Goal: Contribute content: Contribute content

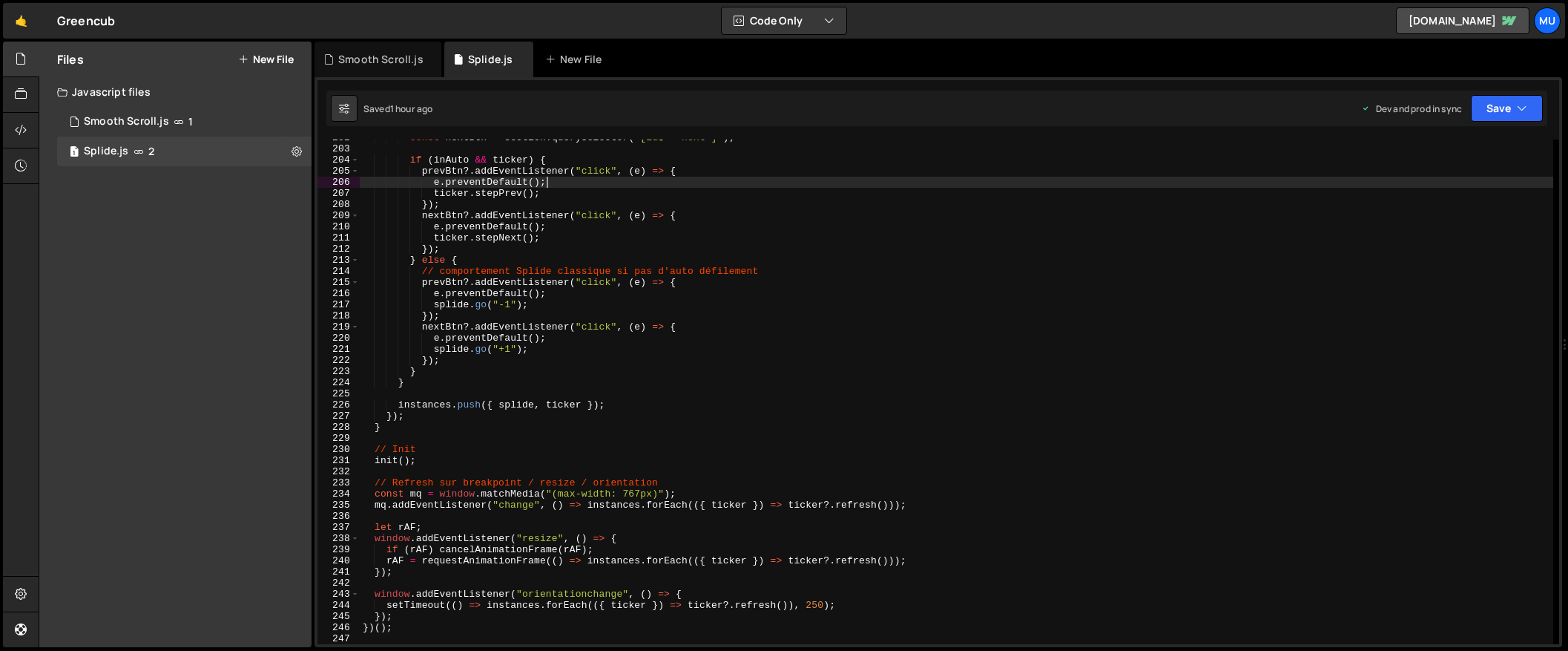
scroll to position [2244, 0]
click at [279, 70] on div "Files New File" at bounding box center [176, 59] width 272 height 35
click at [280, 65] on button "New File" at bounding box center [266, 59] width 56 height 12
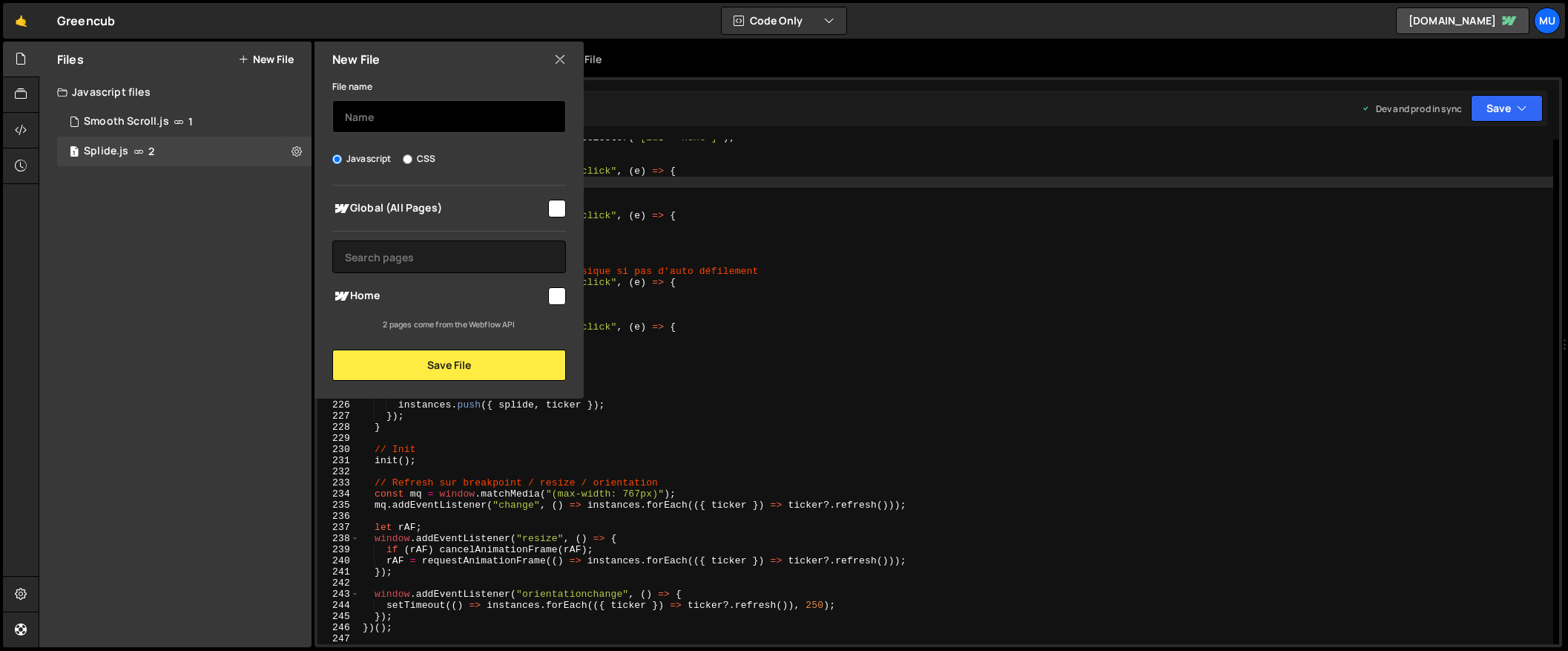
click at [441, 131] on input "text" at bounding box center [448, 116] width 233 height 33
type input "Article"
click at [558, 58] on icon at bounding box center [560, 59] width 12 height 16
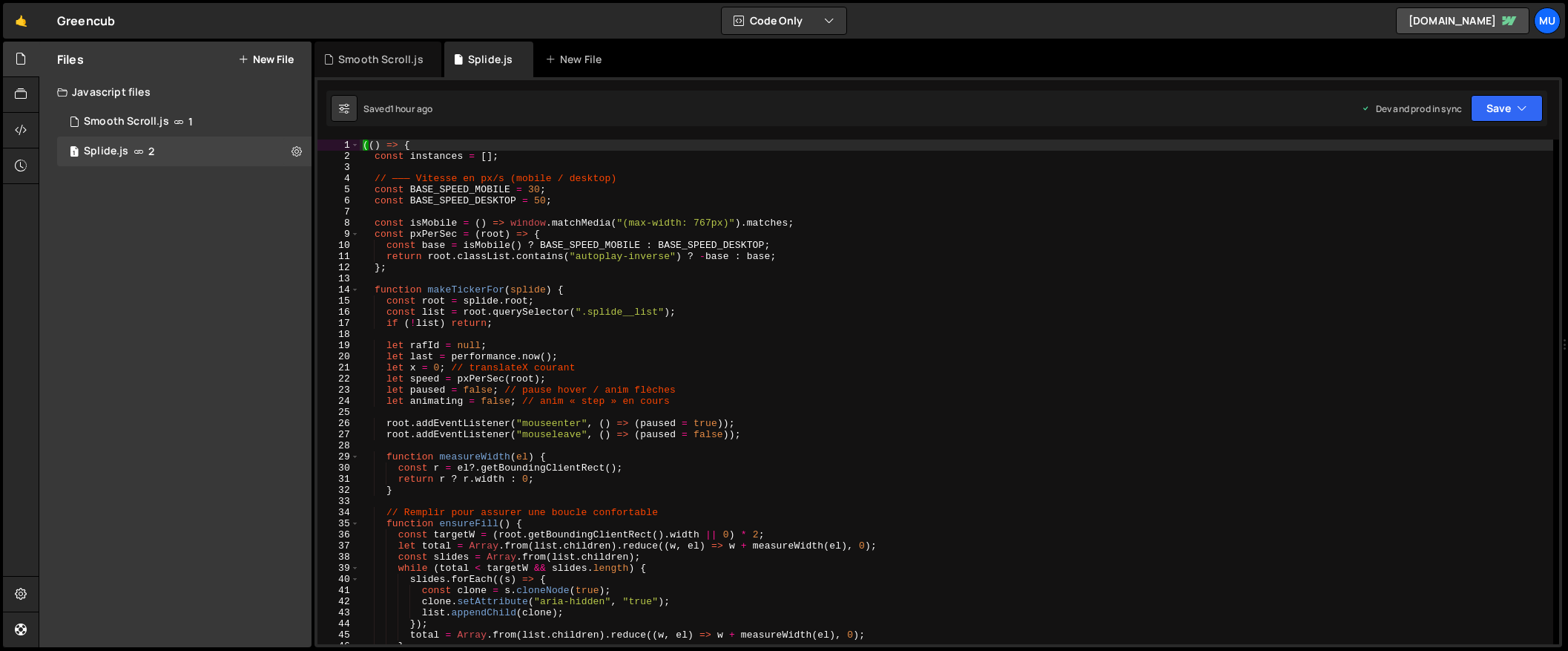
click at [271, 58] on button "New File" at bounding box center [266, 59] width 56 height 12
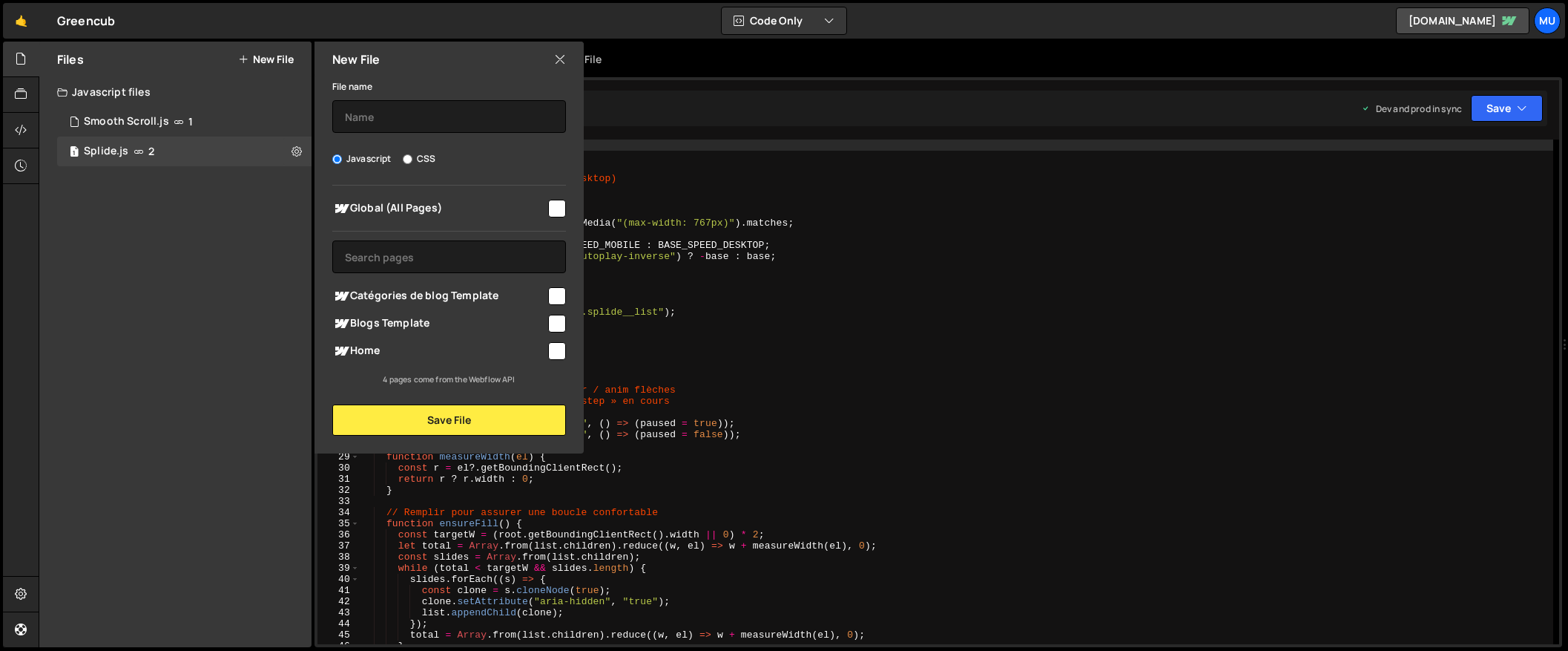
click at [367, 351] on span "Home" at bounding box center [439, 350] width 213 height 18
checkbox input "true"
click at [385, 325] on span "Blogs Template" at bounding box center [439, 323] width 213 height 18
checkbox input "true"
click at [373, 351] on span "Home" at bounding box center [439, 350] width 213 height 18
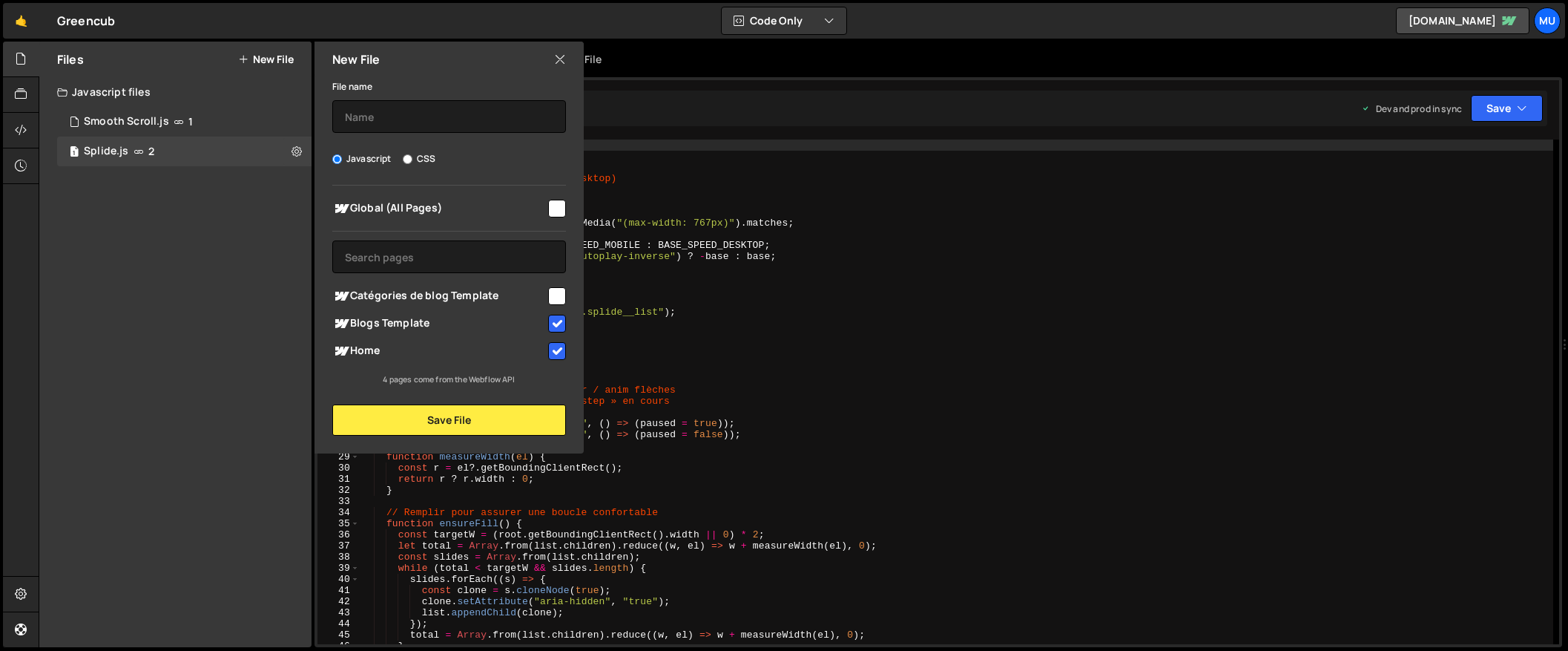
checkbox input "false"
click at [392, 113] on input "text" at bounding box center [448, 116] width 233 height 33
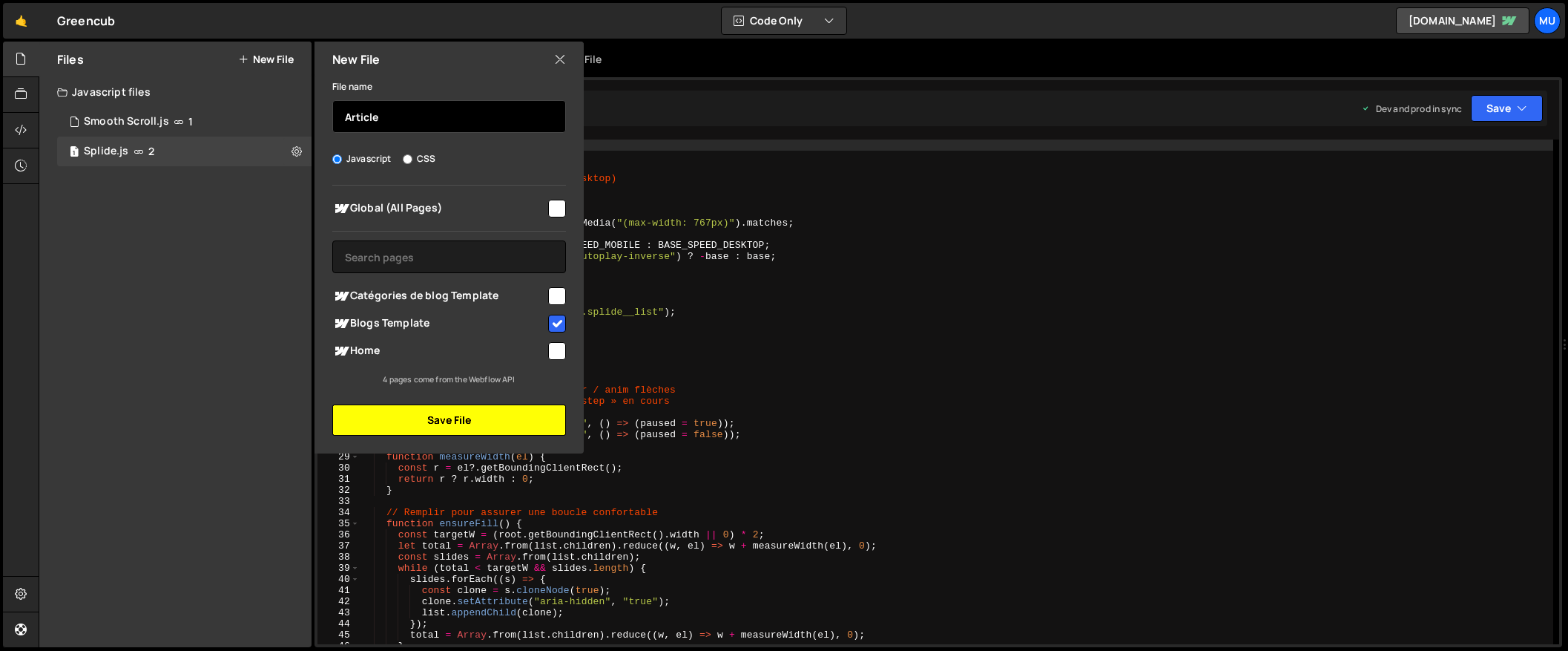
type input "Article"
click at [508, 408] on button "Save File" at bounding box center [448, 420] width 233 height 31
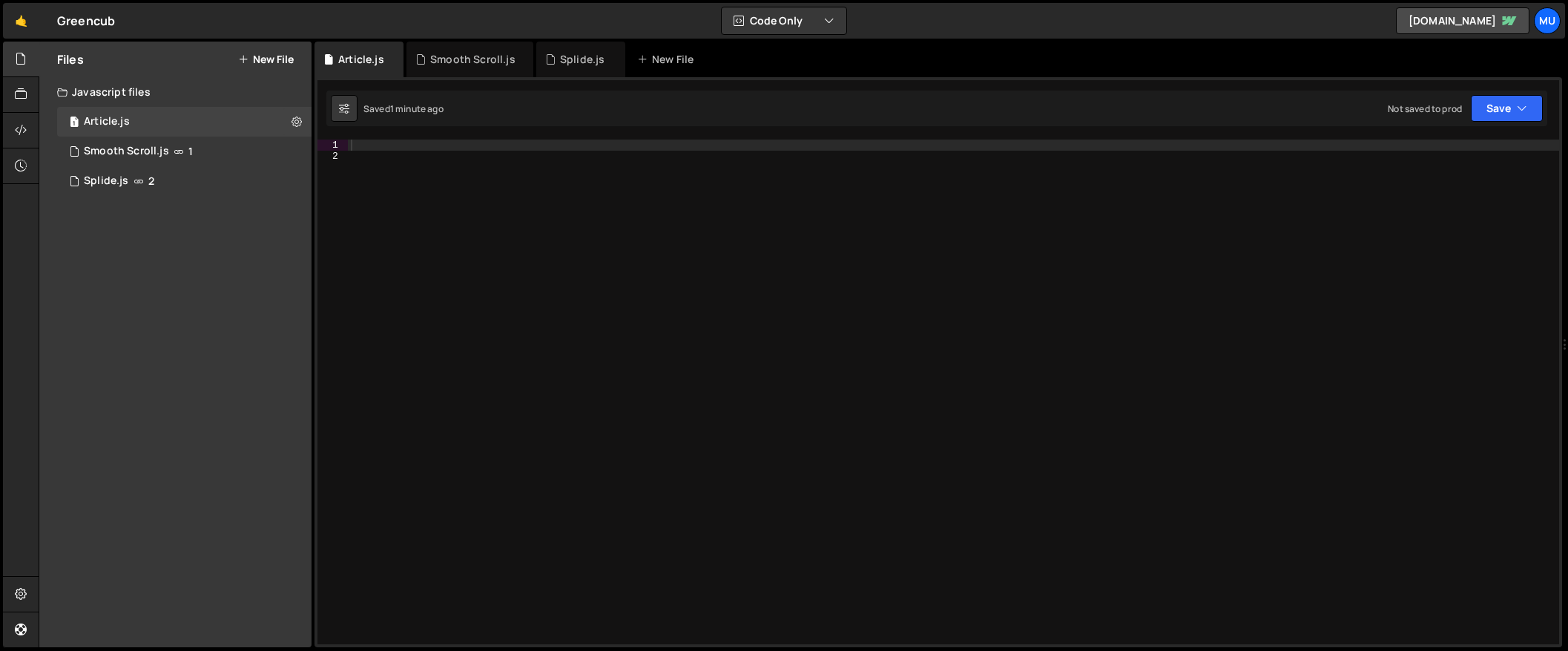
click at [448, 147] on div at bounding box center [953, 403] width 1211 height 527
click at [453, 137] on div "1 2 3 4 5 6 7 8 9 10 11 12 13 14 15 16 17 18 19 20 21 22 23 24 25 26 27 28 29 3…" at bounding box center [937, 363] width 1247 height 570
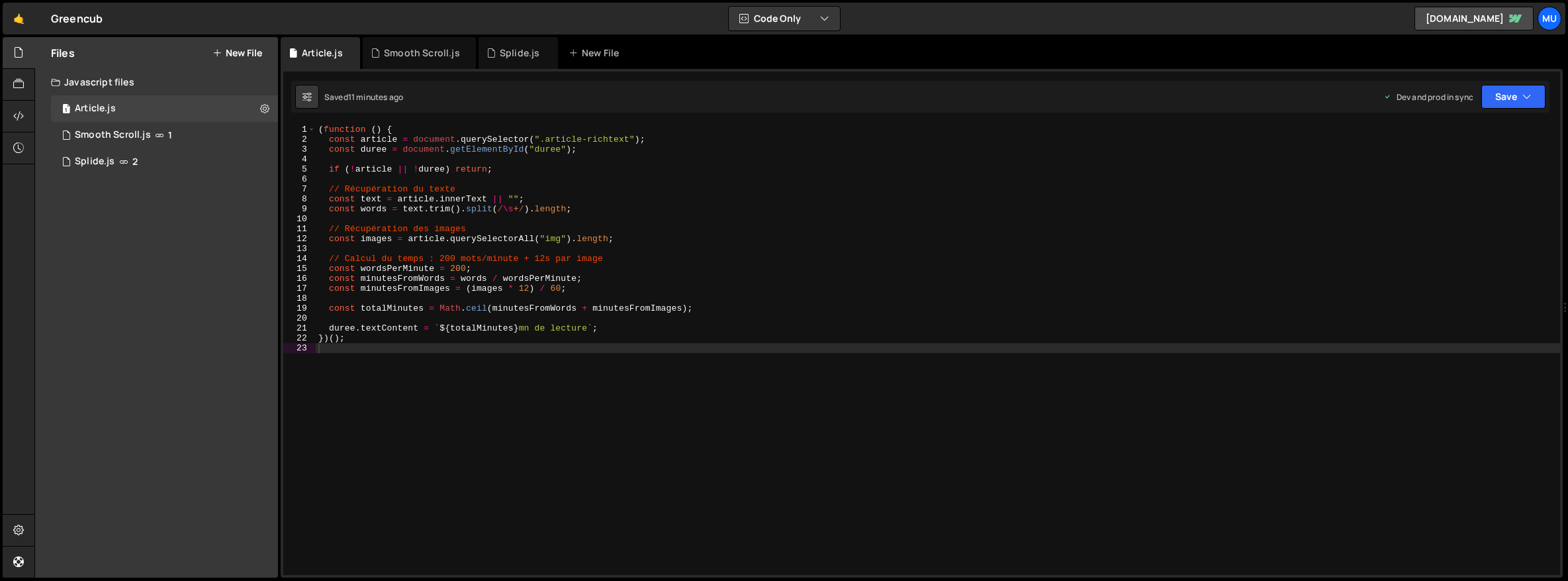
click at [716, 367] on div "( function ( ) { const article = document . querySelector ( ".article-richtext"…" at bounding box center [938, 360] width 1245 height 470
paste textarea "})();"
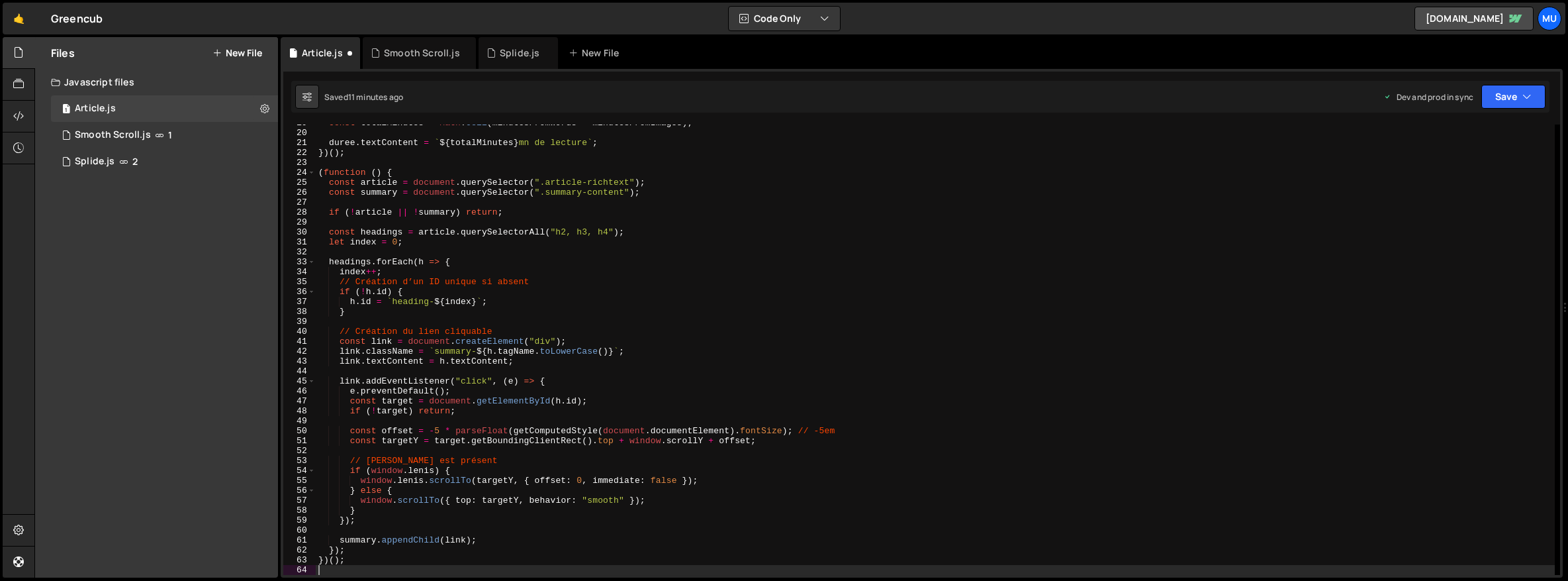
scroll to position [185, 0]
click at [436, 430] on div "const totalMinutes = Math . ceil ( minutesFromWords + minutesFromImages ) ; dur…" at bounding box center [935, 353] width 1239 height 470
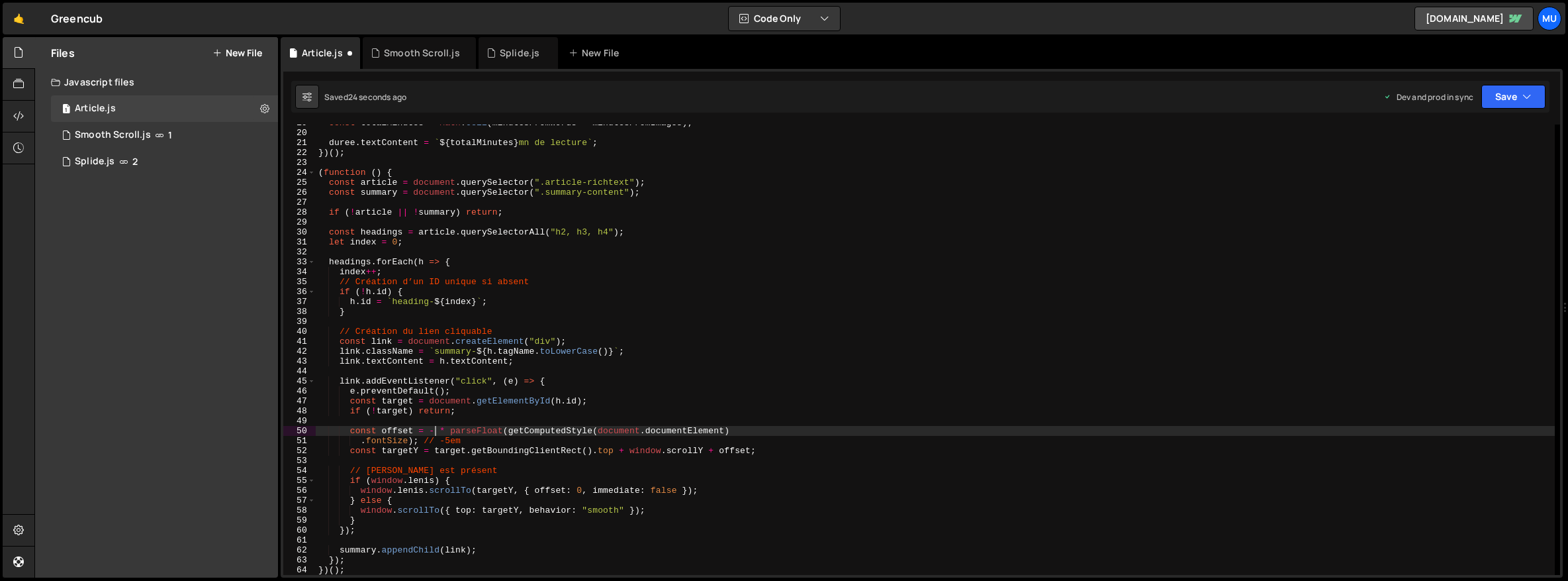
scroll to position [0, 8]
type textarea "})();"
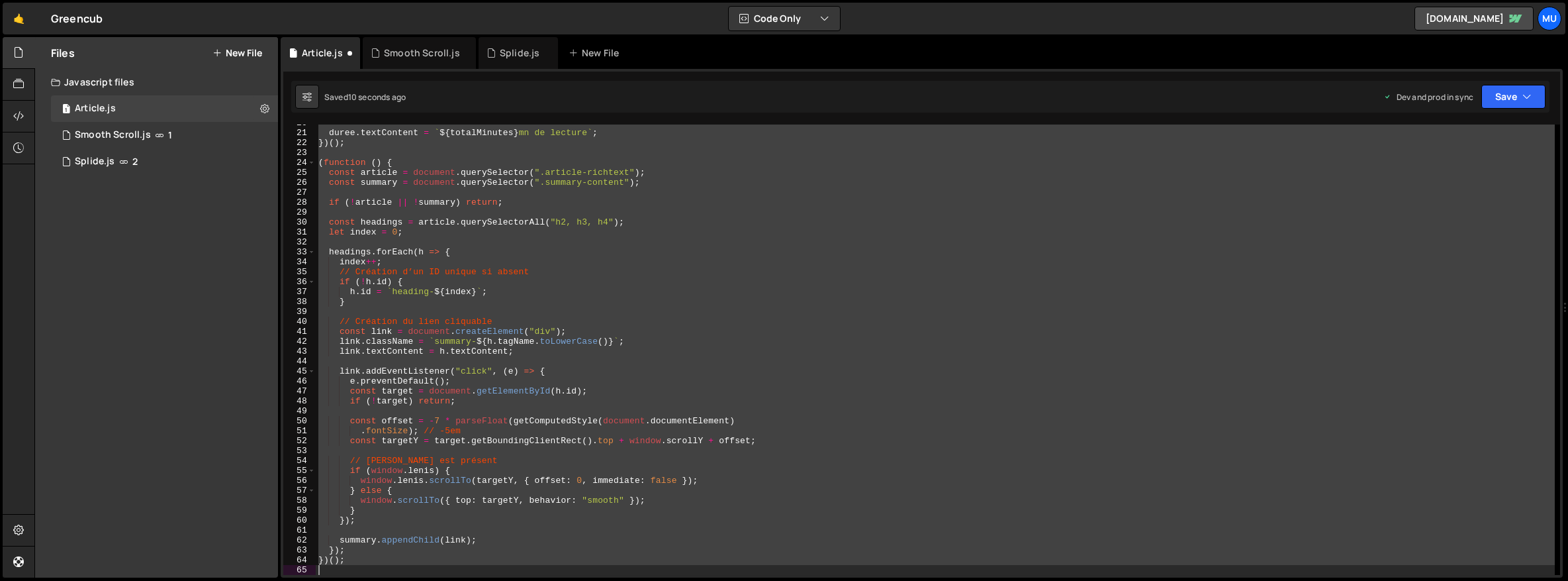
click at [462, 414] on div "duree . textContent = ` ${ totalMinutes } mn de lecture ` ; }) ( ) ; ( function…" at bounding box center [935, 353] width 1239 height 470
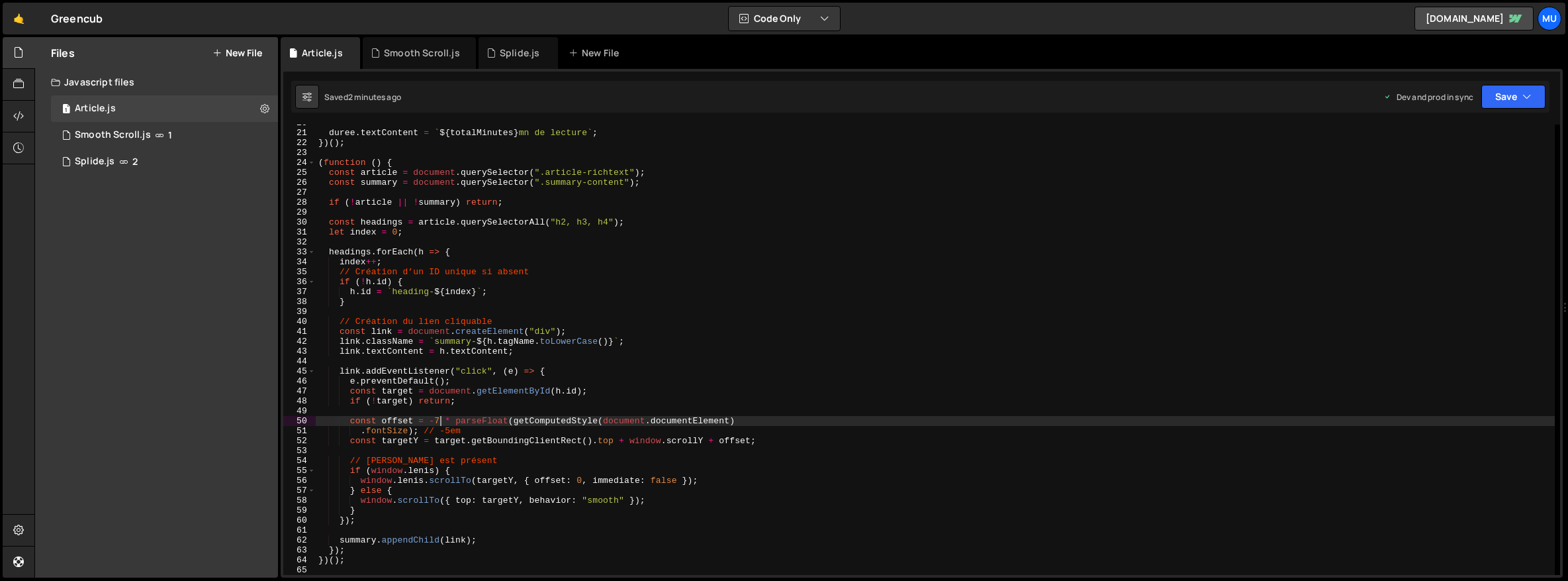
click at [402, 515] on div "duree . textContent = ` ${ totalMinutes } mn de lecture ` ; }) ( ) ; ( function…" at bounding box center [935, 353] width 1239 height 470
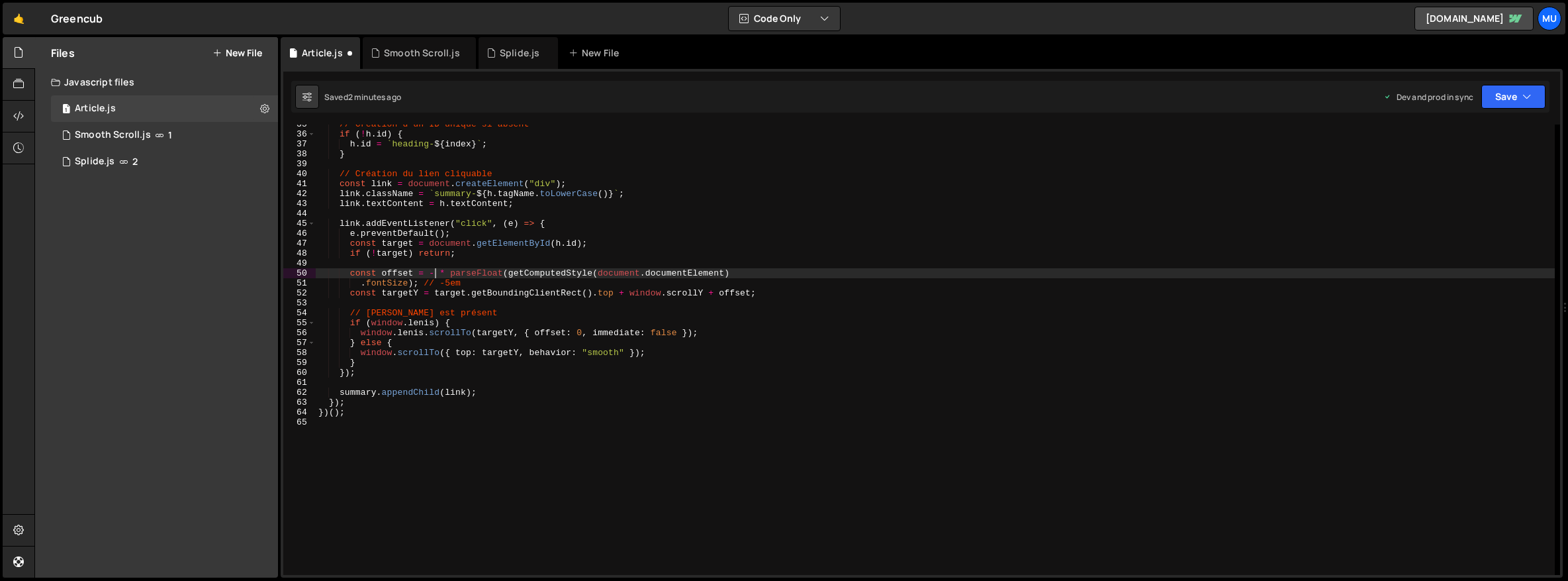
scroll to position [303, 0]
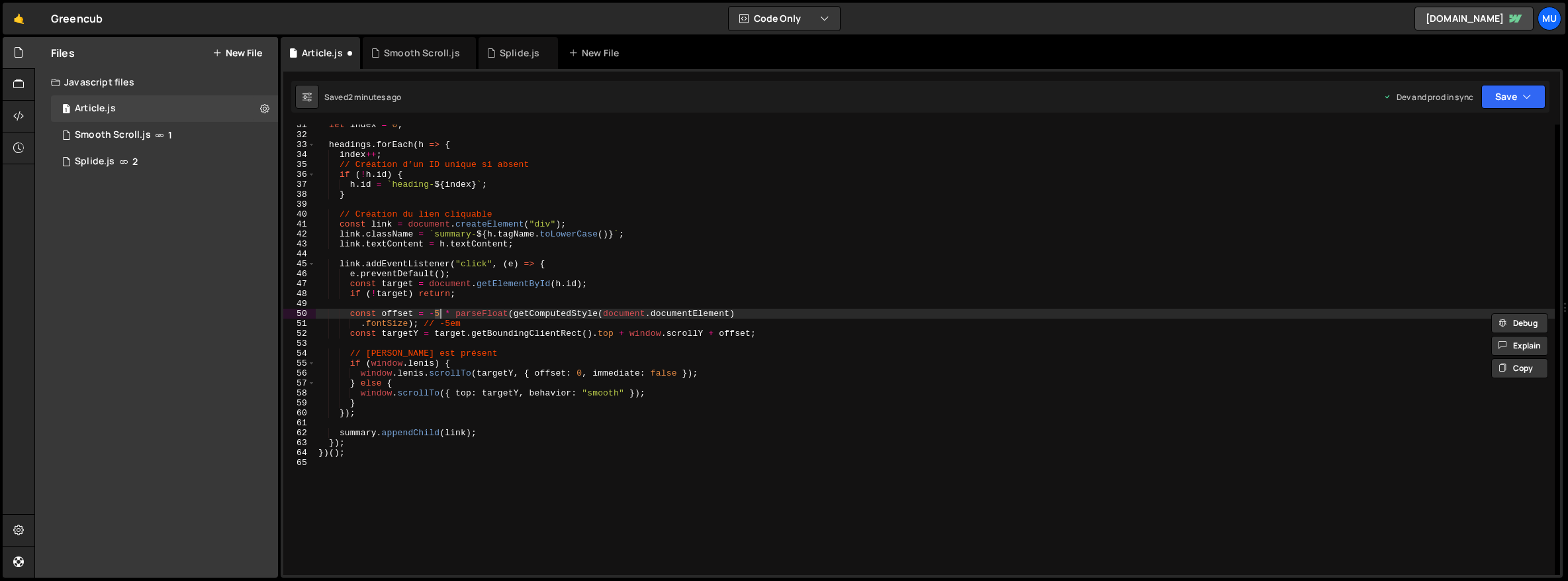
type textarea "})();"
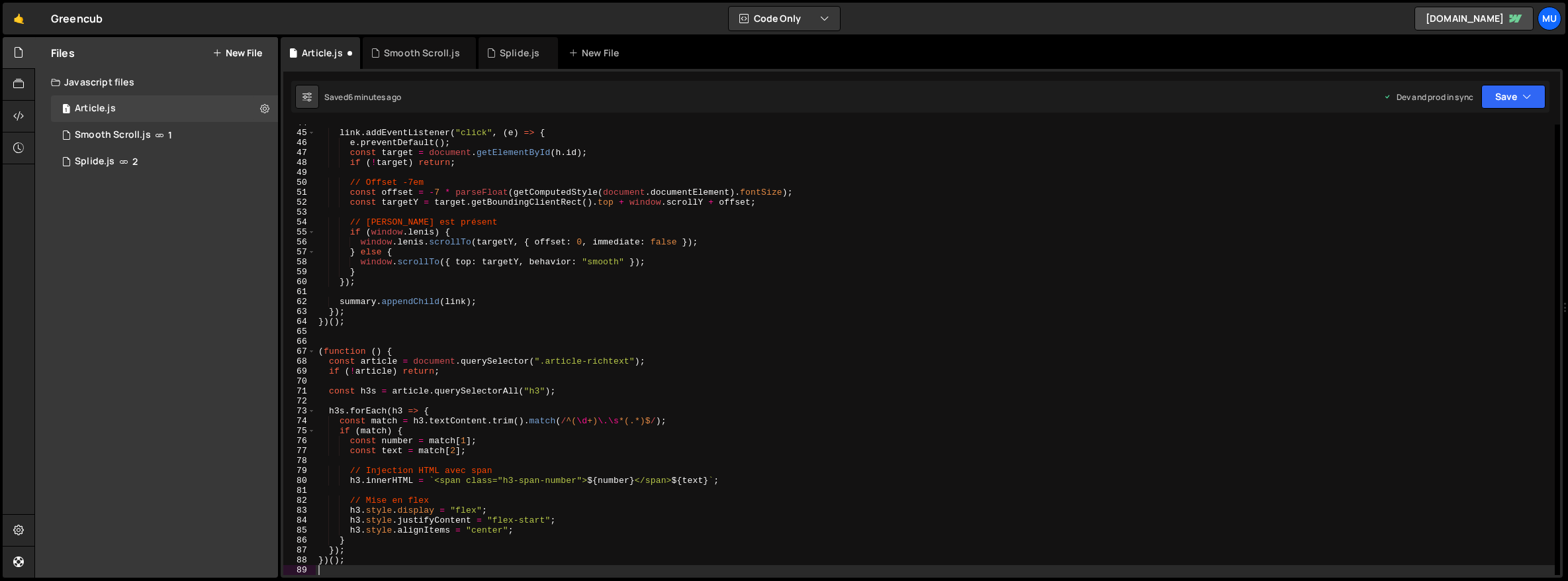
scroll to position [433, 0]
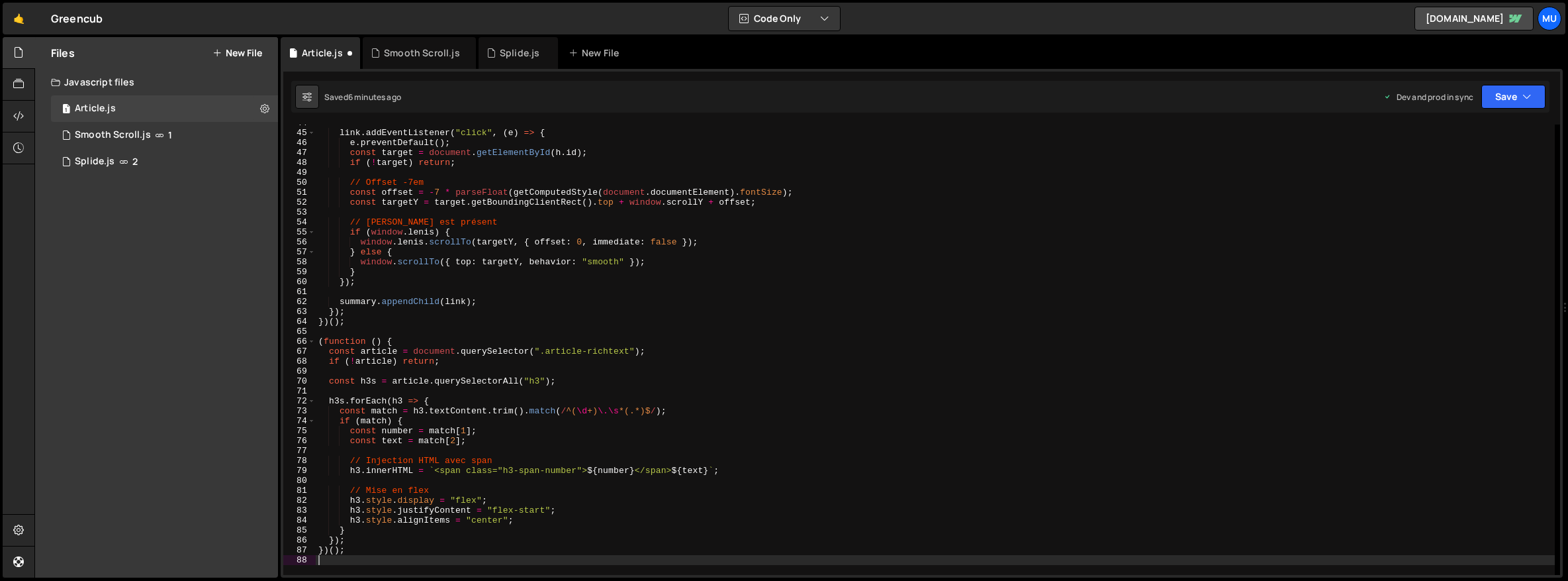
click at [224, 50] on button "New File" at bounding box center [237, 53] width 50 height 11
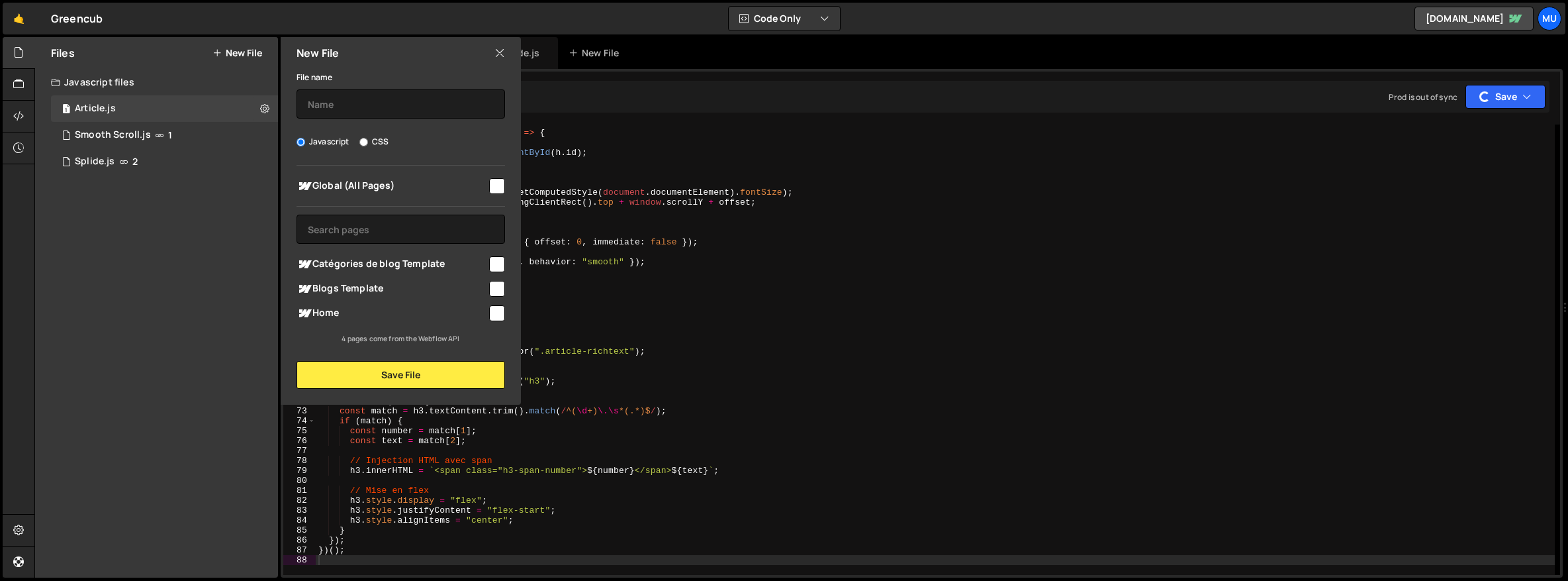
click at [366, 145] on input "CSS" at bounding box center [363, 141] width 8 height 8
radio input "true"
click at [363, 112] on input "text" at bounding box center [400, 104] width 208 height 29
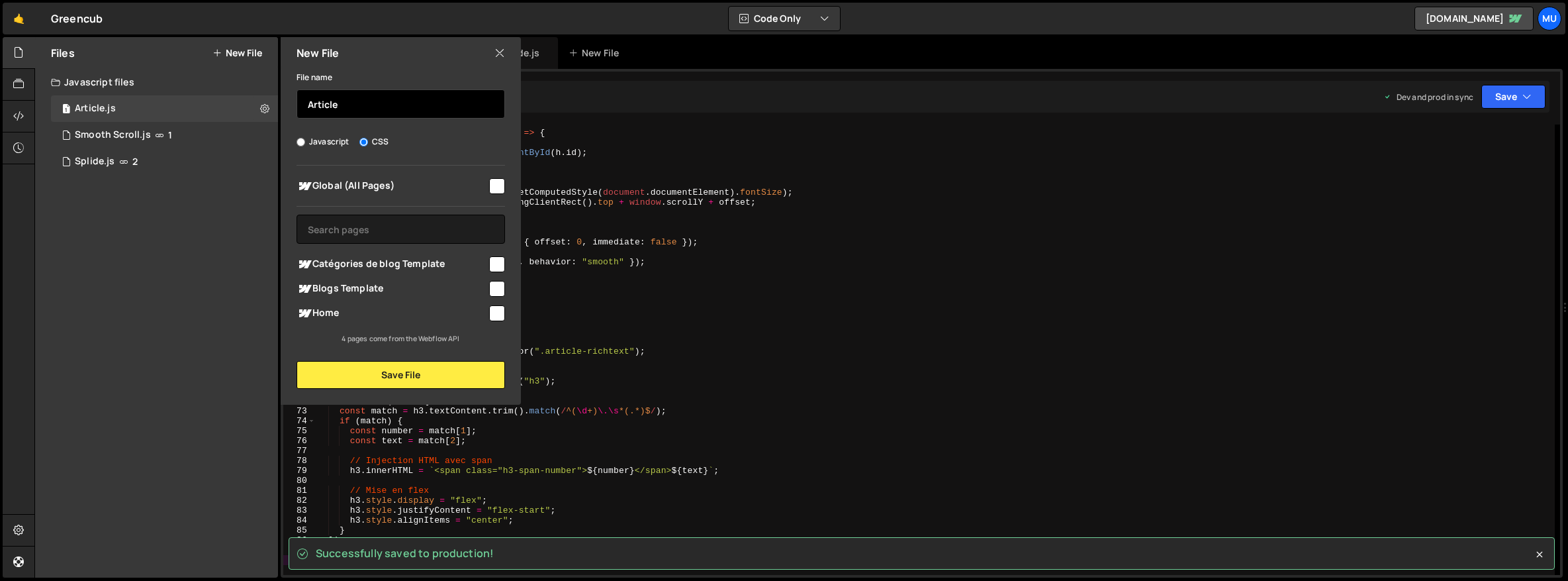
type input "Article"
click at [366, 320] on div "Home" at bounding box center [400, 313] width 208 height 25
click at [368, 286] on span "Blogs Template" at bounding box center [392, 288] width 191 height 16
checkbox input "true"
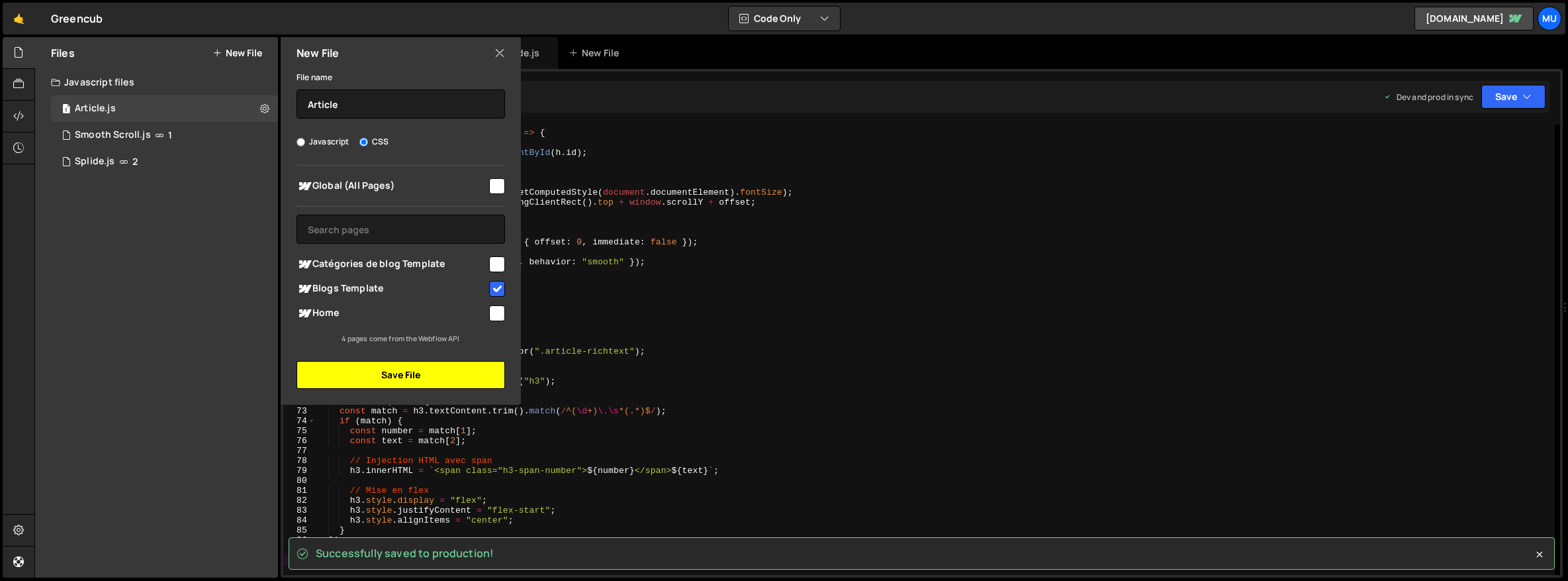
click at [366, 369] on button "Save File" at bounding box center [400, 375] width 208 height 28
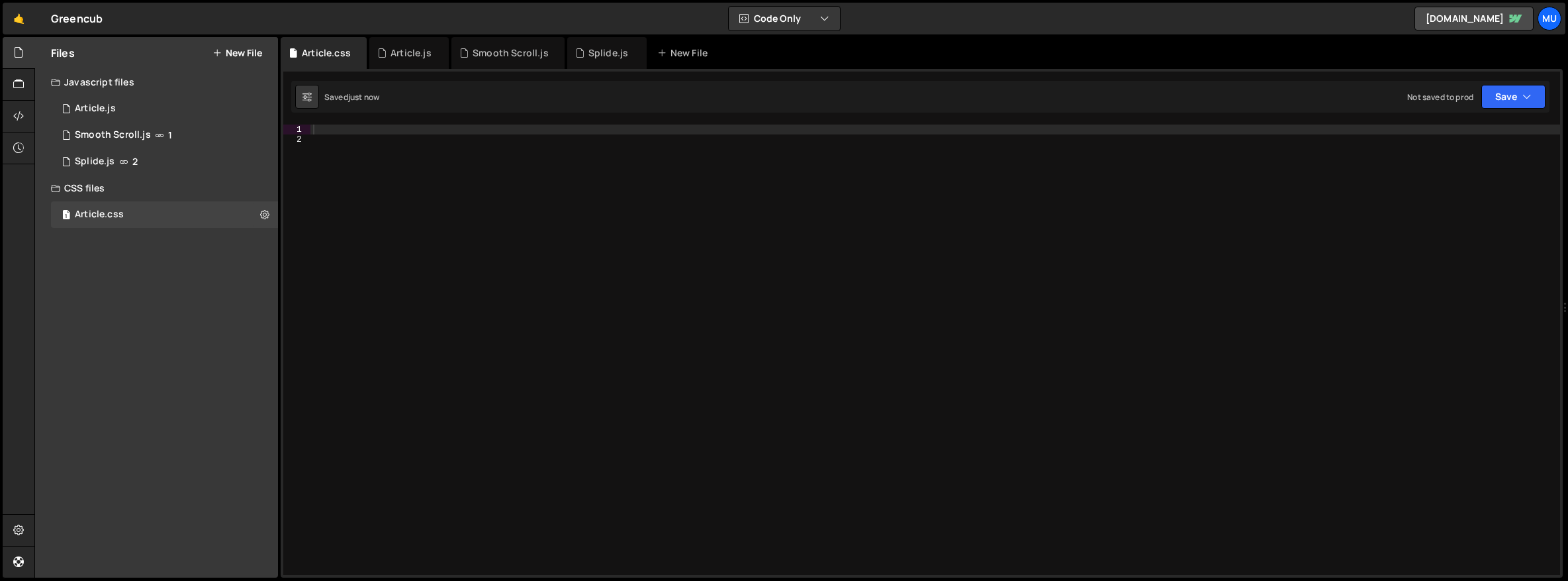
click at [777, 189] on div at bounding box center [935, 360] width 1250 height 470
click at [759, 144] on div at bounding box center [935, 360] width 1250 height 470
click at [762, 131] on div at bounding box center [935, 360] width 1250 height 470
paste textarea "margin-right: 0.3em;"
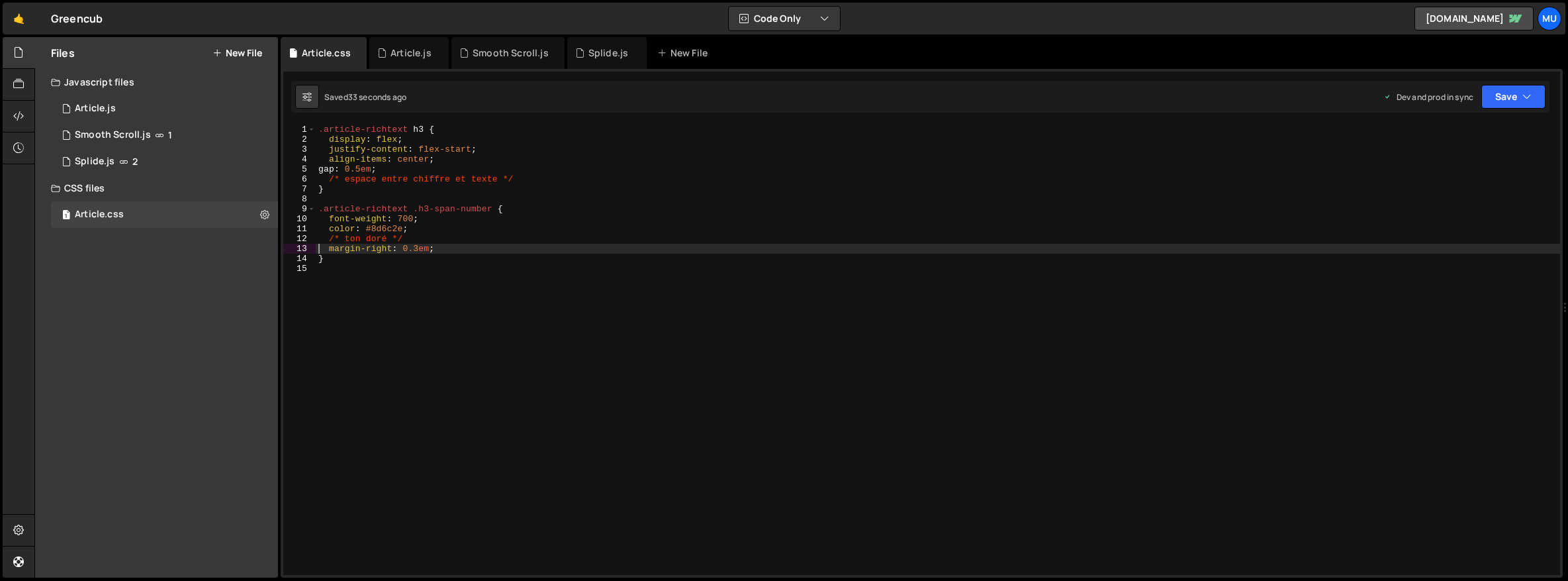
click at [442, 245] on div ".article-richtext h3 { display : flex ; justify-content : flex-start ; align-it…" at bounding box center [938, 360] width 1245 height 470
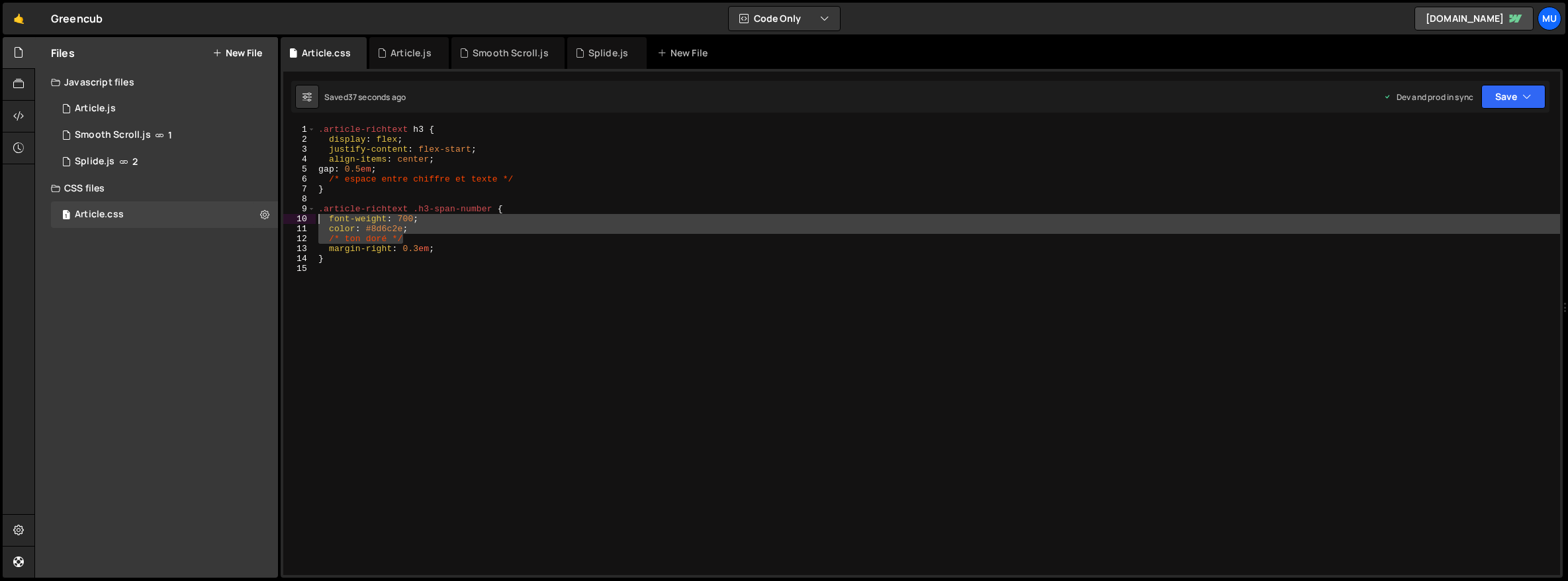
drag, startPoint x: 426, startPoint y: 241, endPoint x: 312, endPoint y: 222, distance: 115.6
click at [312, 222] on div "margin-right: 0.3em; 1 2 3 4 5 6 7 8 9 10 11 12 13 14 15 .article-richtext h3 {…" at bounding box center [922, 350] width 1277 height 450
type textarea "font-weight: 700; color: #8d6c2e;"
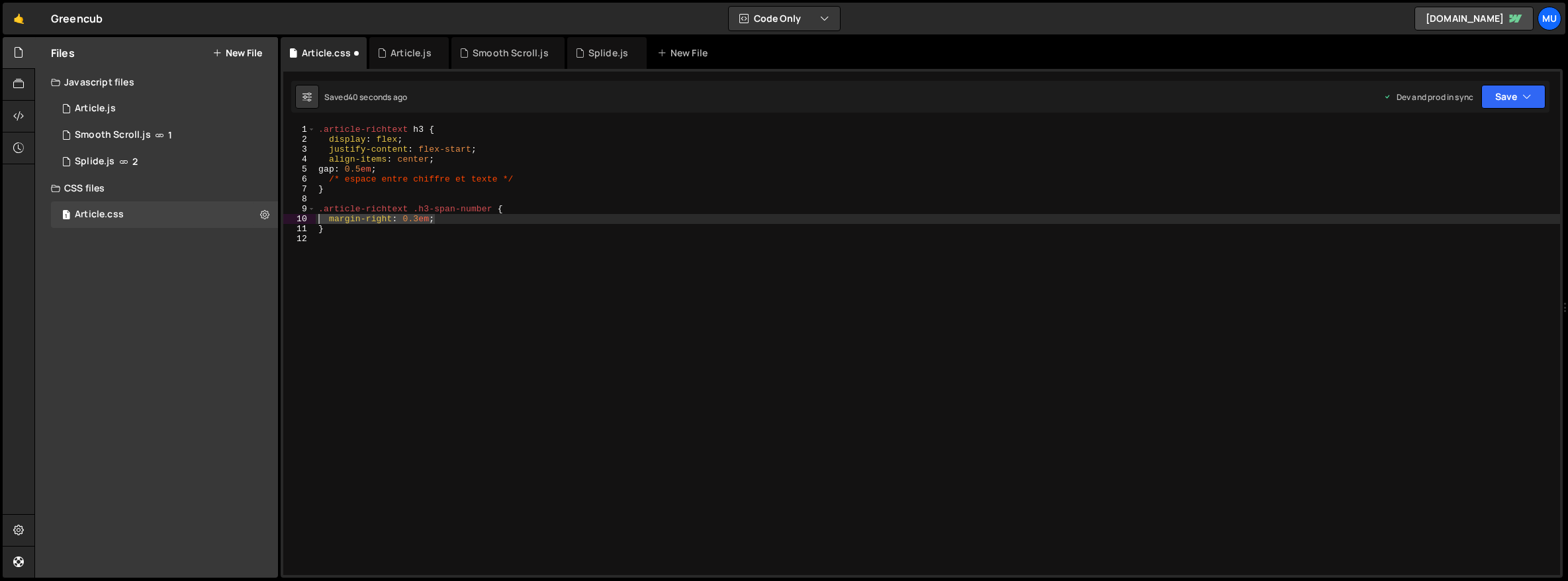
drag, startPoint x: 459, startPoint y: 217, endPoint x: 300, endPoint y: 217, distance: 159.0
click at [300, 217] on div ".article-richtext .h3-span-number { 1 2 3 4 5 6 7 8 9 10 11 12 .article-richtex…" at bounding box center [922, 350] width 1277 height 450
type textarea "margin-right: 0.3em;"
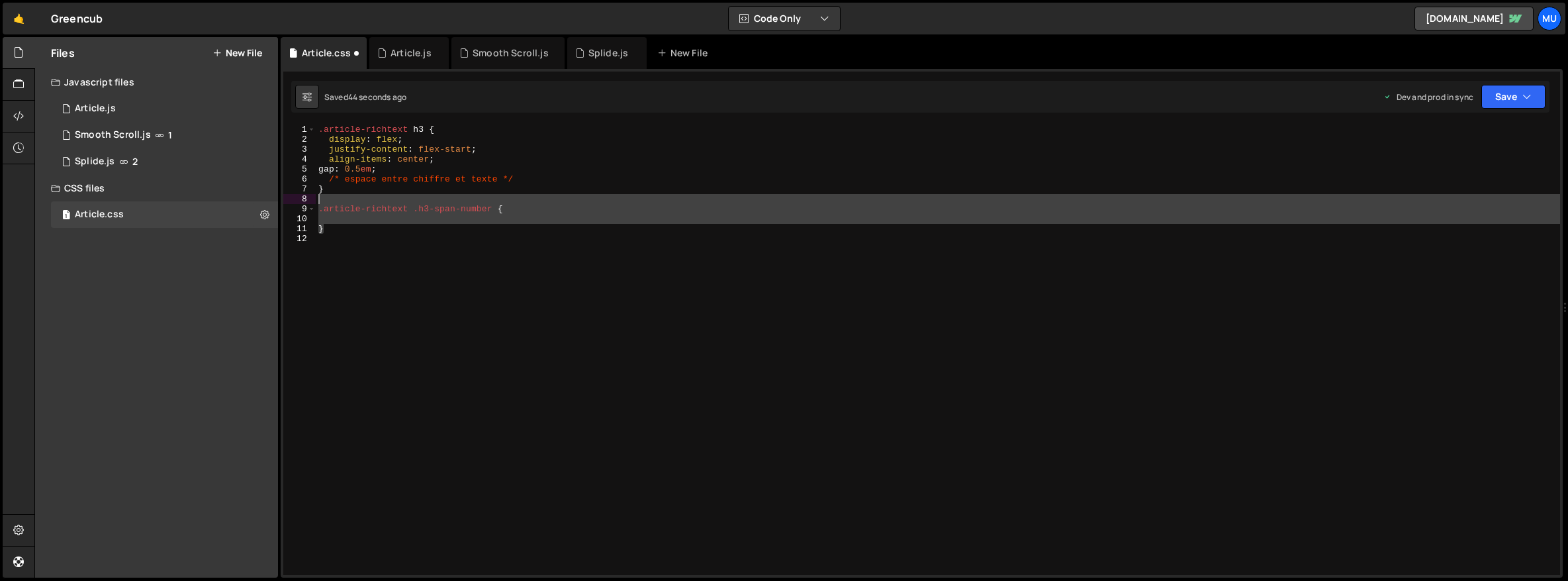
drag, startPoint x: 370, startPoint y: 229, endPoint x: 320, endPoint y: 199, distance: 58.3
click at [320, 199] on div ".article-richtext h3 { display : flex ; justify-content : flex-start ; align-it…" at bounding box center [938, 360] width 1245 height 470
type textarea ".article-richtext .h3-span-number {"
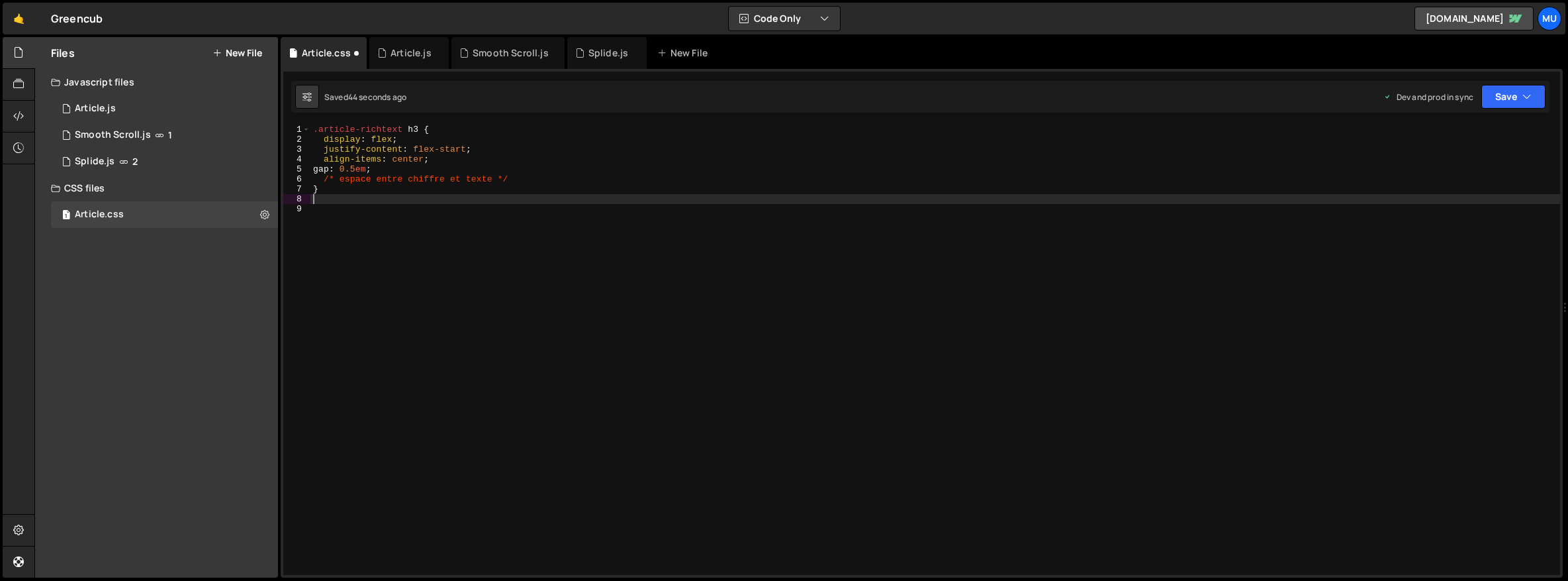
type textarea "}"
click at [114, 105] on div "Article.js" at bounding box center [94, 109] width 41 height 12
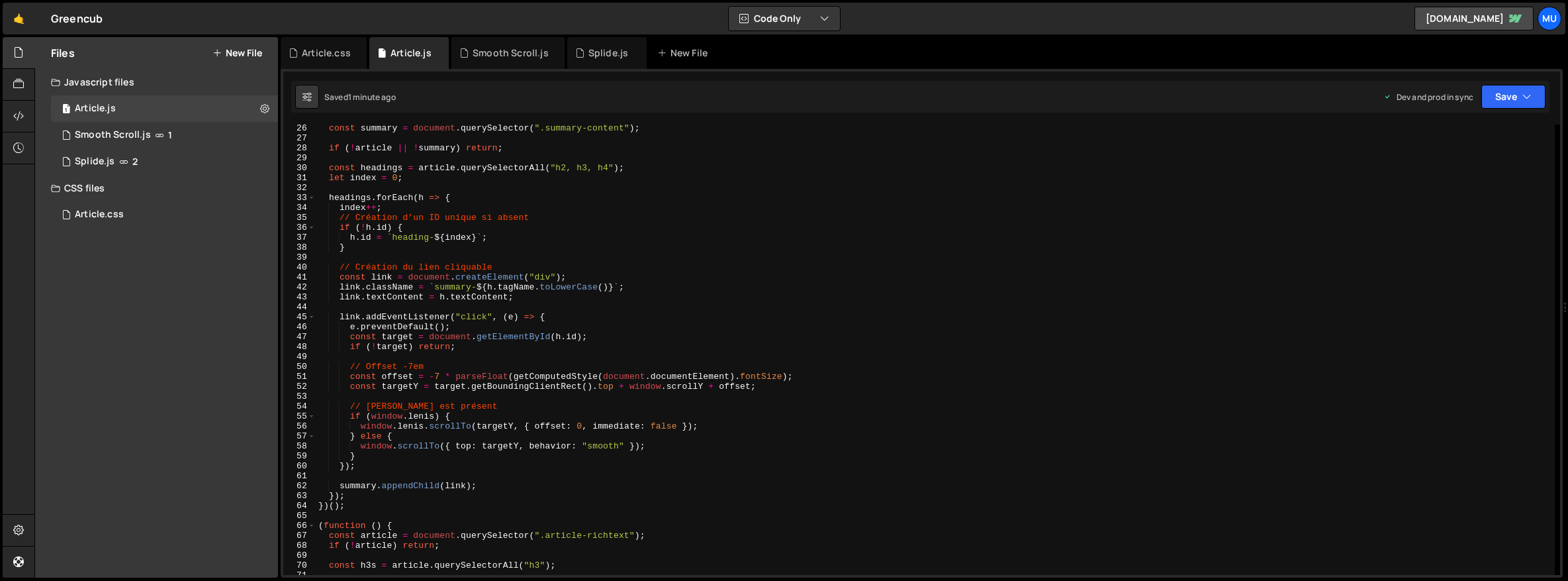
scroll to position [290, 0]
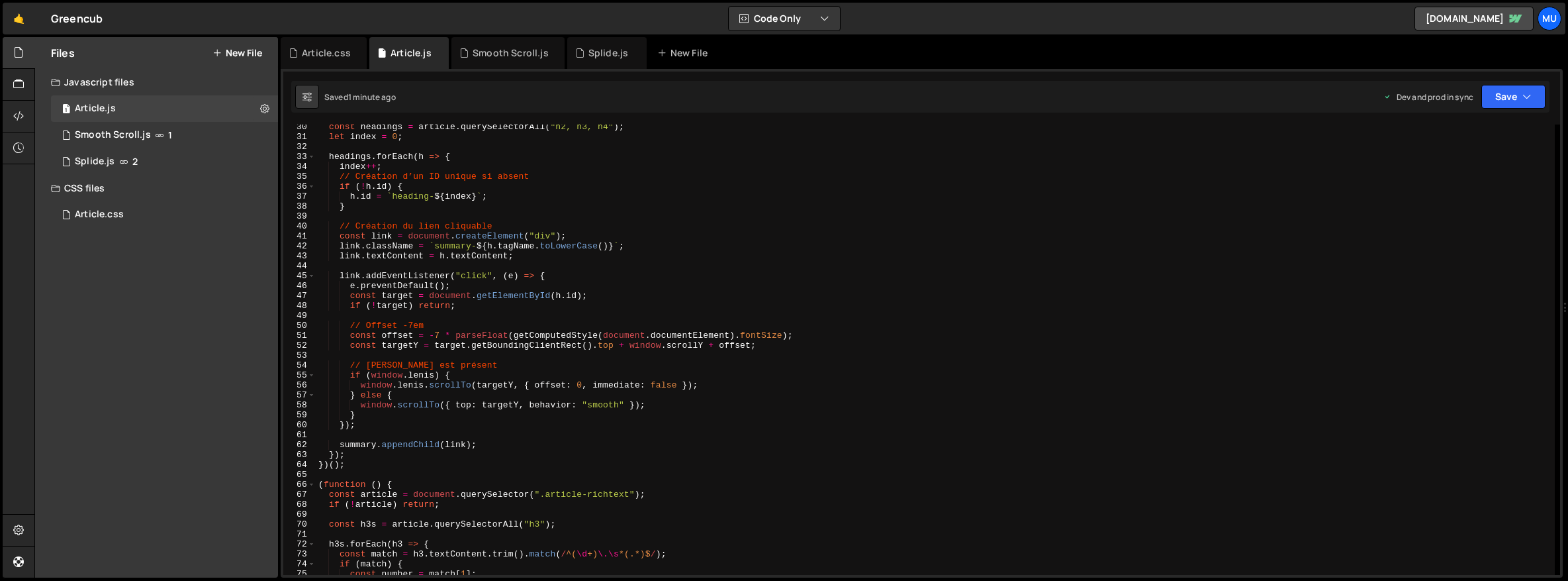
click at [433, 365] on div "const headings = article . querySelectorAll ( "h2, h3, h4" ) ; let index = 0 ; …" at bounding box center [935, 357] width 1239 height 470
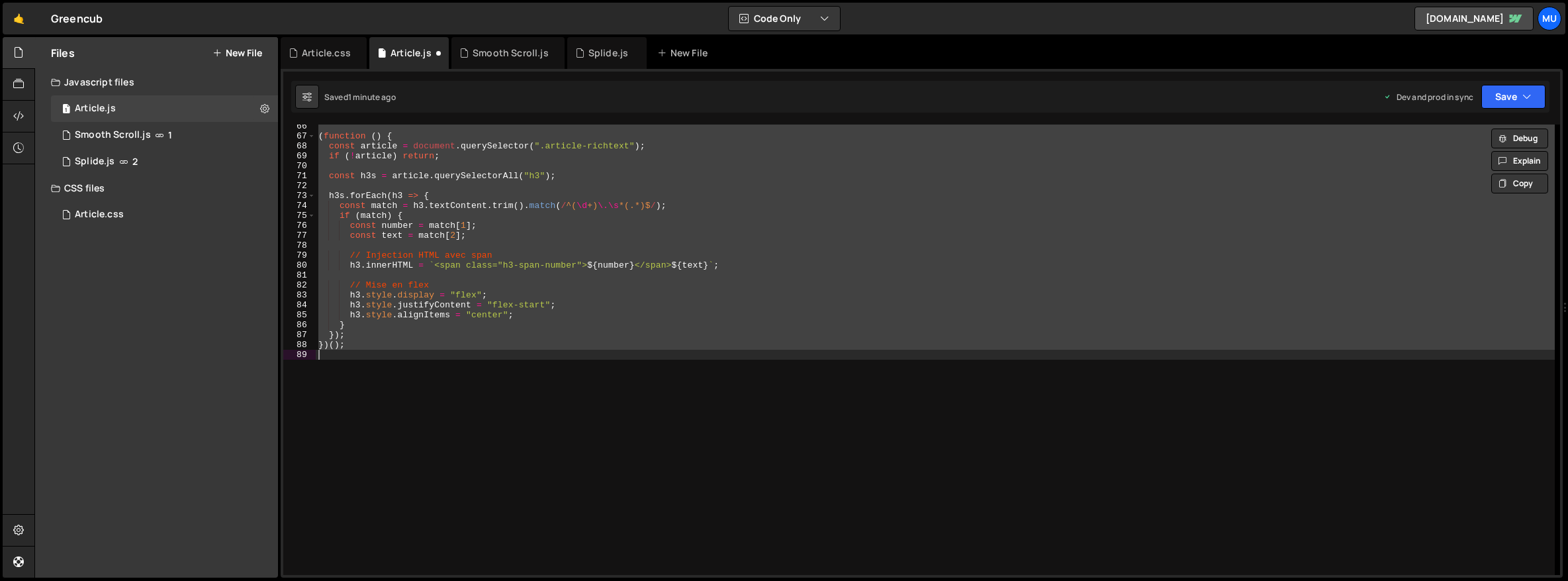
scroll to position [0, 0]
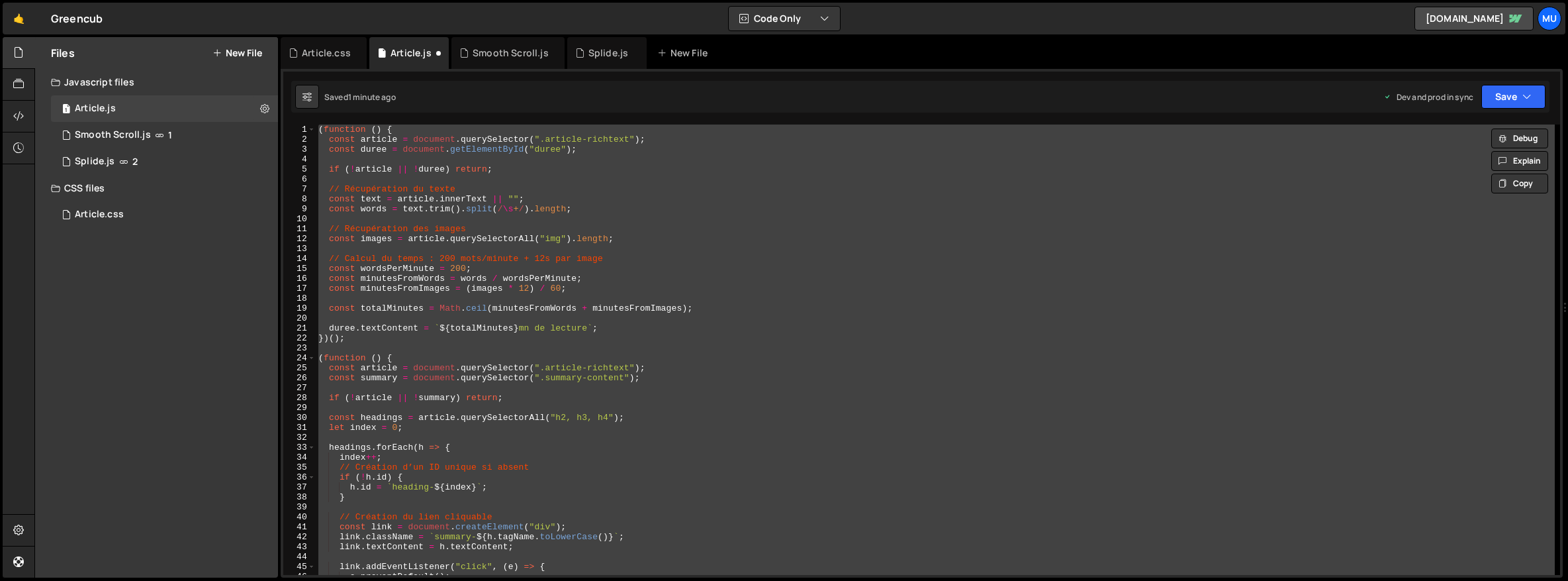
click at [439, 366] on div "( function ( ) { const article = document . querySelector ( ".article-richtext"…" at bounding box center [935, 350] width 1239 height 450
type textarea "const article = document.querySelector(".article-richtext");"
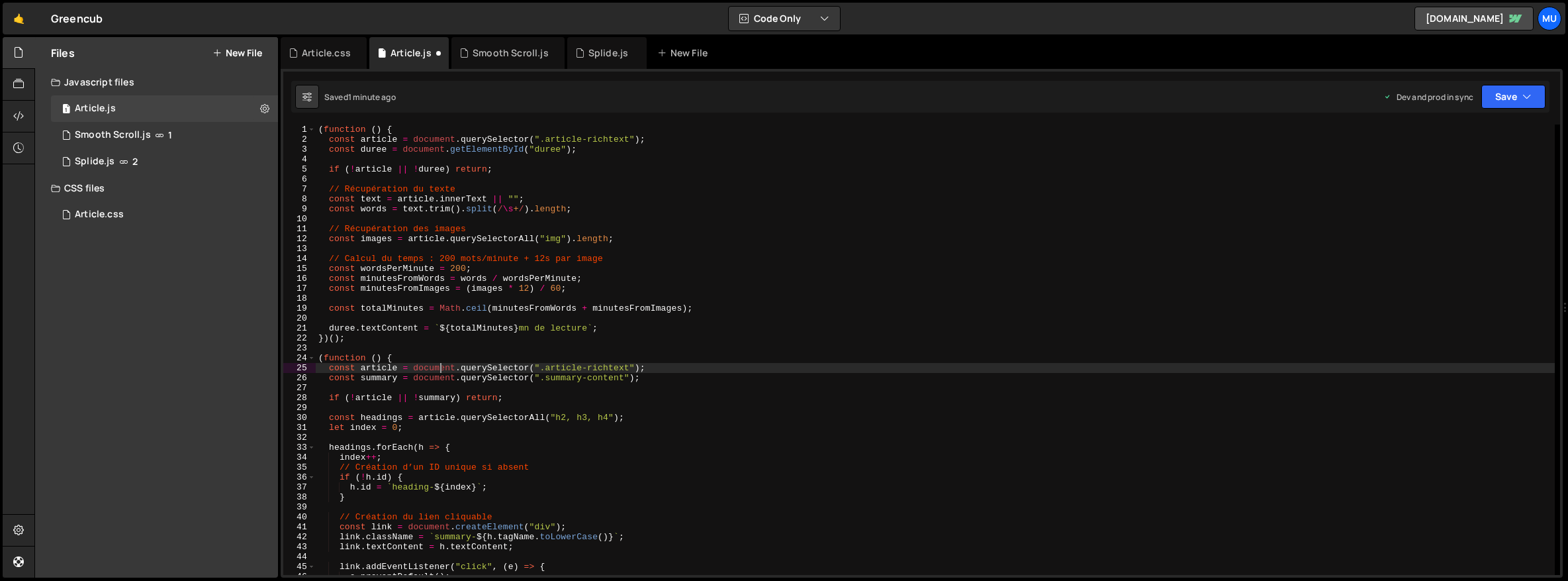
click at [625, 350] on div "( function ( ) { const article = document . querySelector ( ".article-richtext"…" at bounding box center [935, 360] width 1239 height 470
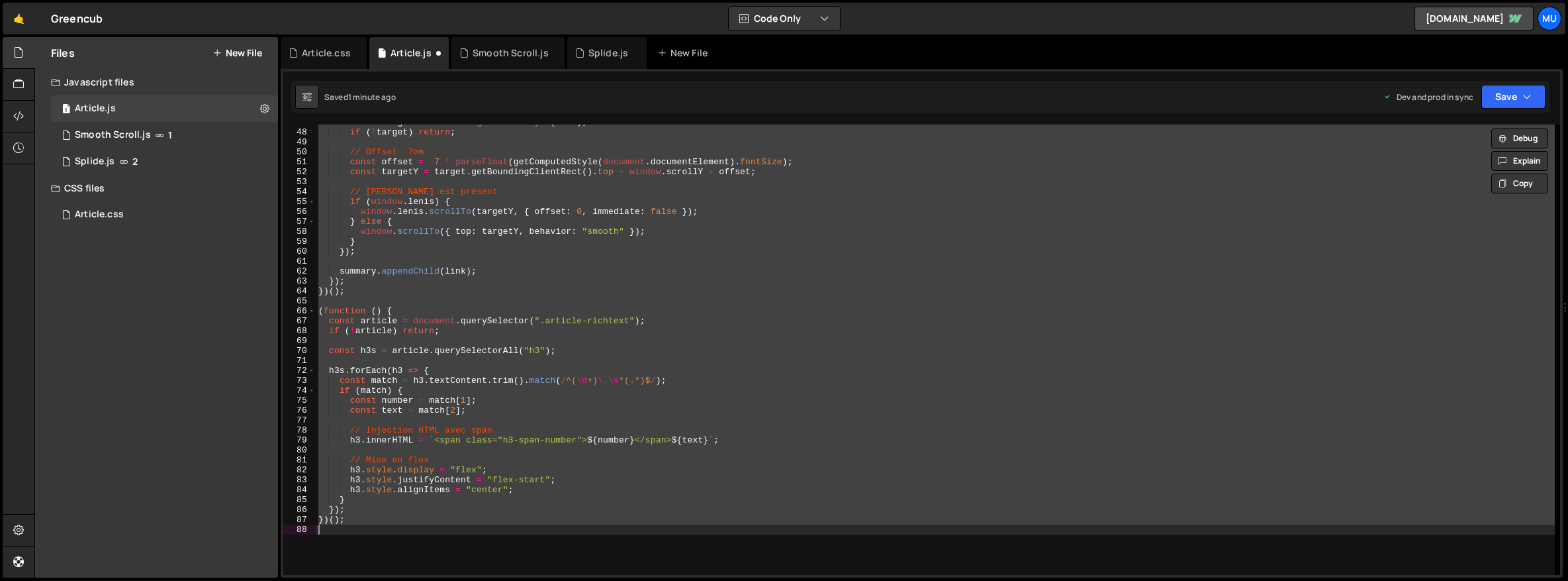
scroll to position [460, 0]
drag, startPoint x: 368, startPoint y: 294, endPoint x: 344, endPoint y: 298, distance: 24.3
click at [368, 294] on div "const target = document . getElementById ( h . id ) ; if ( ! target ) return ; …" at bounding box center [935, 350] width 1239 height 450
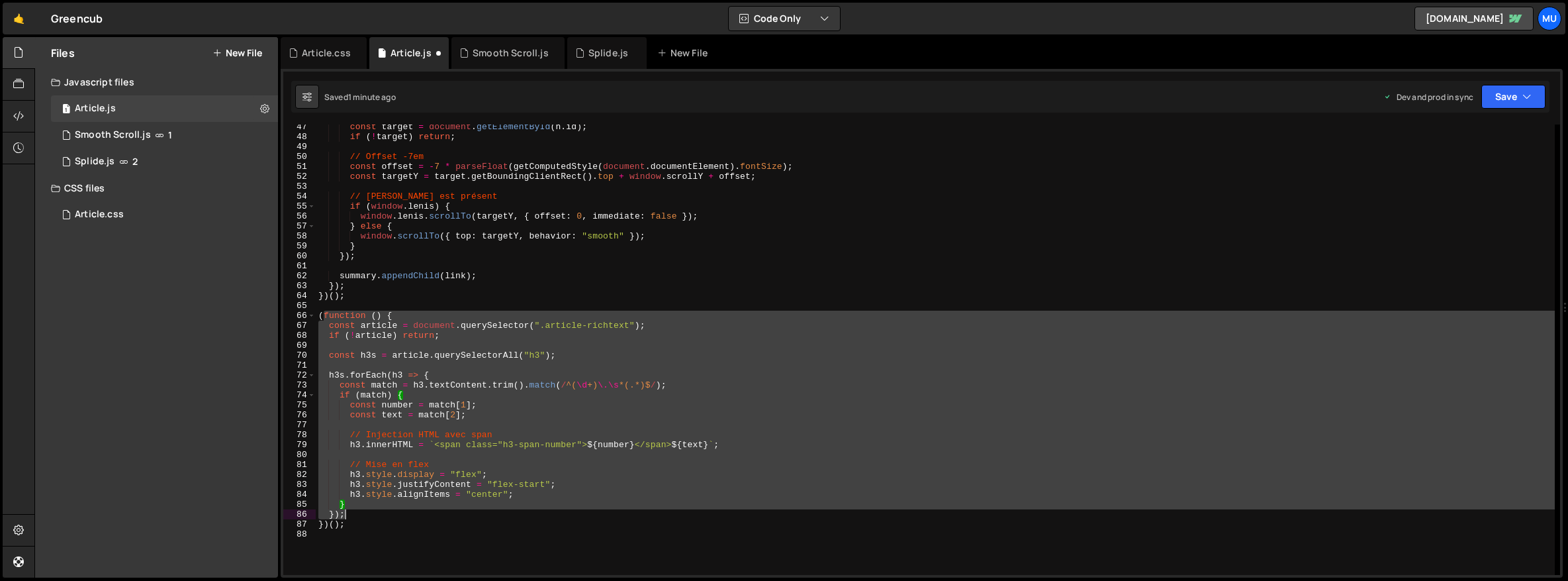
drag, startPoint x: 323, startPoint y: 312, endPoint x: 485, endPoint y: 536, distance: 276.4
click at [485, 536] on div "const target = document . getElementById ( h . id ) ; if ( ! target ) return ; …" at bounding box center [935, 357] width 1239 height 470
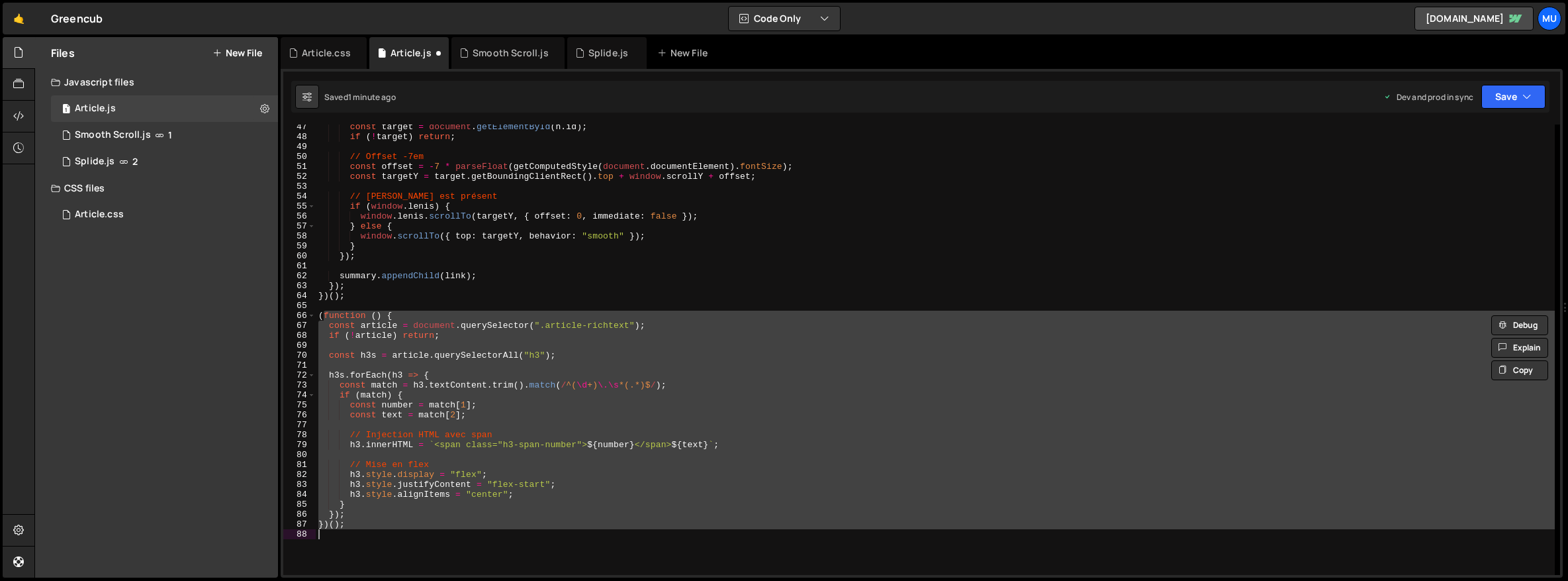
type textarea "("
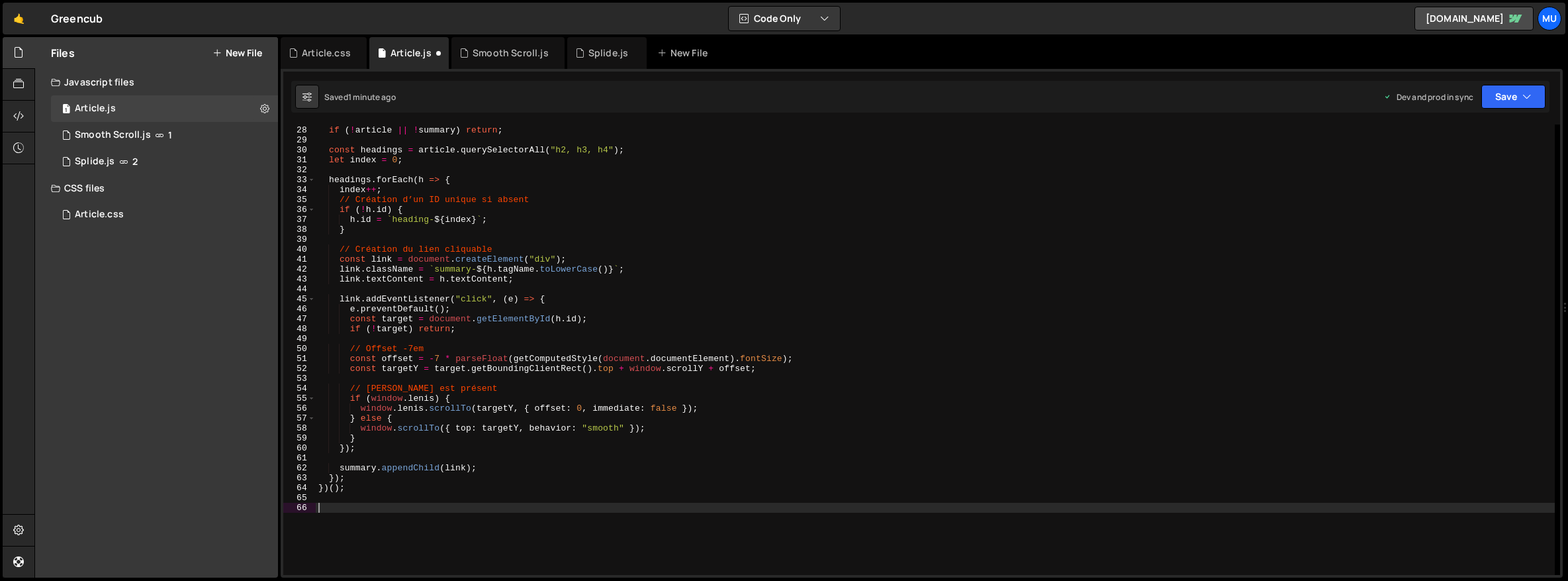
scroll to position [95, 0]
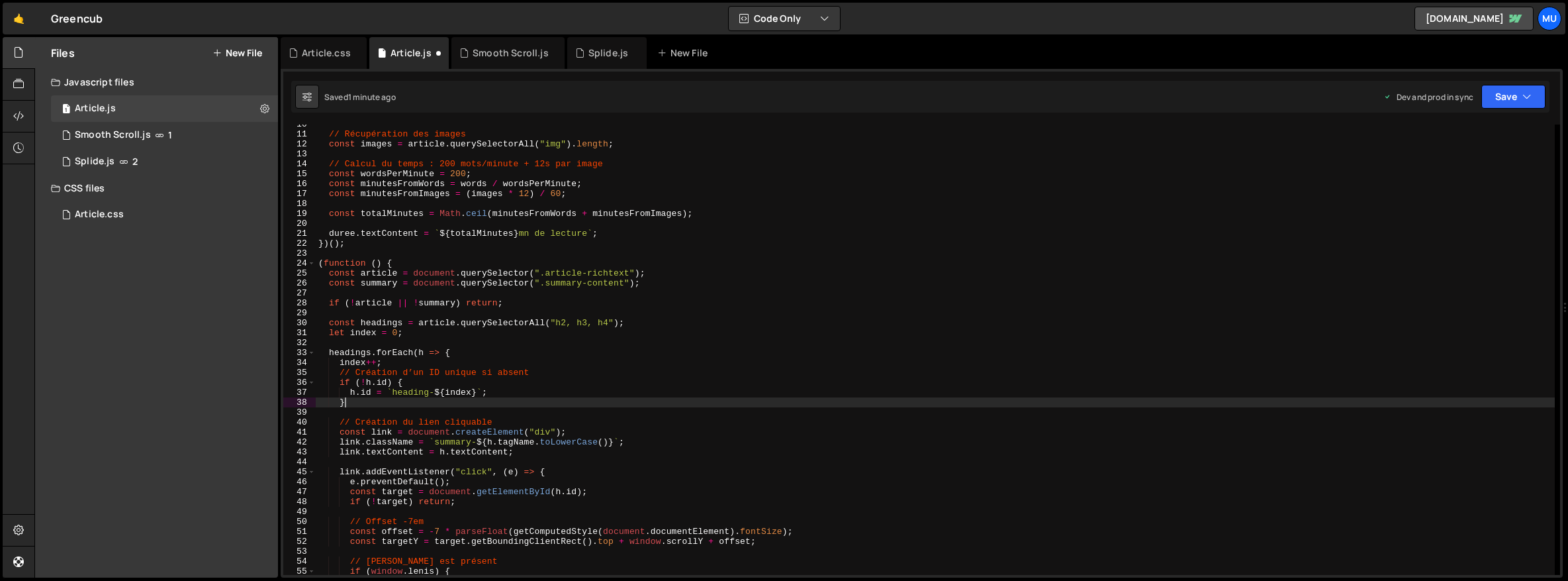
click at [370, 404] on div "// Récupération des images const images = article . querySelectorAll ( "img" ) …" at bounding box center [935, 354] width 1239 height 470
type textarea "}"
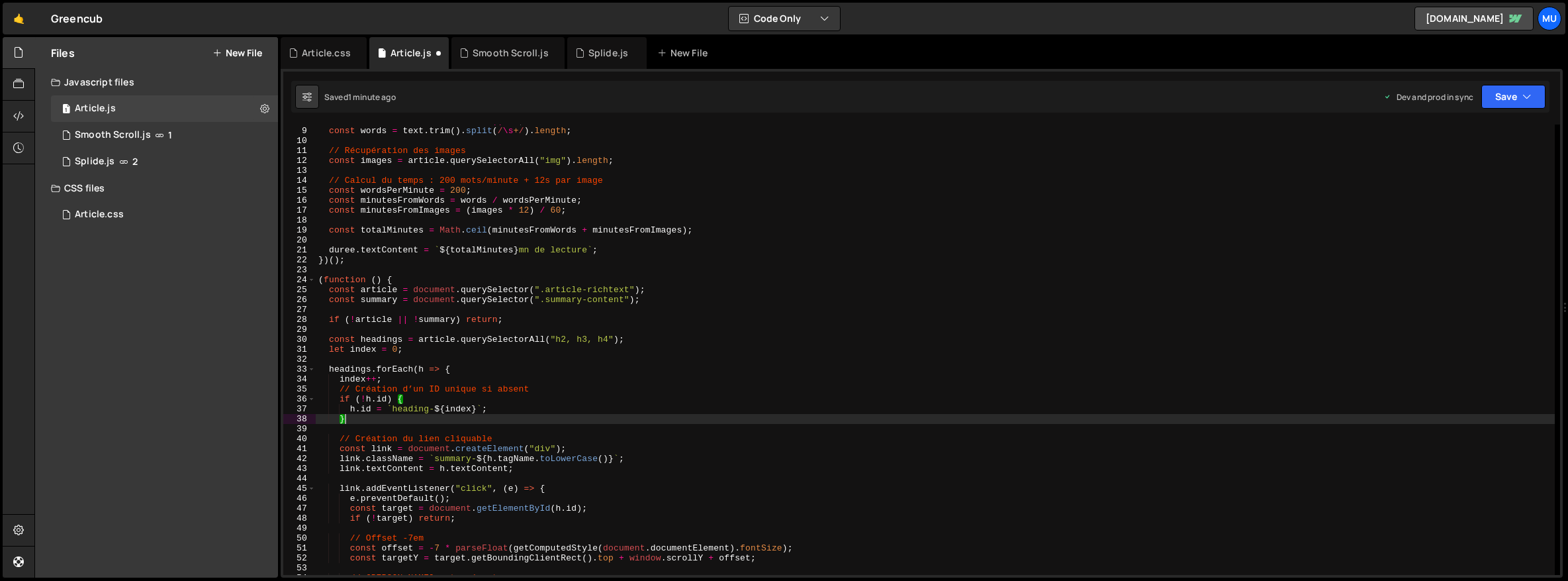
scroll to position [0, 0]
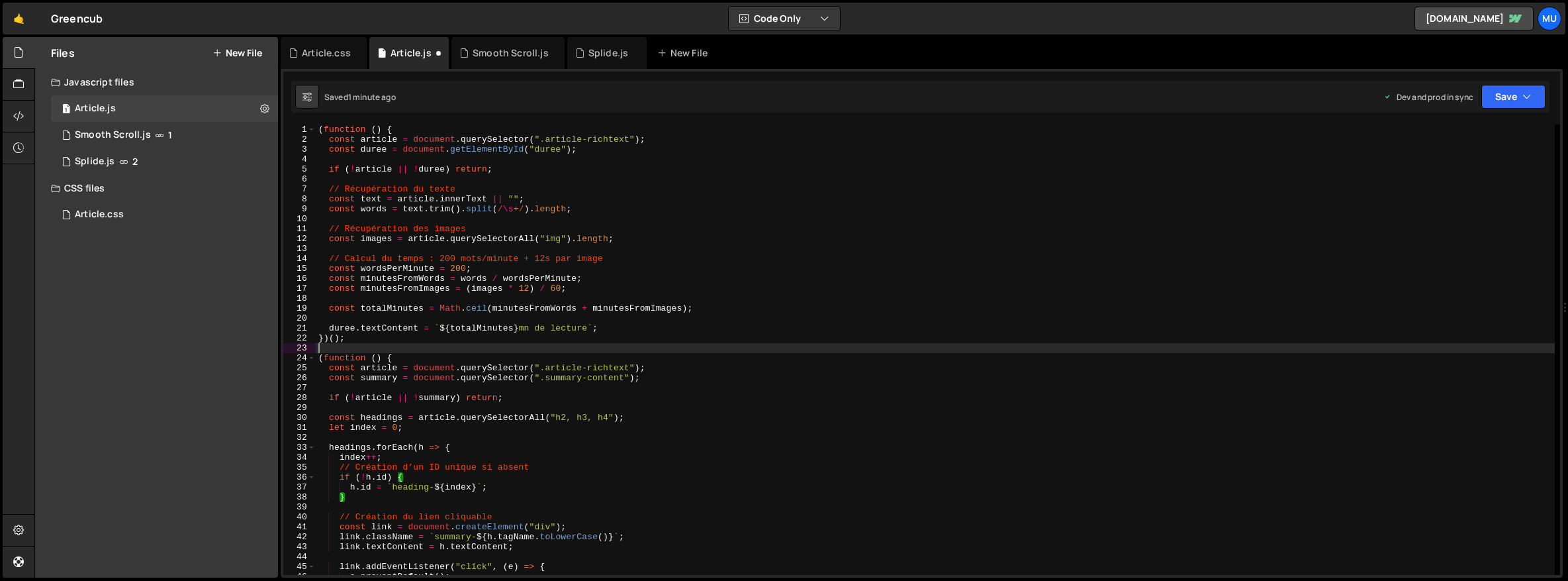
click at [357, 345] on div "( function ( ) { const article = document . querySelector ( ".article-richtext"…" at bounding box center [935, 360] width 1239 height 470
click at [361, 338] on div "( function ( ) { const article = document . querySelector ( ".article-richtext"…" at bounding box center [935, 360] width 1239 height 470
type textarea "})();"
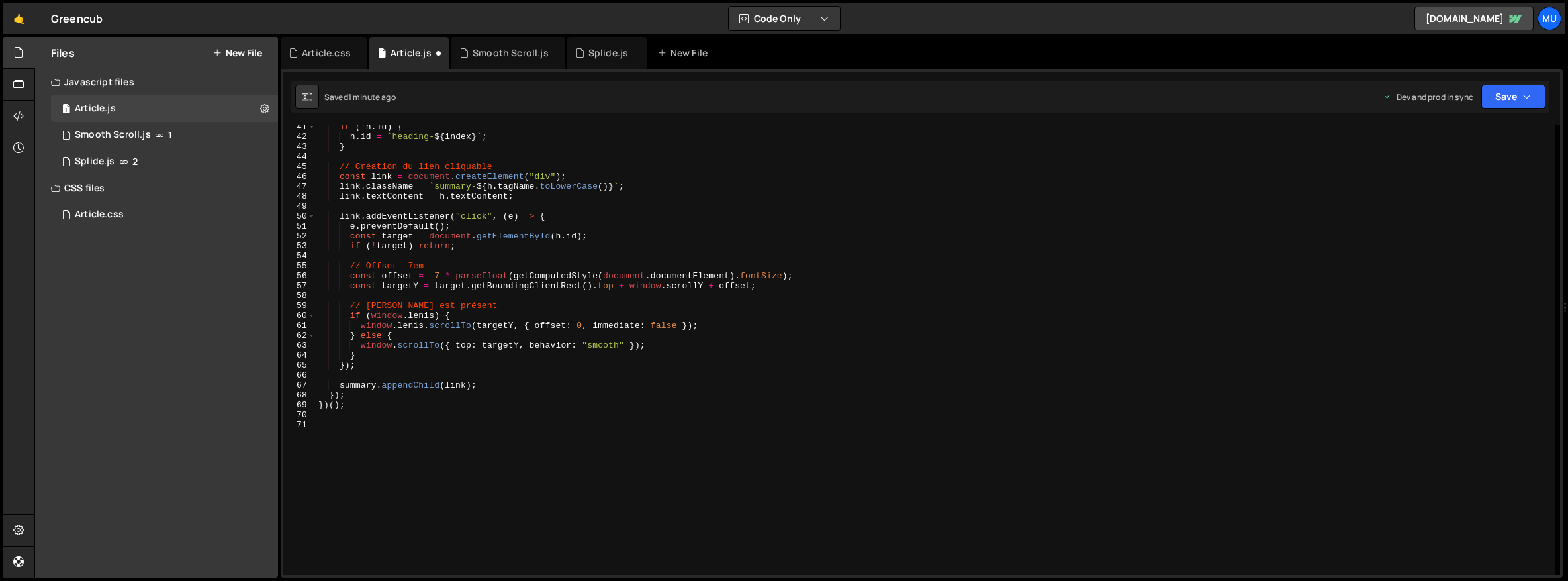
scroll to position [268, 0]
click at [385, 450] on div "if ( ! h . id ) { h . id = ` heading- ${ index } ` ; } // Création du lien cliq…" at bounding box center [935, 357] width 1239 height 470
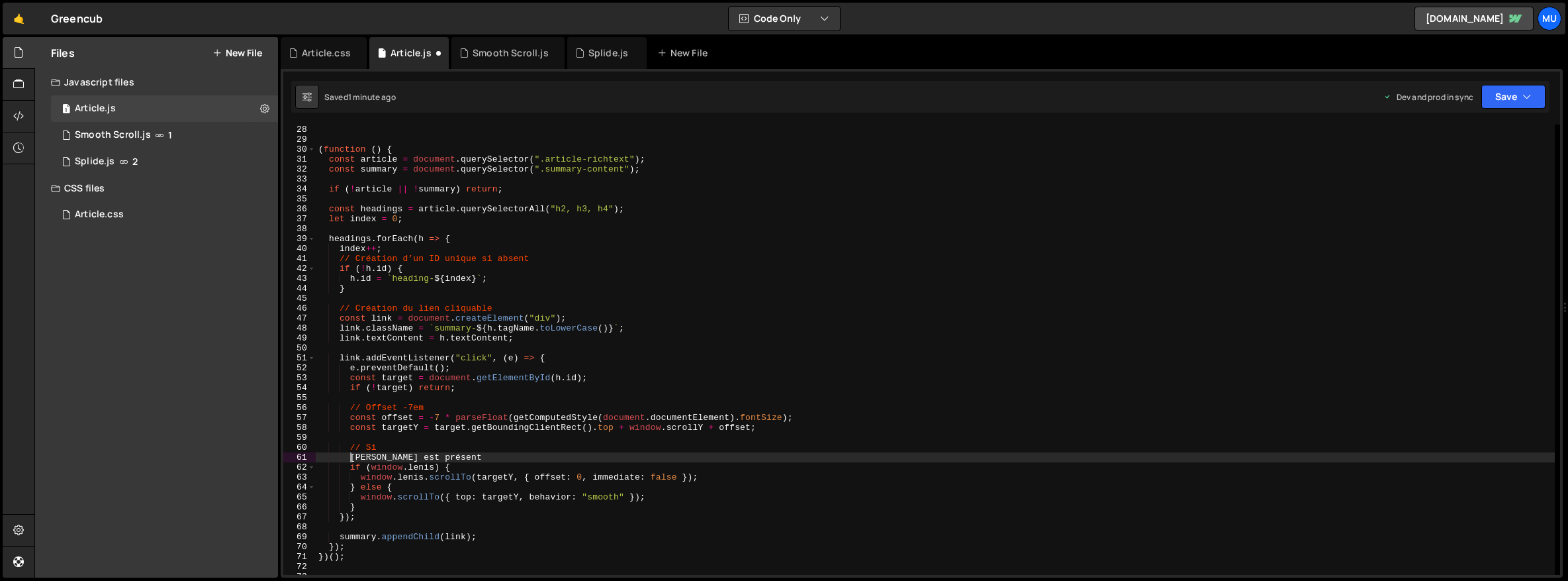
scroll to position [0, 2]
type textarea "// [PERSON_NAME] est présent"
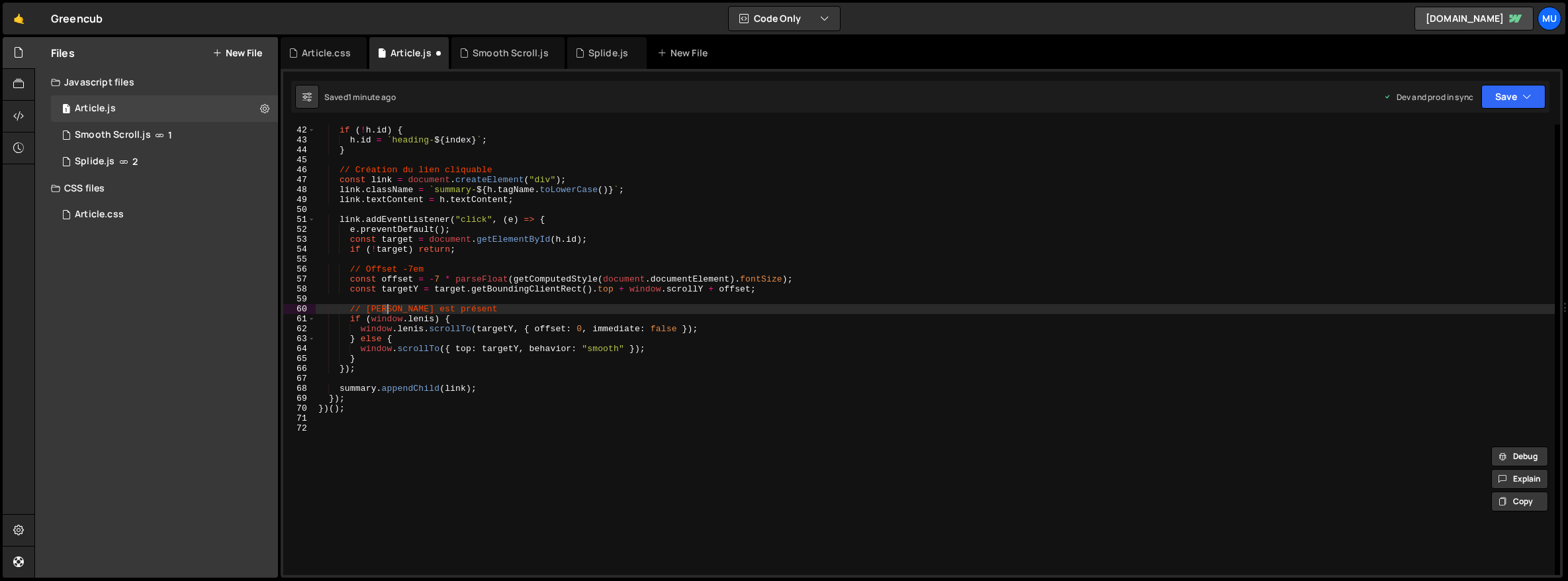
scroll to position [447, 0]
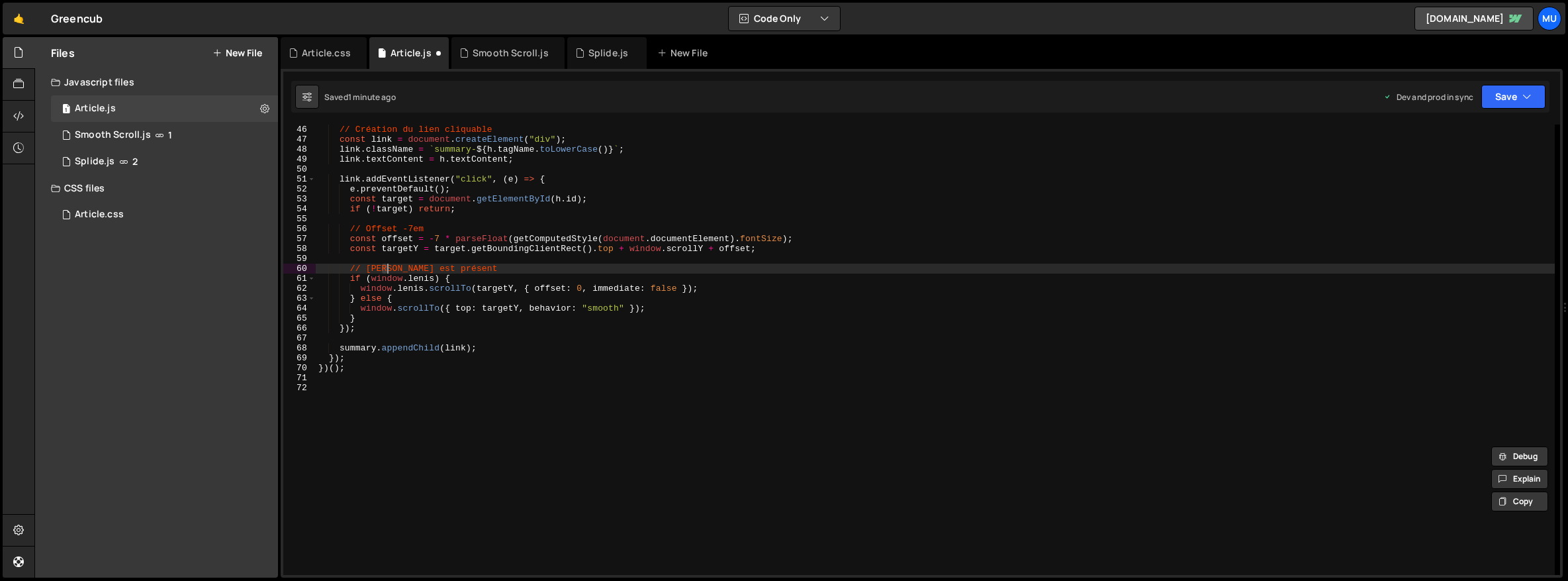
click at [383, 450] on div "// Création du lien cliquable const link = document . createElement ( "div" ) ;…" at bounding box center [935, 360] width 1239 height 470
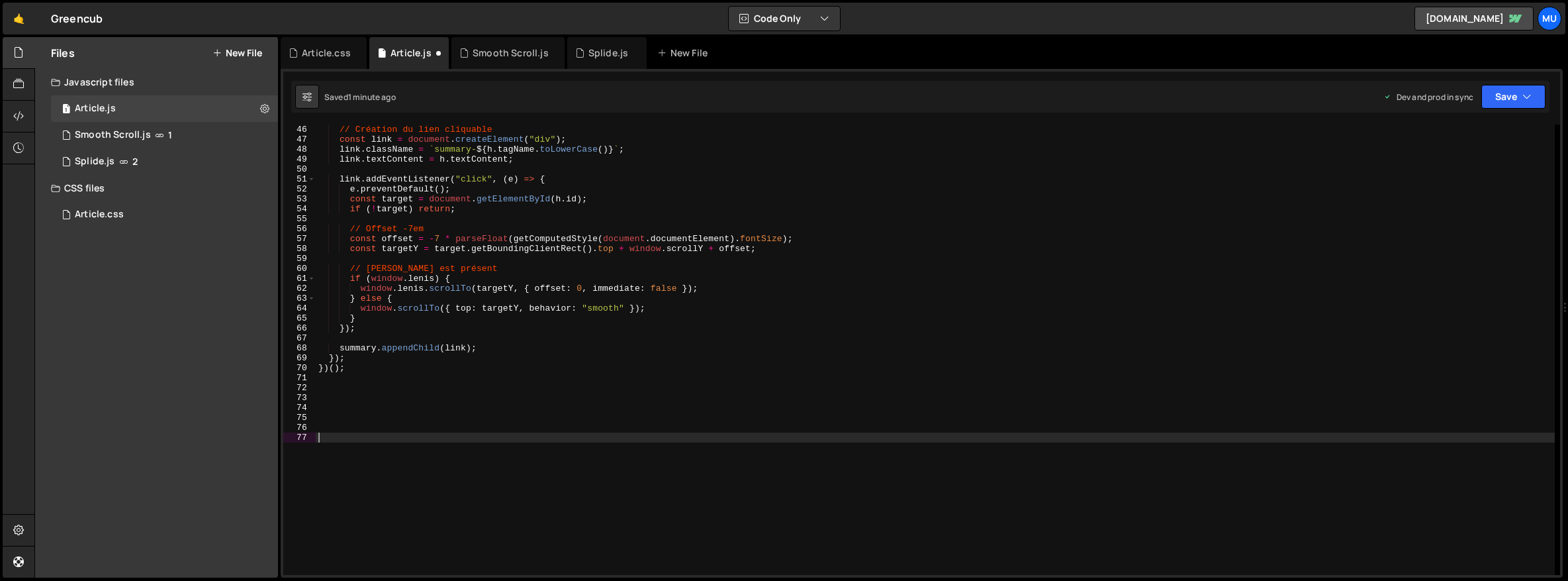
scroll to position [493, 0]
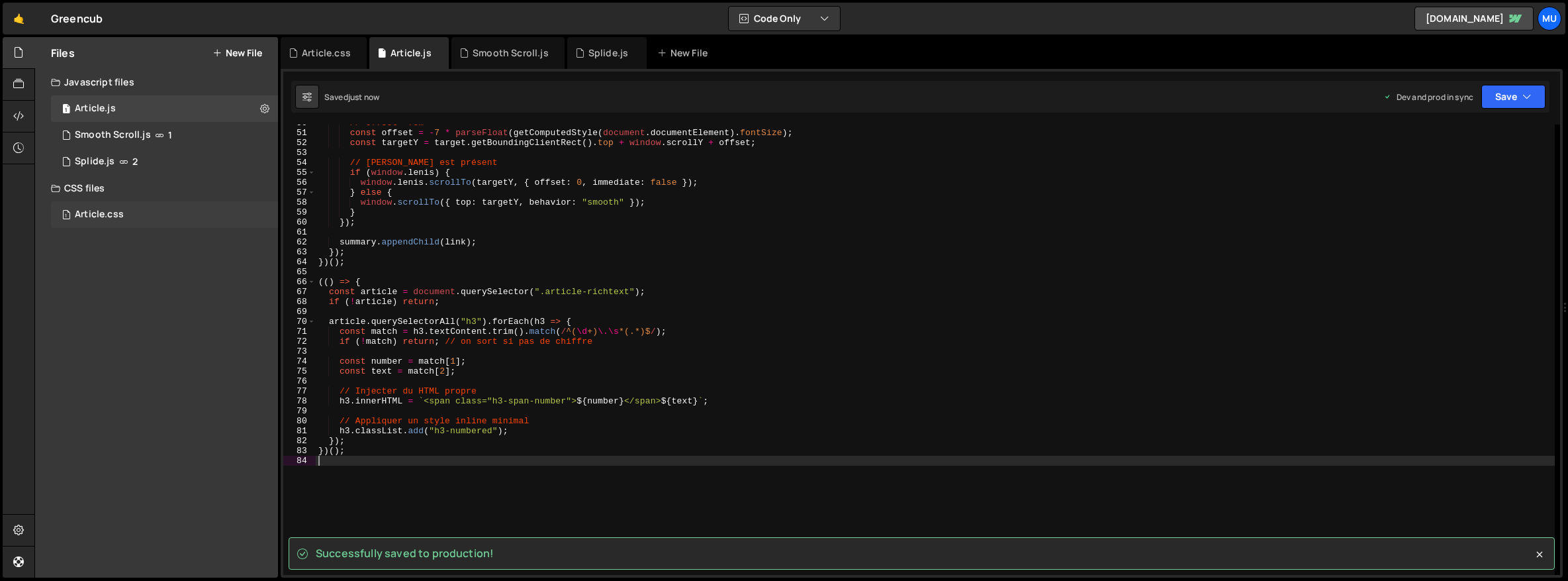
click at [93, 211] on div "Article.css" at bounding box center [99, 214] width 49 height 12
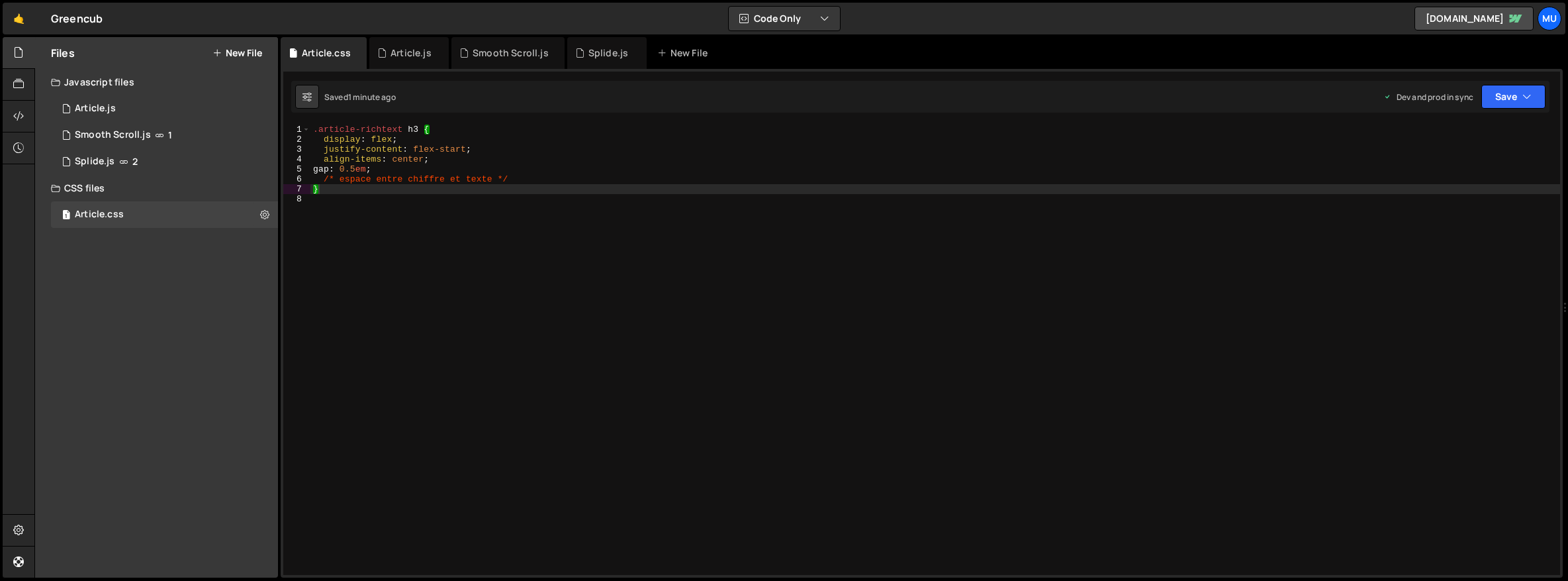
click at [542, 200] on div ".article-richtext h3 { display : flex ; justify-content : flex-start ; align-it…" at bounding box center [935, 360] width 1250 height 470
type textarea "}"
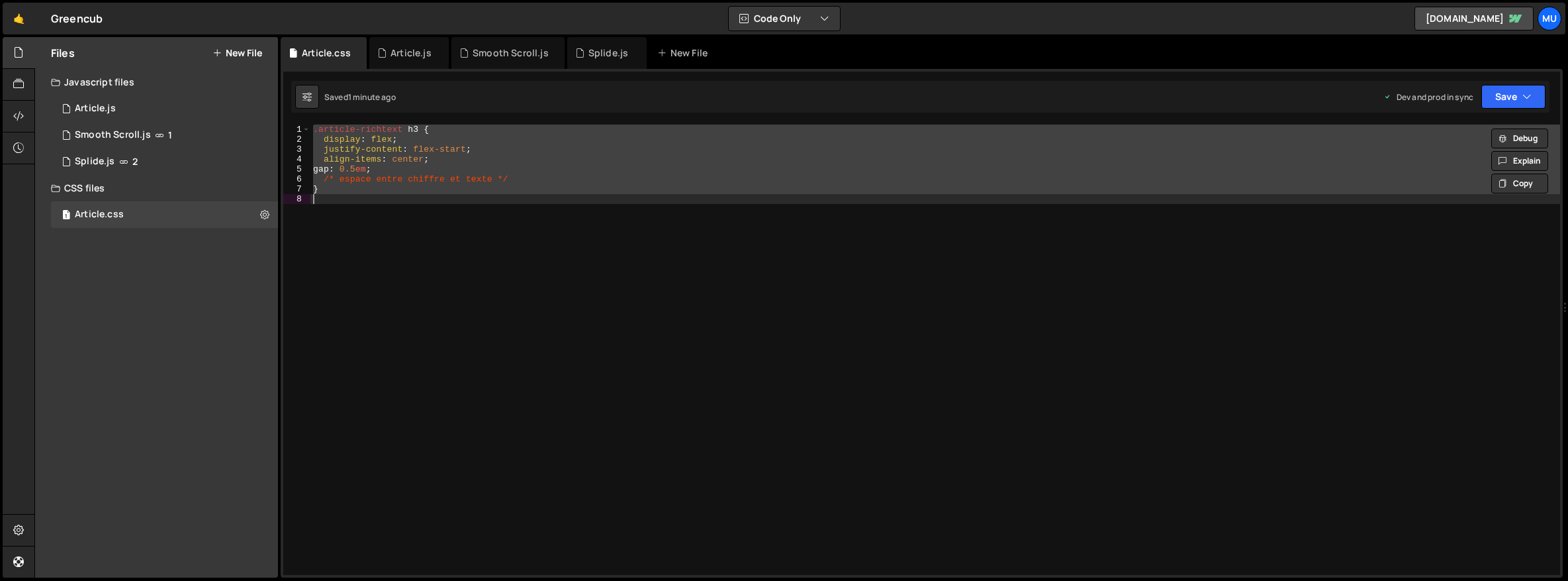
paste textarea
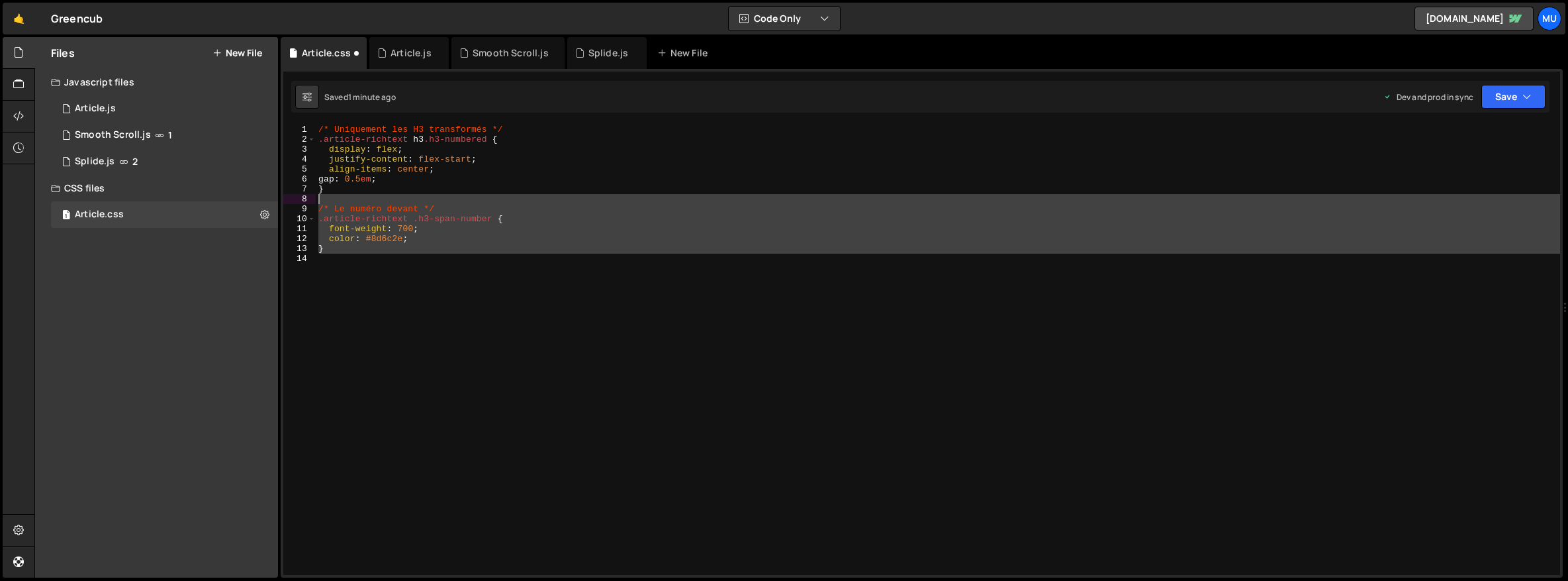
drag, startPoint x: 336, startPoint y: 242, endPoint x: 285, endPoint y: 197, distance: 68.0
click at [285, 197] on div "1 2 3 4 5 6 7 8 9 10 11 12 13 14 /* Uniquement les H3 transformés */ .article-r…" at bounding box center [922, 350] width 1277 height 450
type textarea "/* Le numéro devant */"
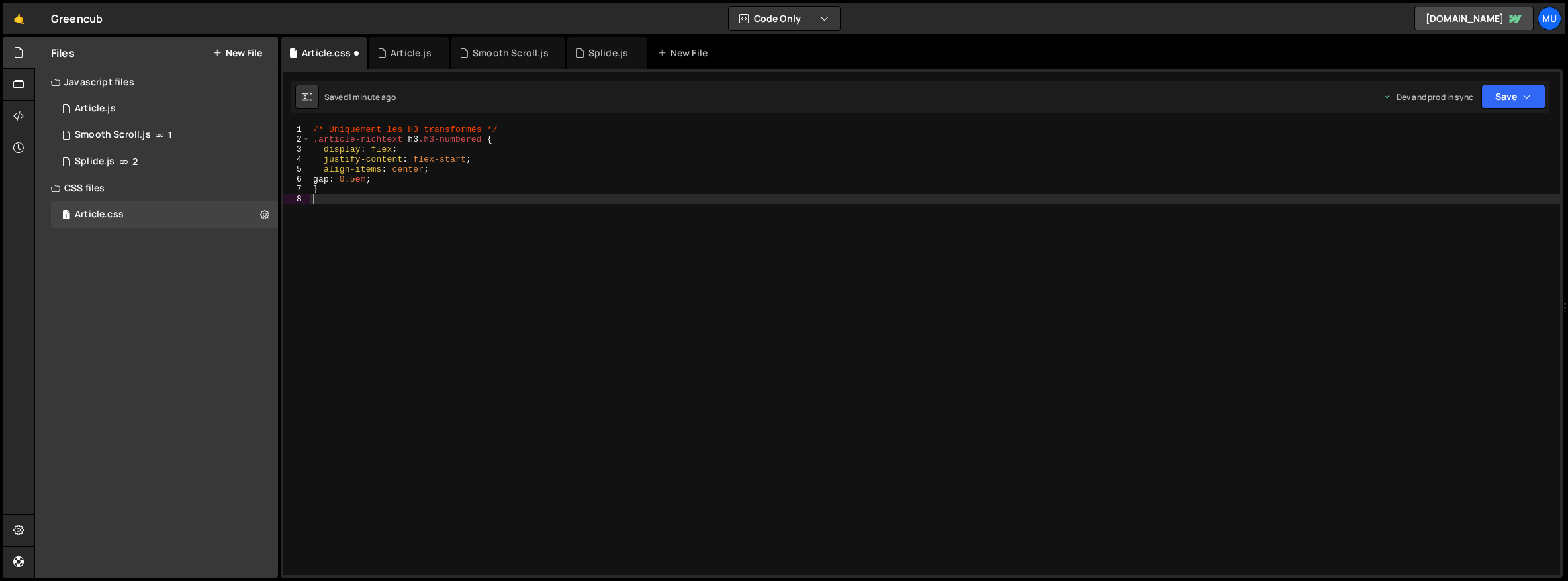
type textarea "}"
click at [512, 317] on div "/* Uniquement les H3 transformés */ .article-richtext h3 .h3-numbered { display…" at bounding box center [935, 360] width 1250 height 470
click at [126, 110] on div "1 Article.js 0" at bounding box center [164, 108] width 227 height 26
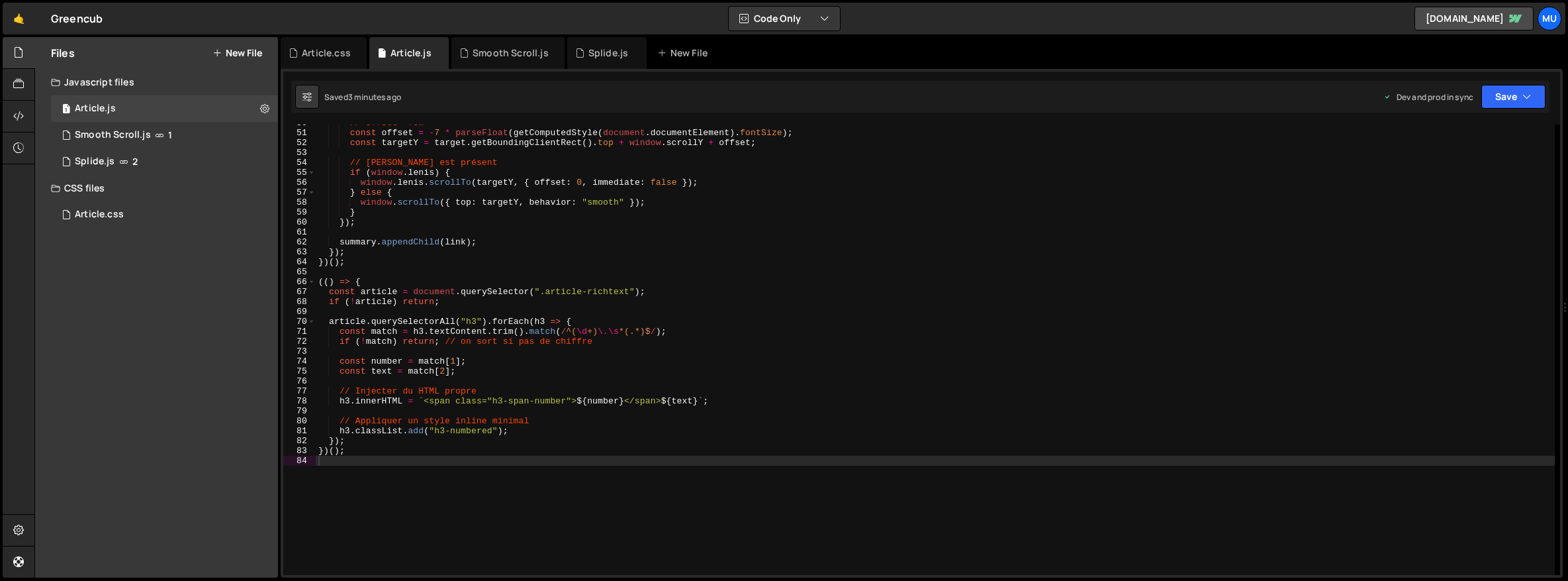
click at [510, 537] on div "// Offset -7em const offset = - 7 * parseFloat ( getComputedStyle ( document . …" at bounding box center [935, 353] width 1239 height 470
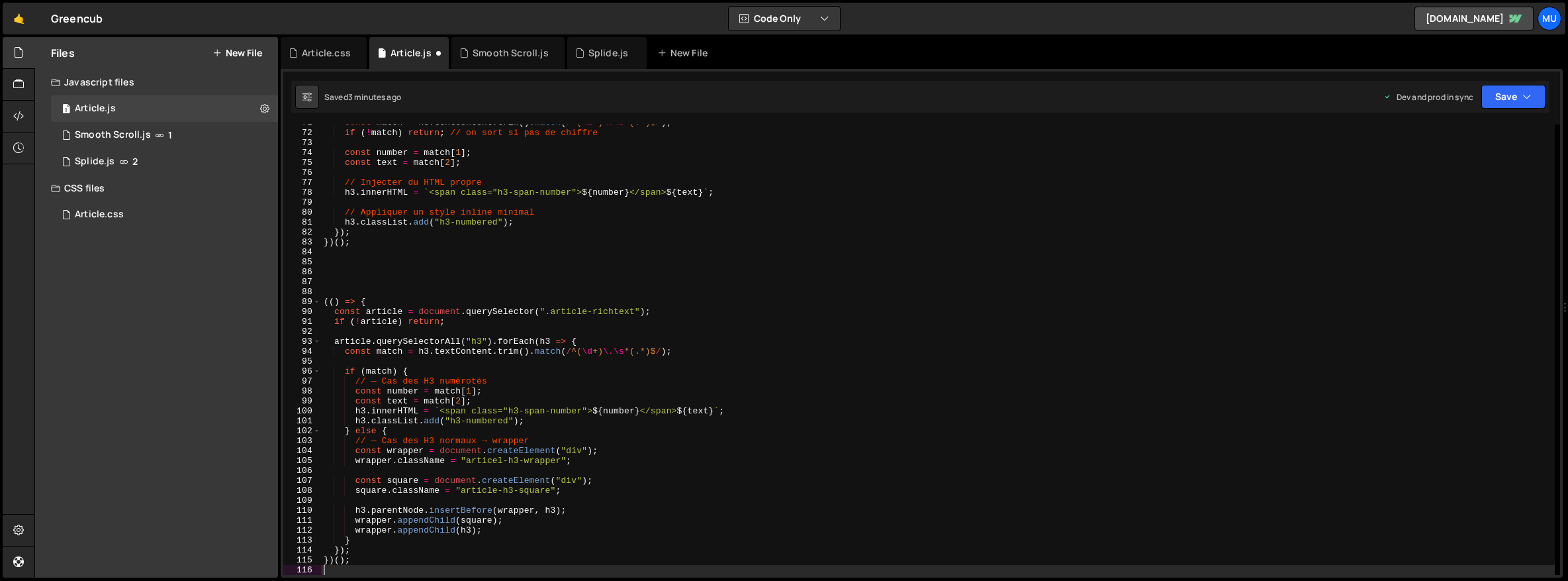
scroll to position [702, 0]
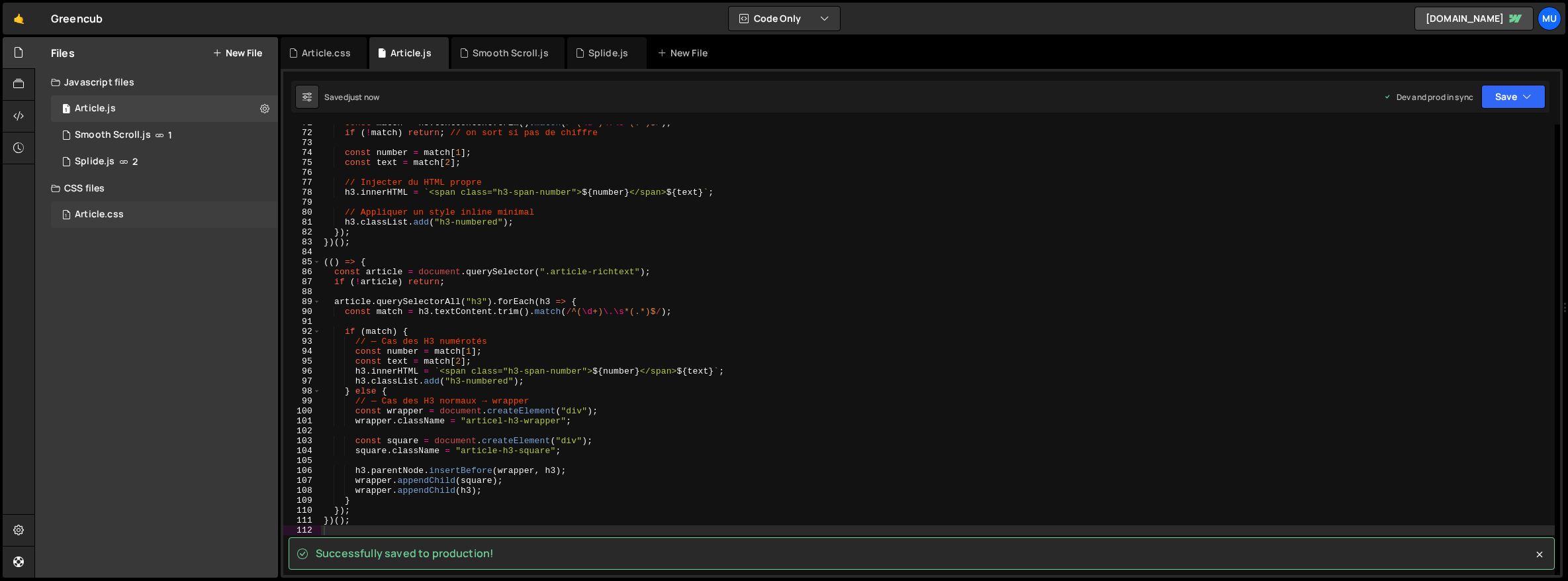
click at [132, 222] on div "1 Article.css 0" at bounding box center [164, 214] width 227 height 26
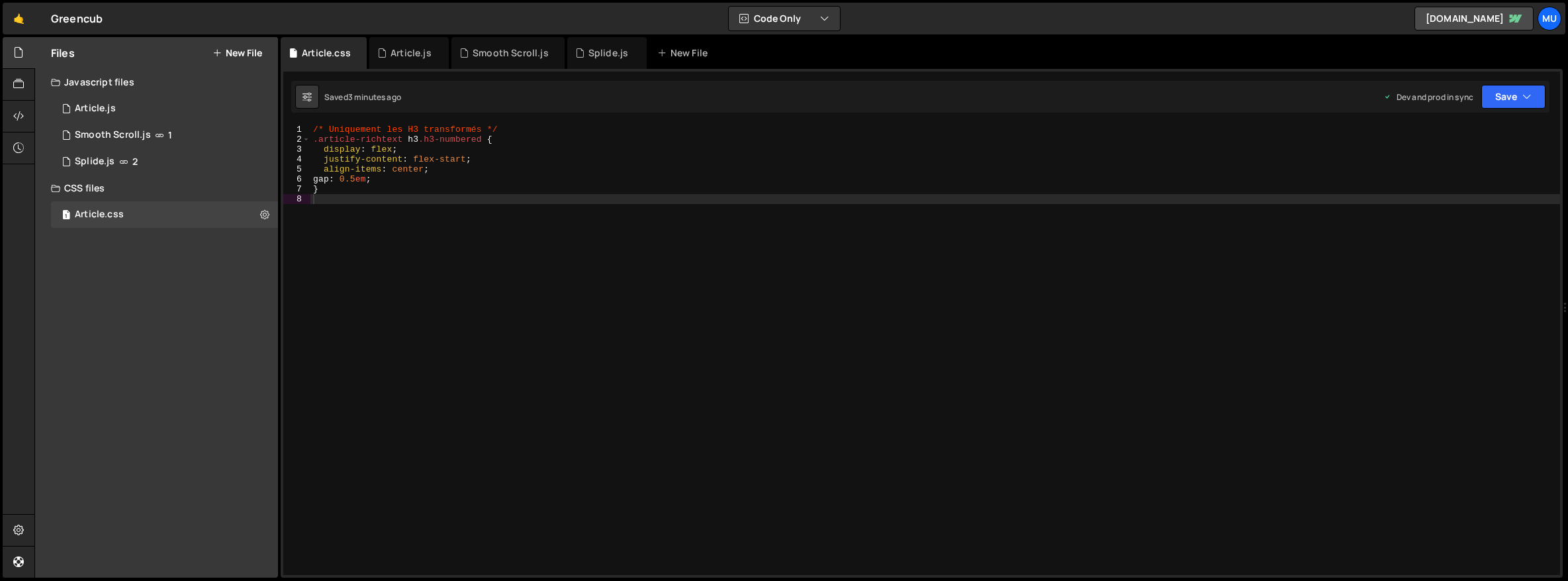
click at [452, 333] on div "/* Uniquement les H3 transformés */ .article-richtext h3 .h3-numbered { display…" at bounding box center [935, 360] width 1250 height 470
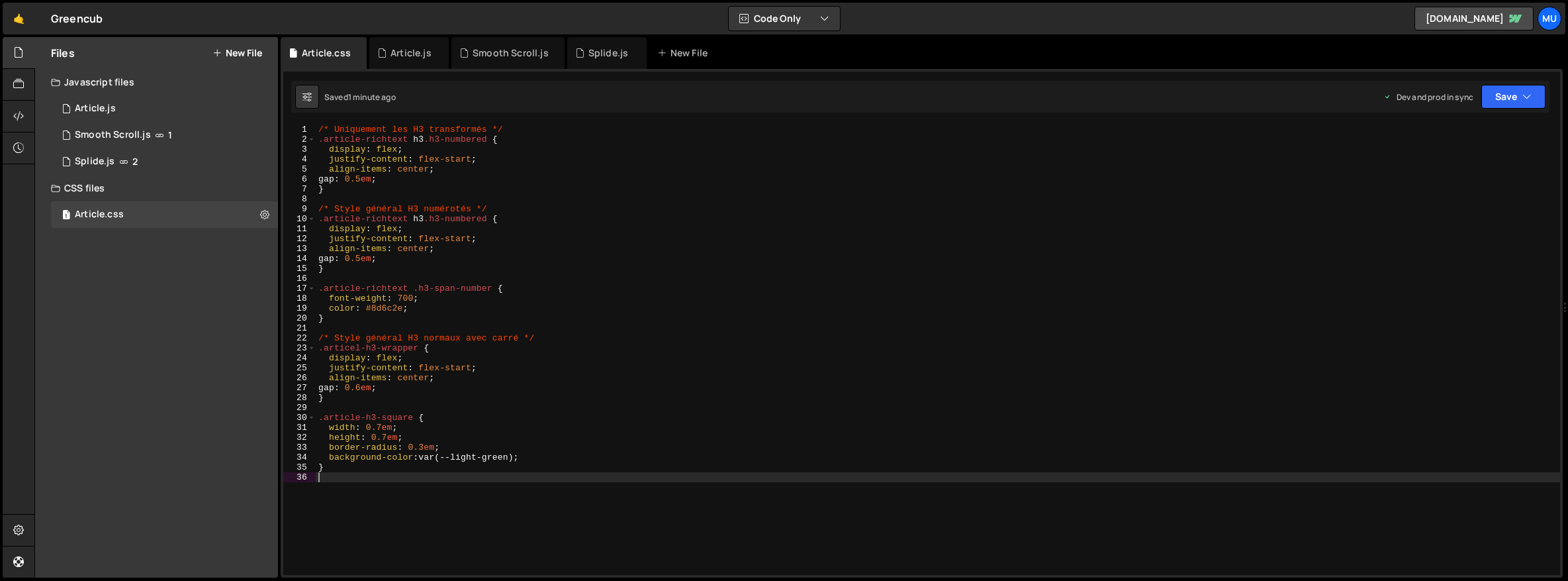
click at [537, 458] on div "/* Uniquement les H3 transformés */ .article-richtext h3 .h3-numbered { display…" at bounding box center [938, 360] width 1245 height 470
type textarea "background-color: var(--light-green);"
type textarea "position: relative;"
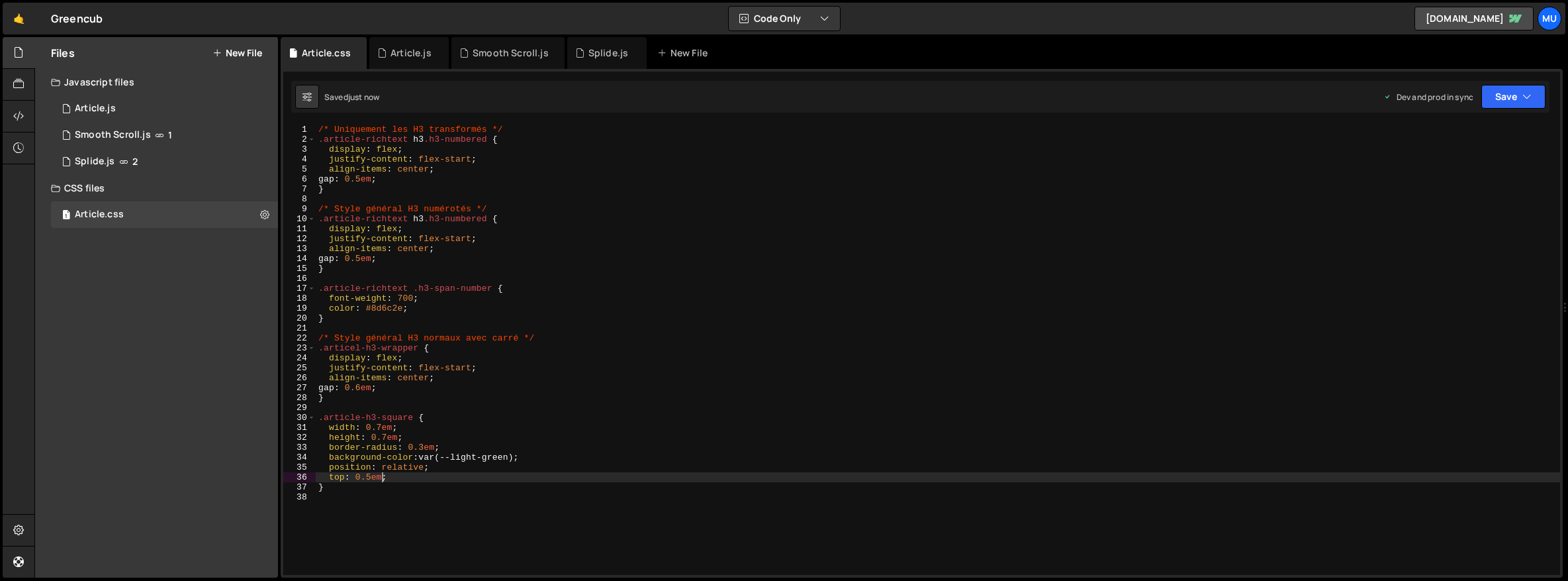
click at [372, 476] on div "/* Uniquement les H3 transformés */ .article-richtext h3 .h3-numbered { display…" at bounding box center [938, 360] width 1245 height 470
click at [380, 428] on div "/* Uniquement les H3 transformés */ .article-richtext h3 .h3-numbered { display…" at bounding box center [938, 360] width 1245 height 470
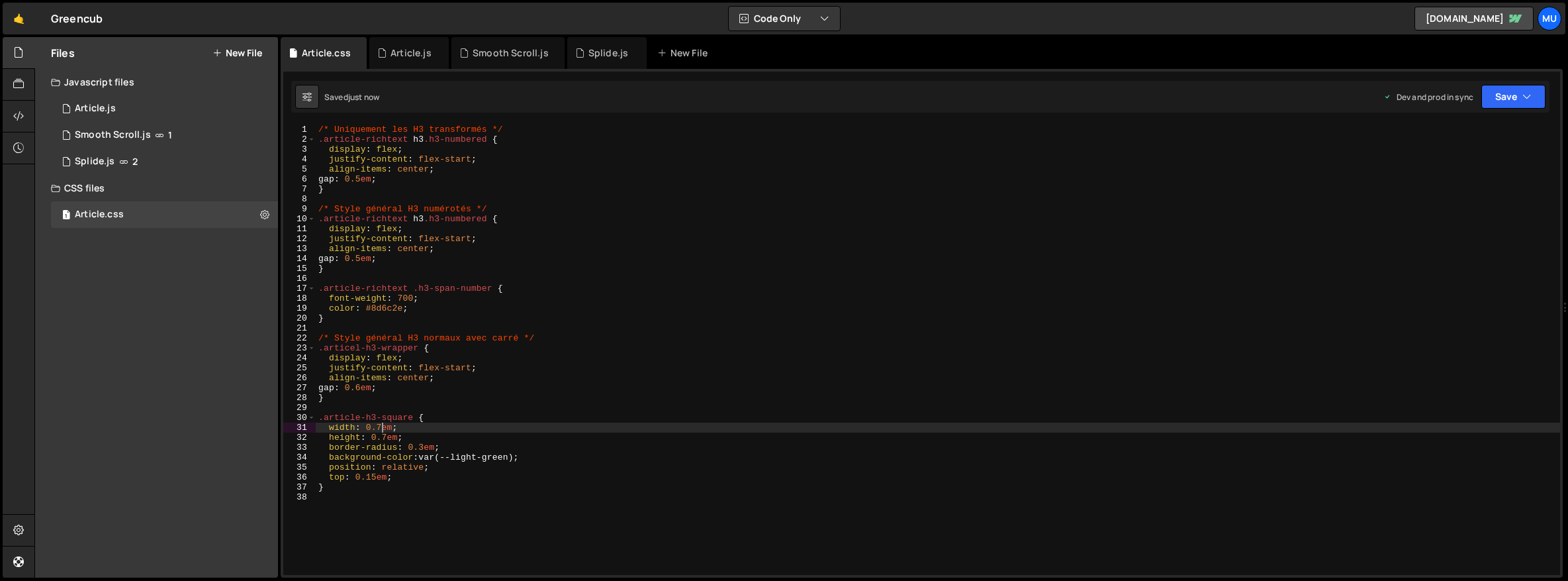
scroll to position [0, 5]
click at [435, 426] on div "/* Uniquement les H3 transformés */ .article-richtext h3 .h3-numbered { display…" at bounding box center [938, 360] width 1245 height 470
click at [390, 438] on div "/* Uniquement les H3 transformés */ .article-richtext h3 .h3-numbered { display…" at bounding box center [938, 360] width 1245 height 470
click at [413, 423] on div "/* Uniquement les H3 transformés */ .article-richtext h3 .h3-numbered { display…" at bounding box center [938, 360] width 1245 height 470
click at [425, 447] on div "/* Uniquement les H3 transformés */ .article-richtext h3 .h3-numbered { display…" at bounding box center [938, 360] width 1245 height 470
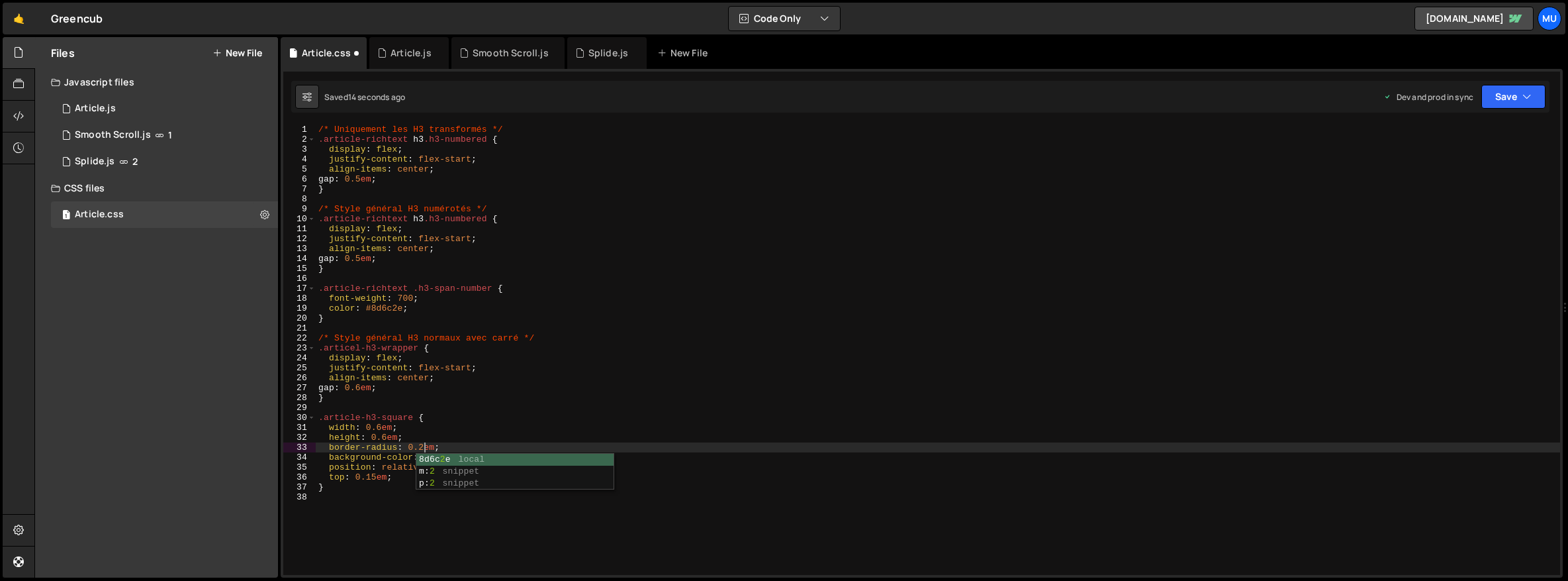
click at [456, 431] on div "/* Uniquement les H3 transformés */ .article-richtext h3 .h3-numbered { display…" at bounding box center [938, 360] width 1245 height 470
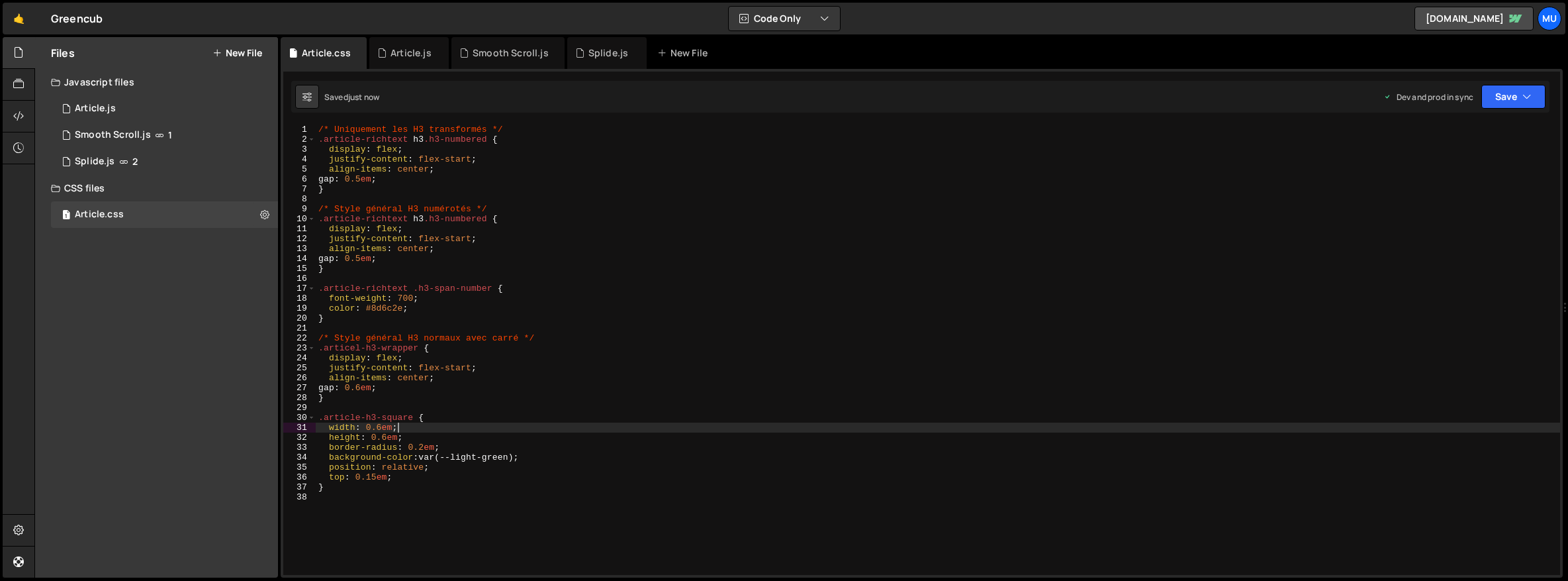
click at [371, 387] on div "/* Uniquement les H3 transformés */ .article-richtext h3 .h3-numbered { display…" at bounding box center [938, 360] width 1245 height 470
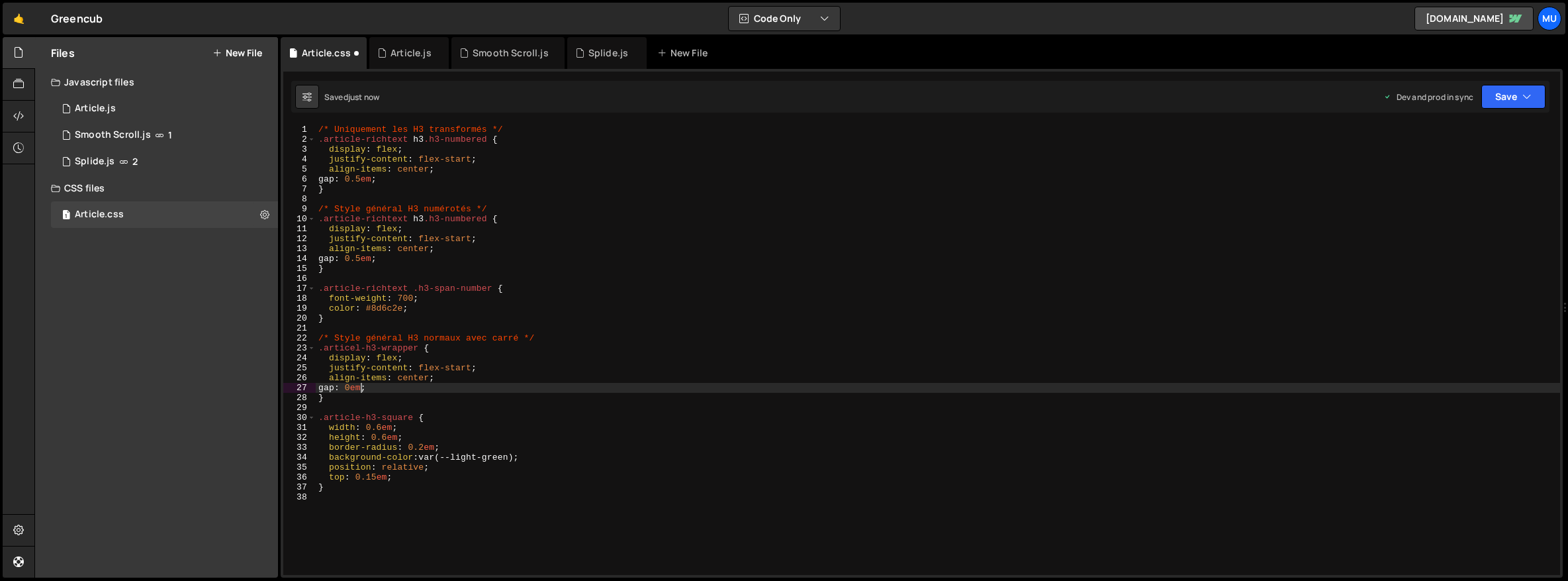
scroll to position [0, 3]
click at [436, 261] on div "/* Uniquement les H3 transformés */ .article-richtext h3 .h3-numbered { display…" at bounding box center [938, 360] width 1245 height 470
type textarea "gap: 0.5em;"
click at [588, 276] on div "/* Uniquement les H3 transformés */ .article-richtext h3 .h3-numbered { display…" at bounding box center [938, 360] width 1245 height 470
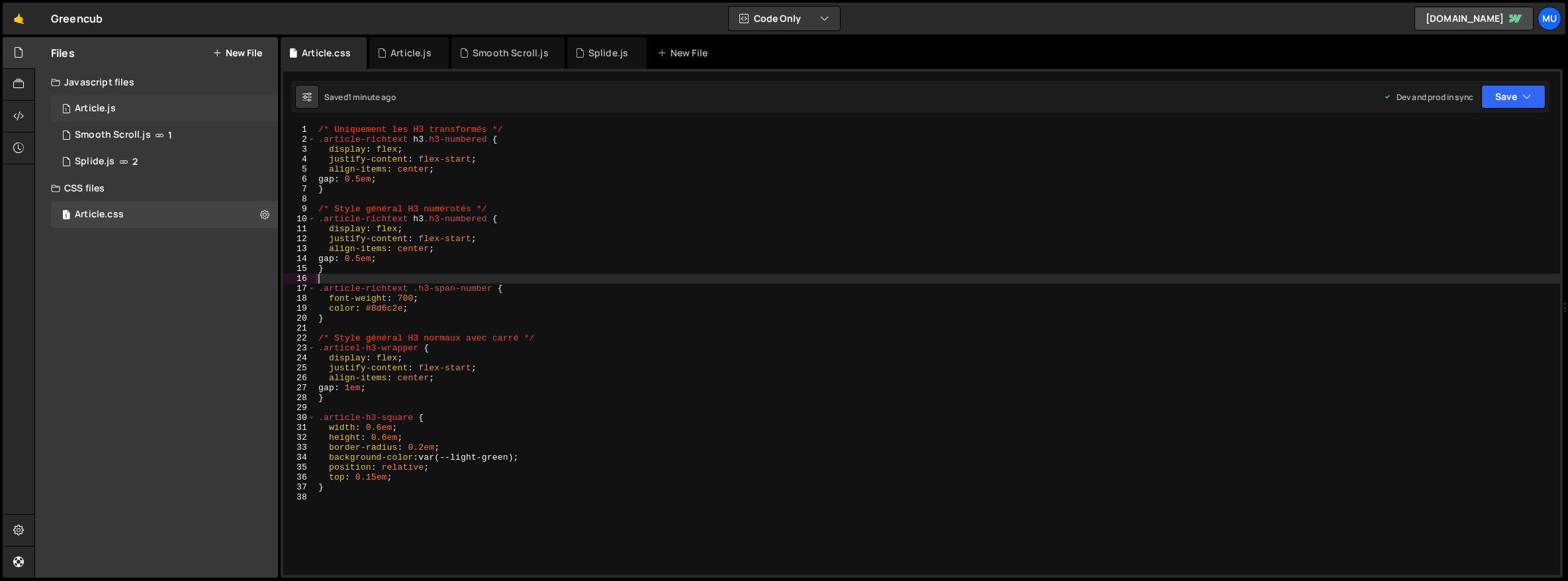
click at [114, 115] on div "1 Article.js 0" at bounding box center [164, 108] width 227 height 26
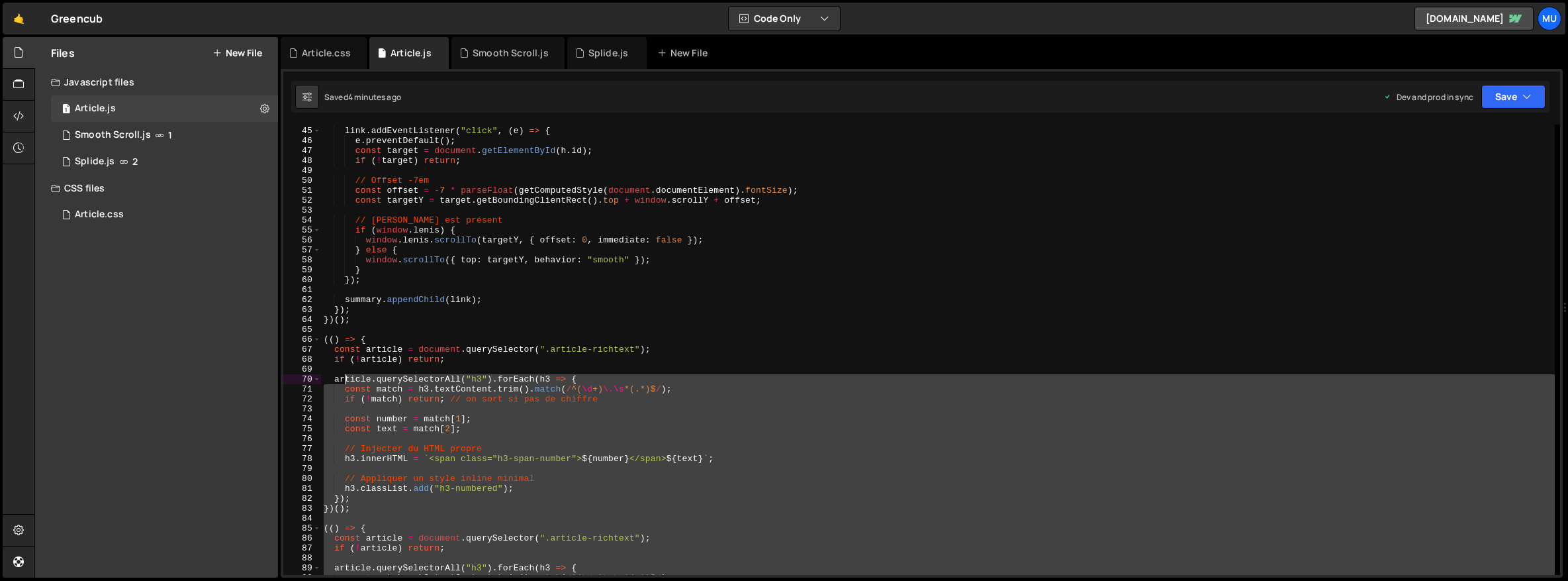
scroll to position [420, 0]
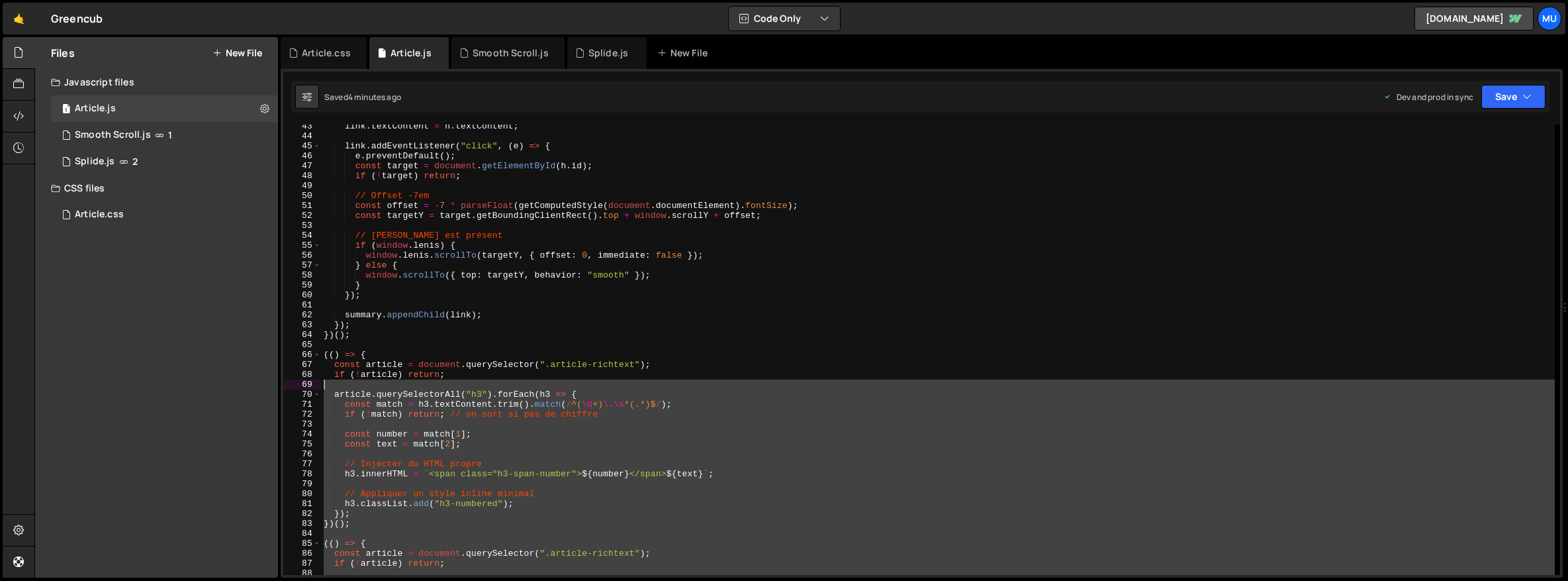
drag, startPoint x: 340, startPoint y: 427, endPoint x: 1138, endPoint y: 298, distance: 808.4
click at [355, 384] on div "link . textContent = h . textContent ; link . addEventListener ( "click" , ( e …" at bounding box center [938, 357] width 1234 height 470
click at [336, 364] on div "link . textContent = h . textContent ; link . addEventListener ( "click" , ( e …" at bounding box center [938, 357] width 1234 height 470
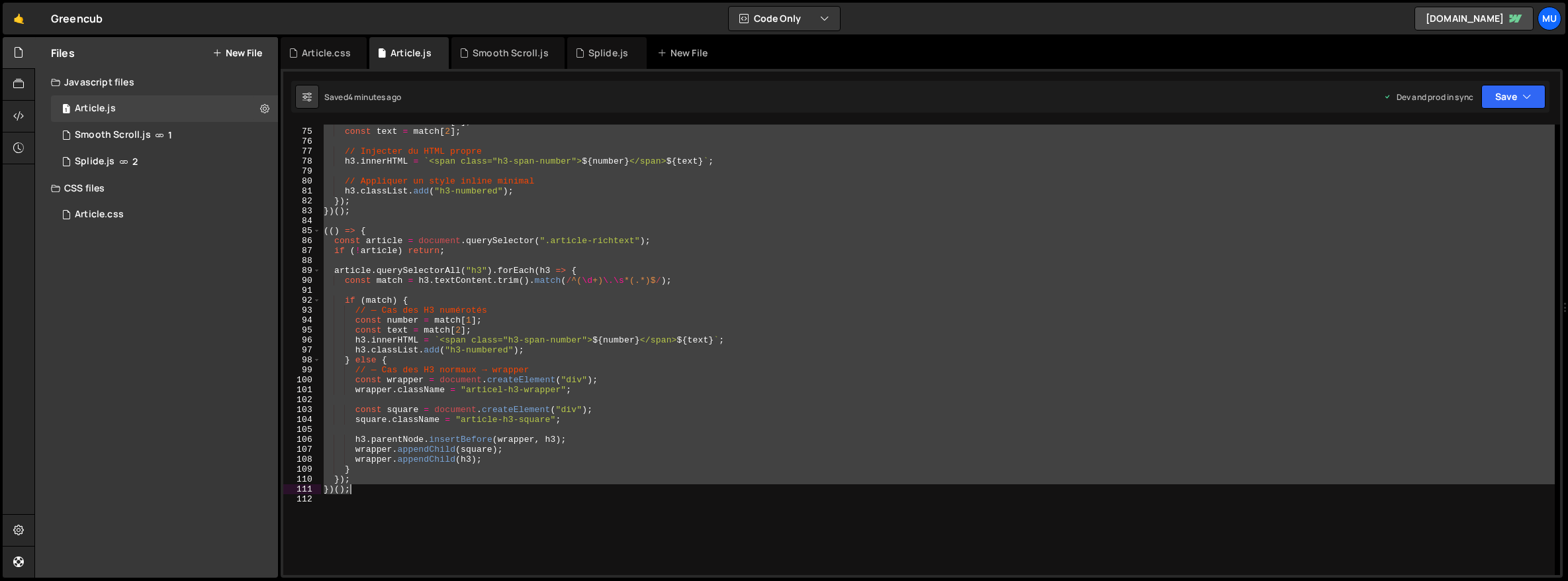
drag, startPoint x: 323, startPoint y: 355, endPoint x: 511, endPoint y: 500, distance: 237.4
click at [511, 500] on div "const number = match [ 1 ] ; const text = match [ 2 ] ; // Injecter du HTML pro…" at bounding box center [938, 352] width 1234 height 470
type textarea "})();"
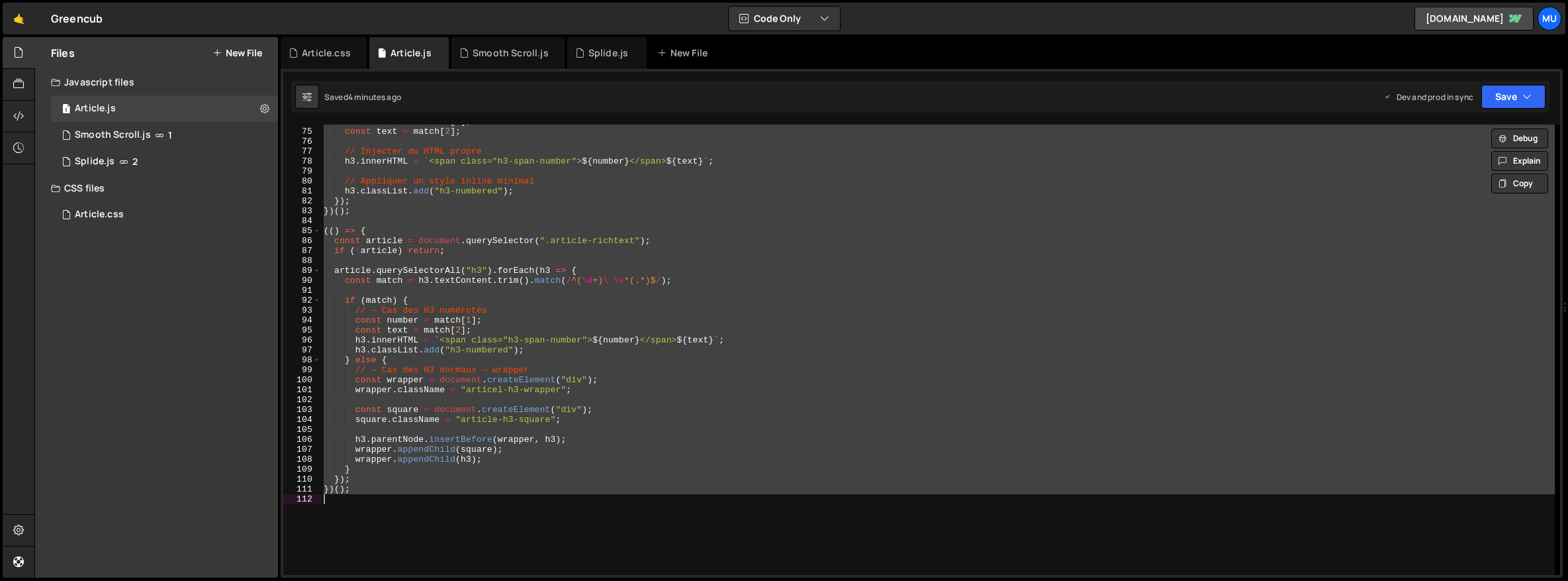
paste textarea
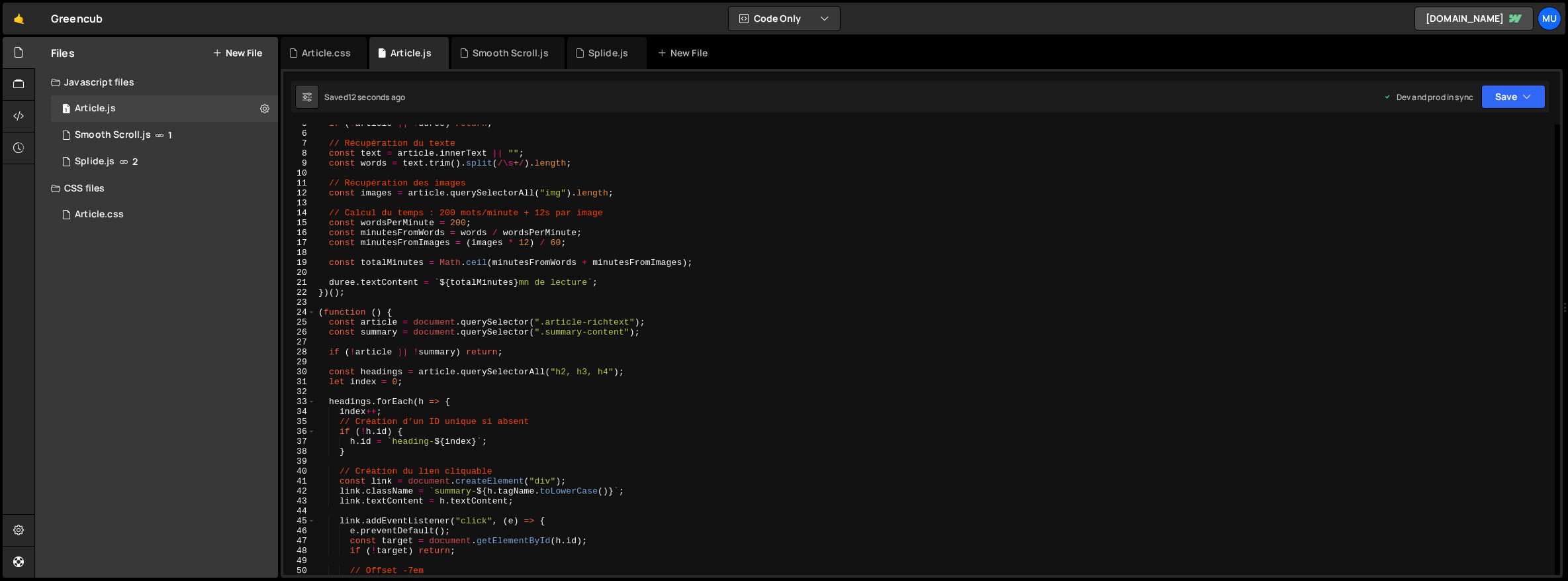
scroll to position [45, 0]
click at [403, 323] on div "if ( ! article || ! duree ) return ; // Récupération du texte const text = arti…" at bounding box center [935, 354] width 1239 height 470
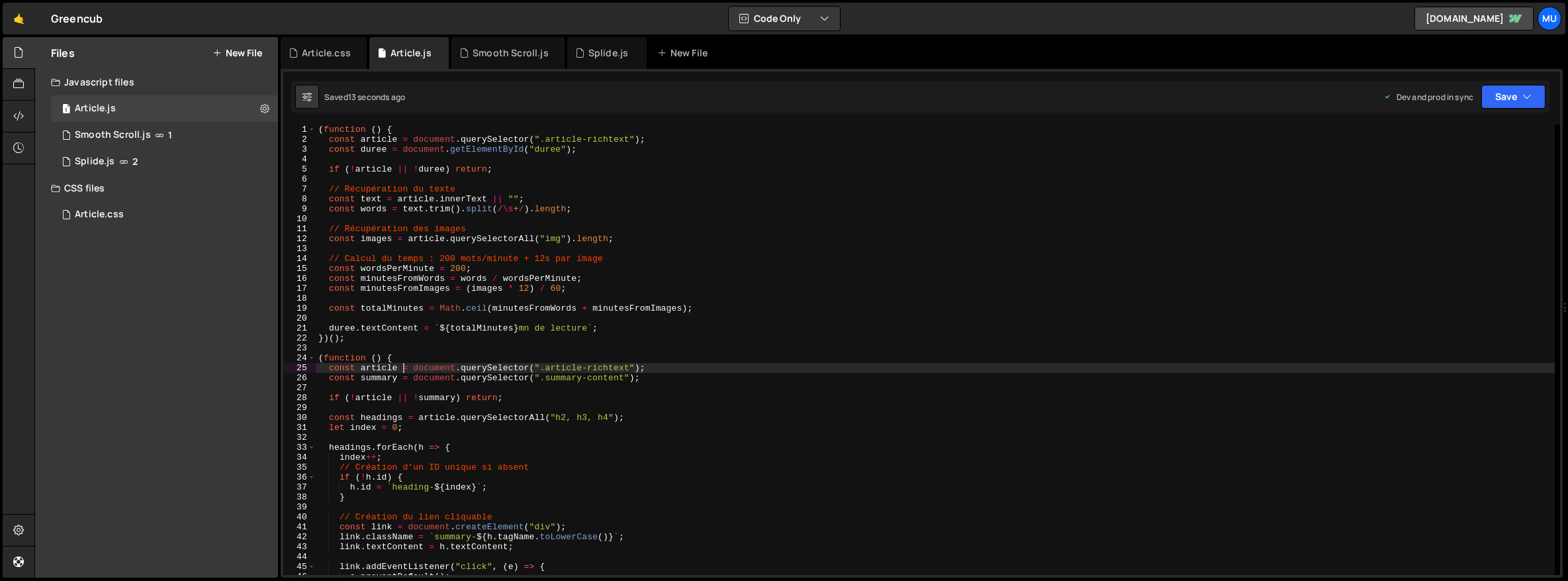
scroll to position [0, 0]
click at [359, 340] on div "( function ( ) { const article = document . querySelector ( ".article-richtext"…" at bounding box center [935, 360] width 1239 height 470
type textarea "})();"
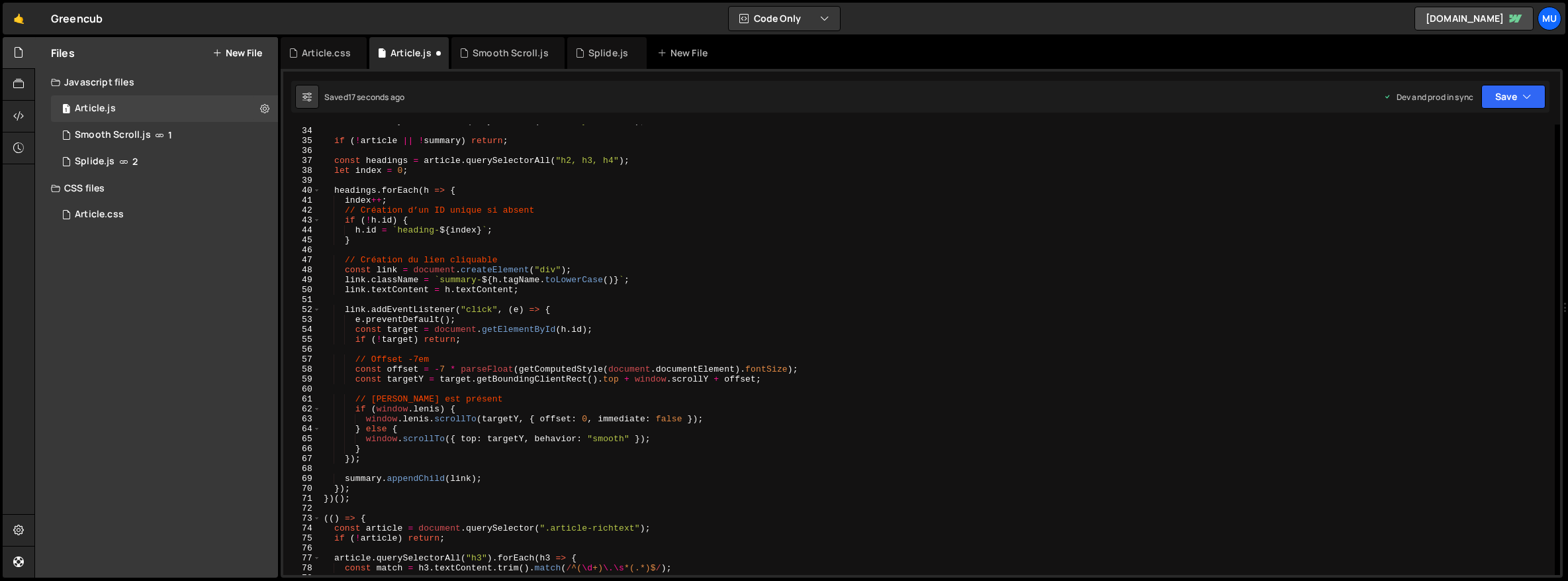
scroll to position [418, 0]
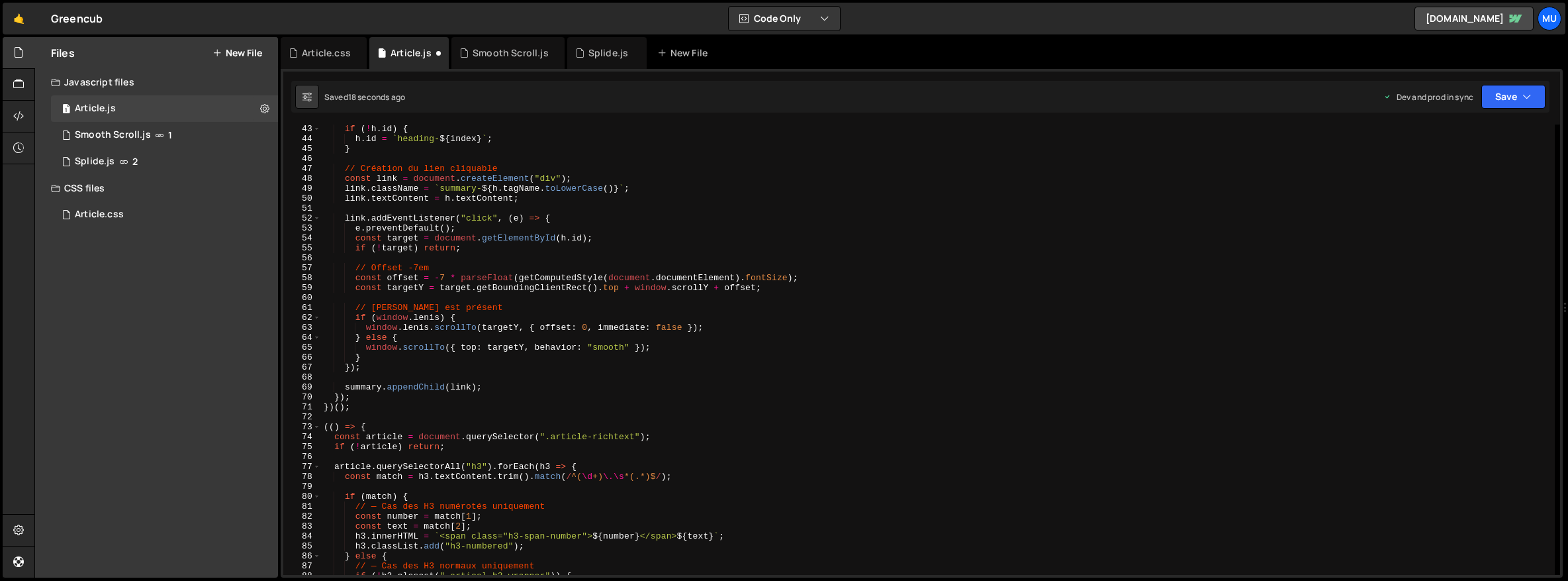
click at [379, 407] on div "if ( ! h . id ) { h . id = ` heading- ${ index } ` ; } // Création du lien cliq…" at bounding box center [938, 359] width 1234 height 470
type textarea "})();"
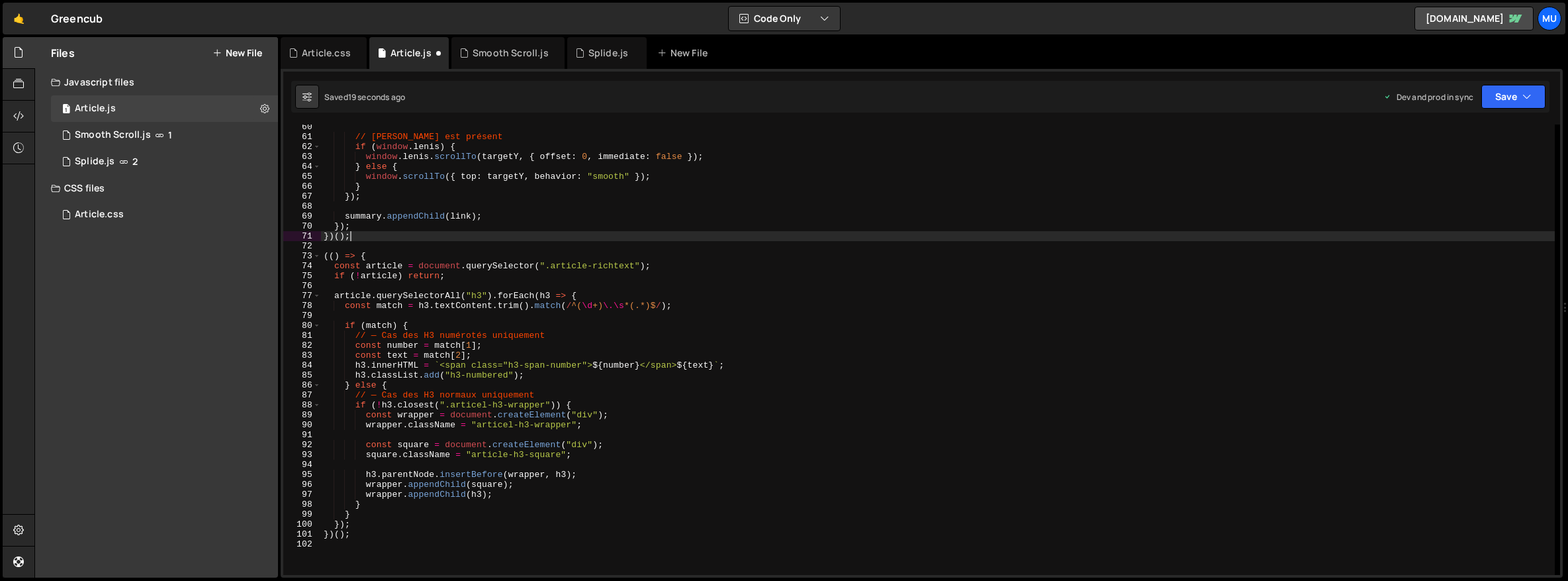
scroll to position [589, 0]
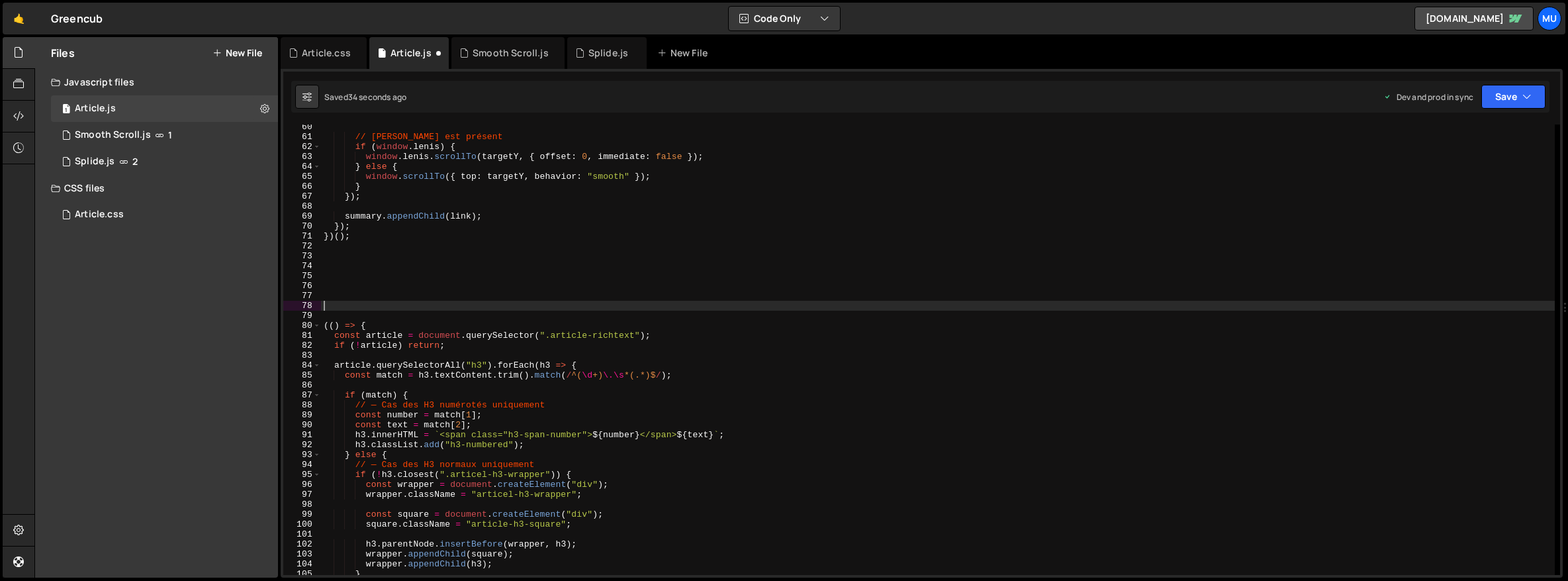
click at [406, 277] on div "// [PERSON_NAME] est présent if ( window . [PERSON_NAME] ) { window . [PERSON_N…" at bounding box center [938, 357] width 1234 height 470
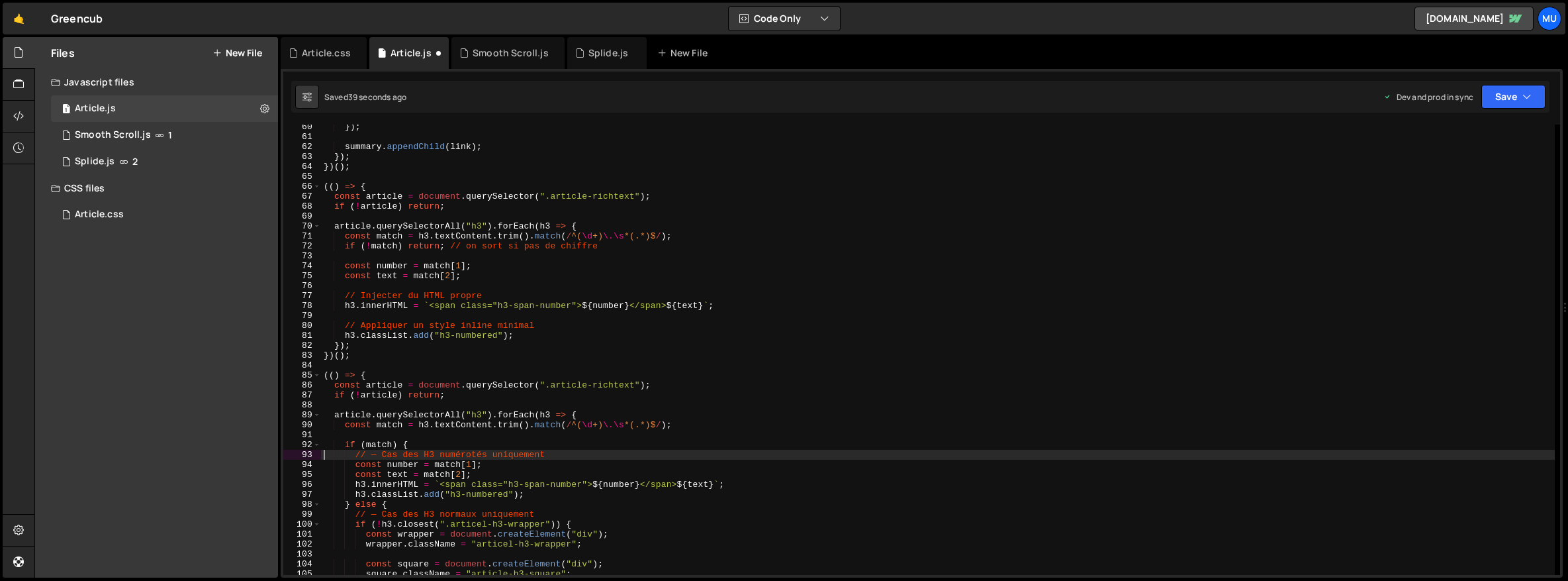
type textarea "// — Cas des H3 numérotés uniquement"
click at [108, 214] on div "Article.css" at bounding box center [99, 214] width 49 height 12
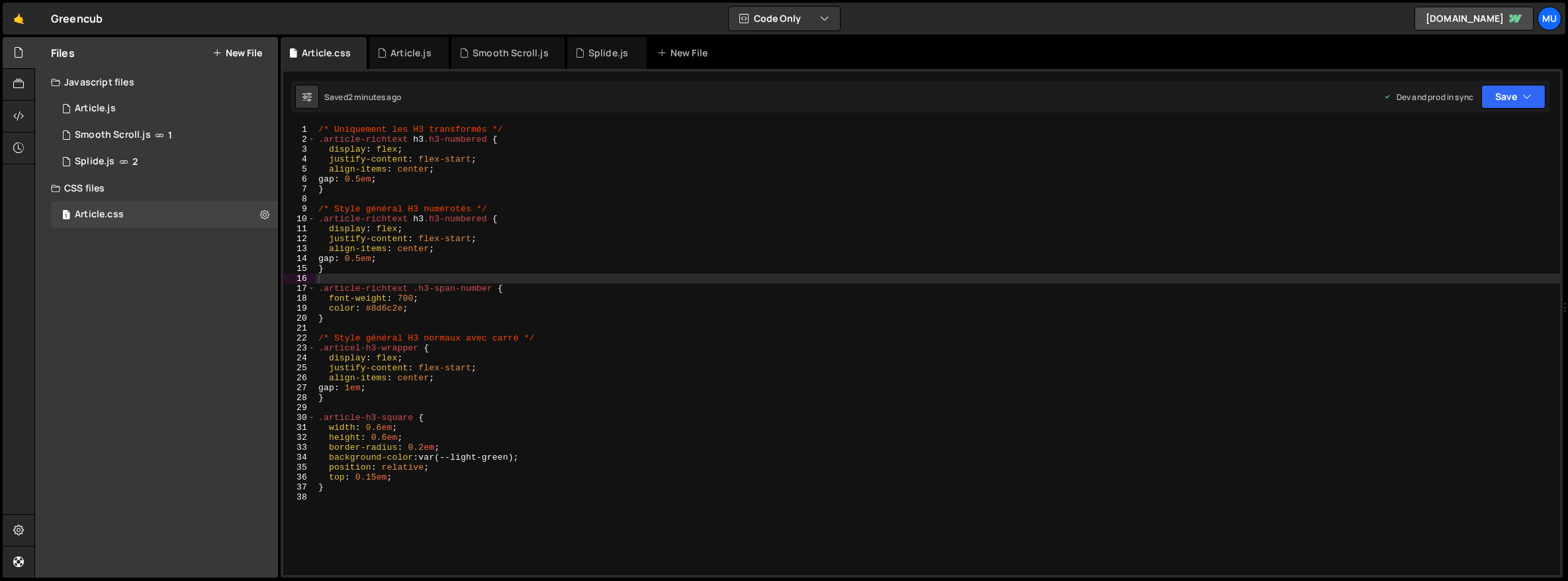
click at [479, 245] on div "/* Uniquement les H3 transformés */ .article-richtext h3 .h3-numbered { display…" at bounding box center [938, 360] width 1245 height 470
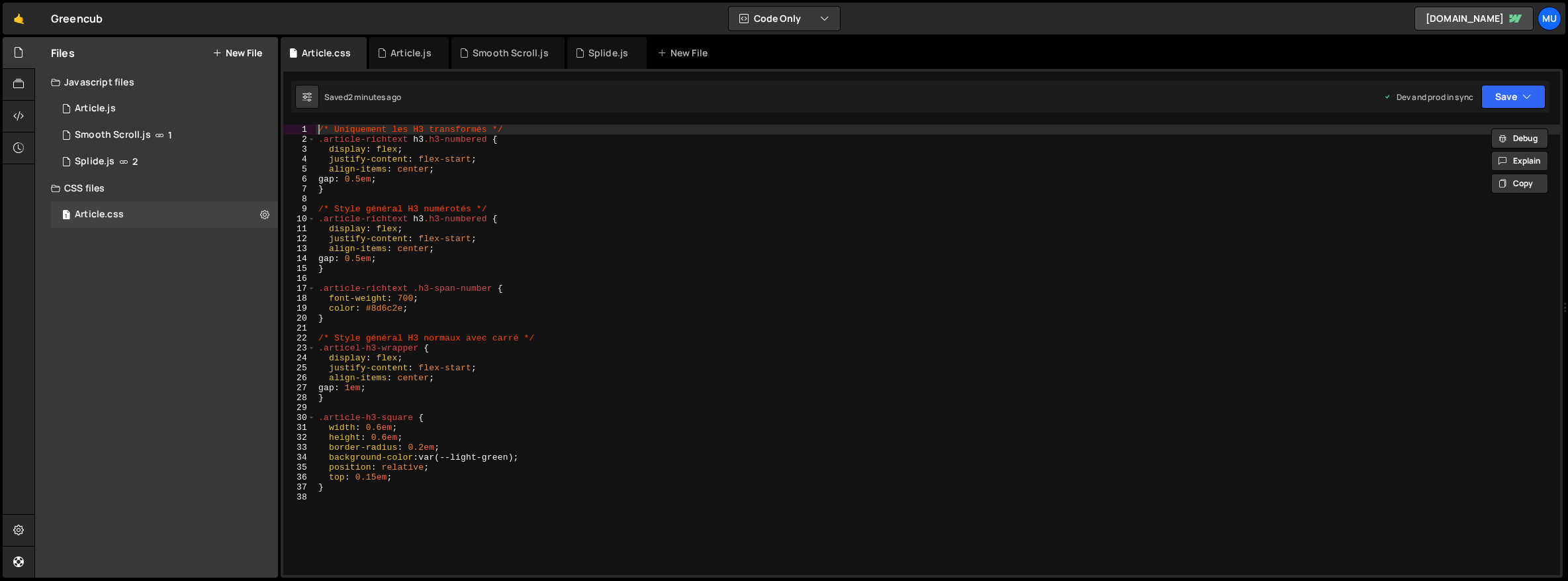
type textarea "/* Uniquement les H3 transformés */"
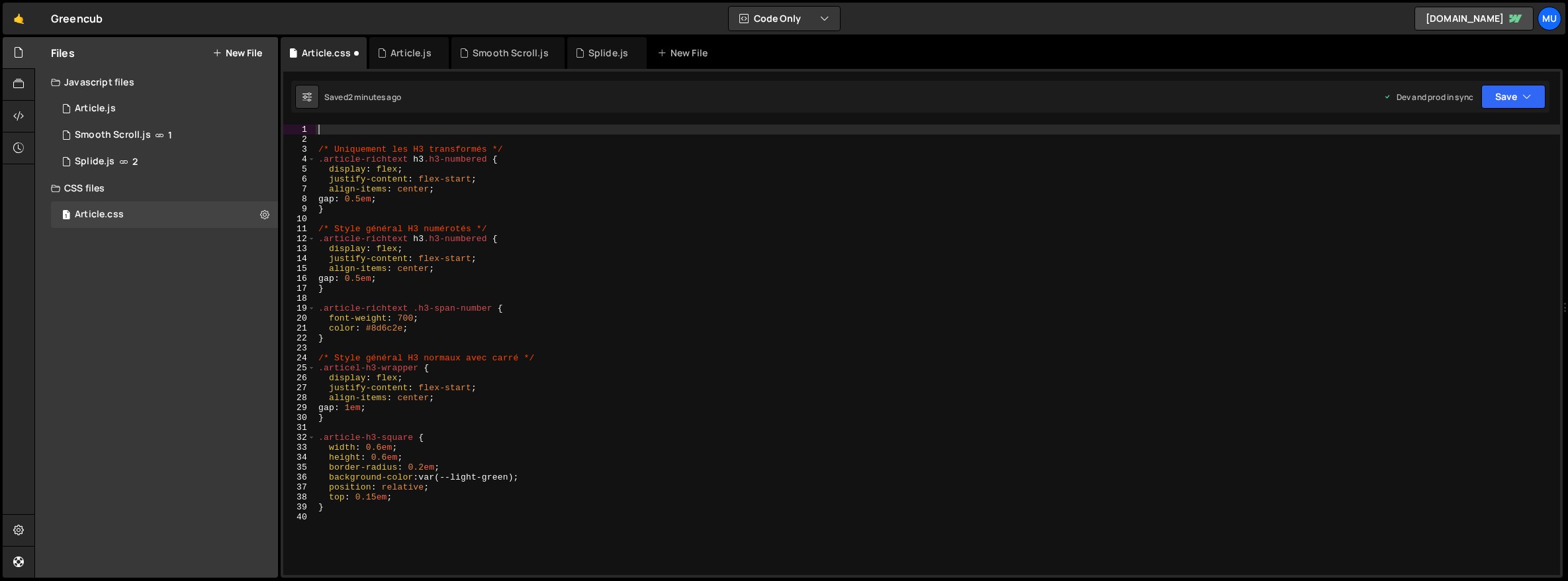
paste textarea "/* Uniquement les H3 transformés */"
type textarea "/* Uniquement les H3 transformés */"
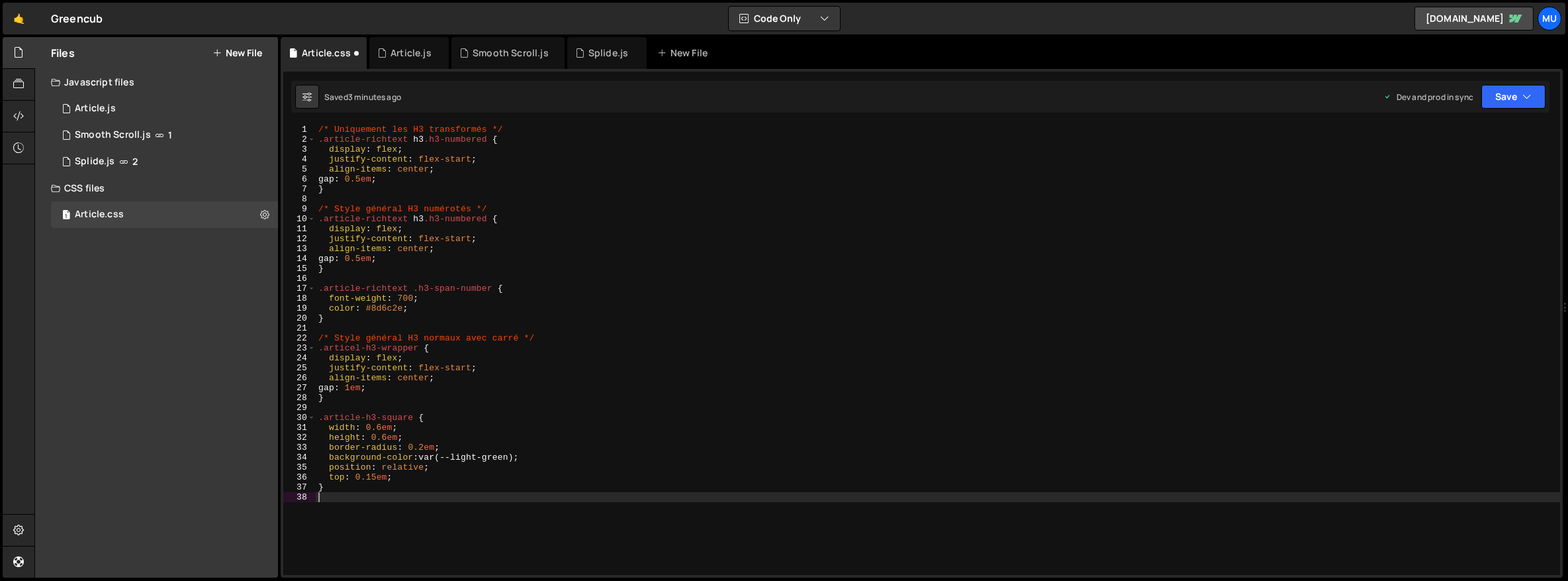
click at [472, 520] on div "/* Uniquement les H3 transformés */ .article-richtext h3 .h3-numbered { display…" at bounding box center [938, 360] width 1245 height 470
paste textarea "}"
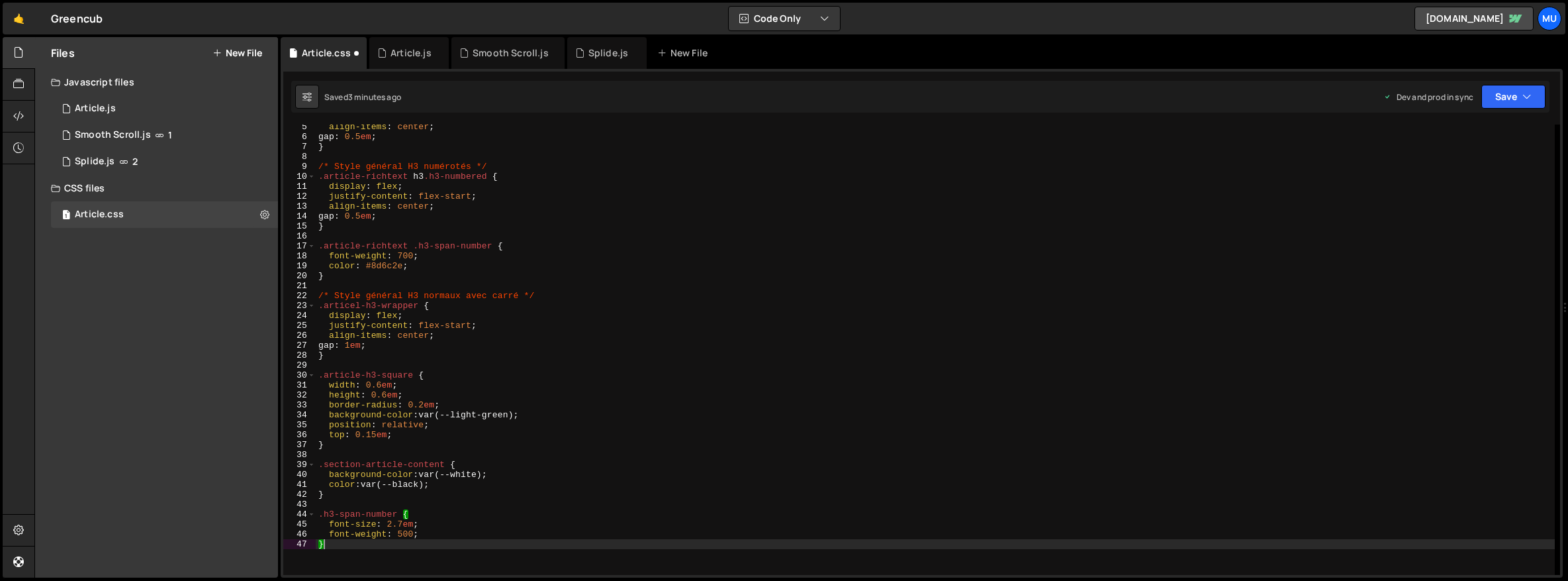
scroll to position [165, 0]
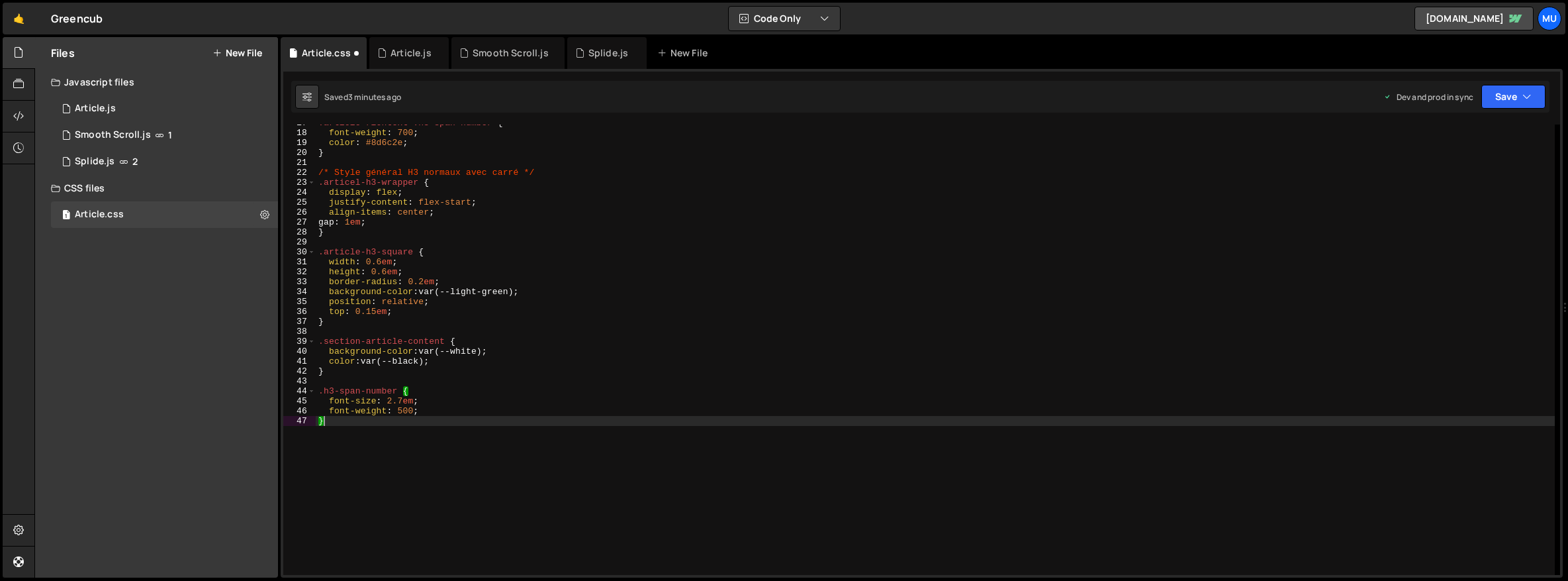
click at [356, 422] on div ".article-richtext .h3-span-number { font-weight : 700 ; color : #8d6c2e ; } /* …" at bounding box center [935, 353] width 1239 height 470
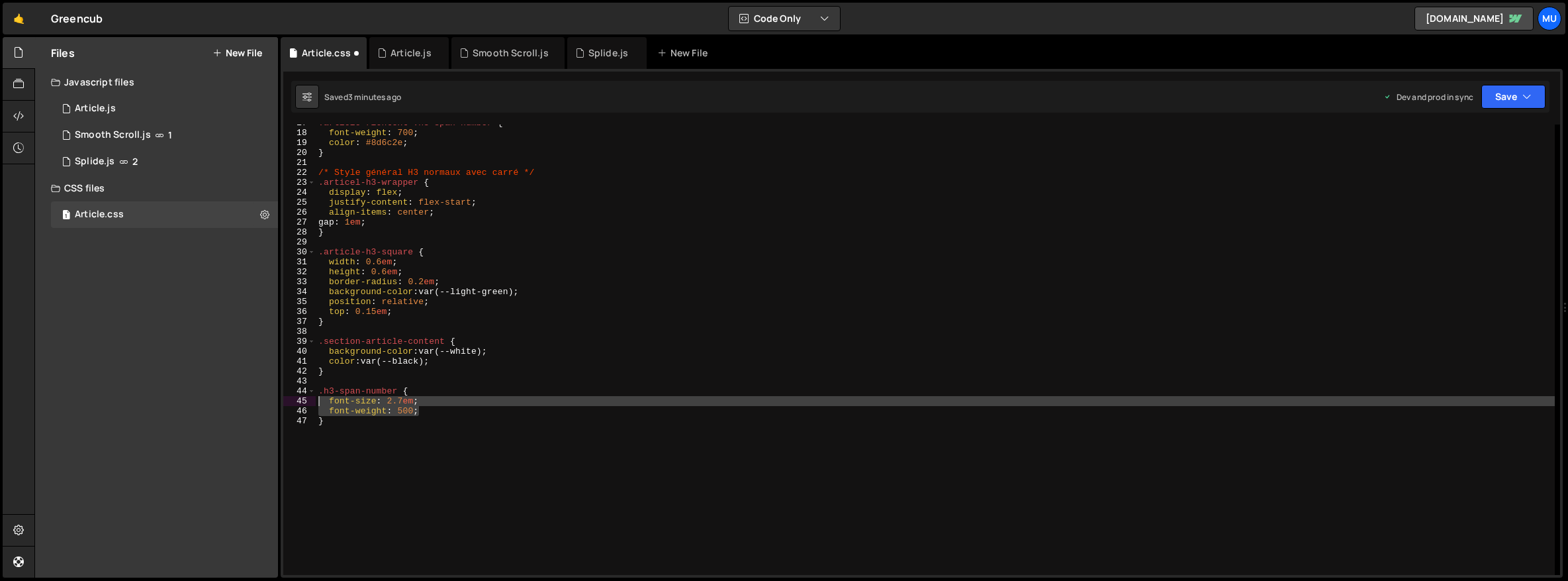
drag, startPoint x: 433, startPoint y: 413, endPoint x: 290, endPoint y: 403, distance: 143.3
click at [290, 403] on div "} 17 18 19 20 21 22 23 24 25 26 27 28 29 30 31 32 33 34 35 36 37 38 39 40 41 42…" at bounding box center [922, 350] width 1277 height 450
type textarea "font-size: 2.7em; font-weight: 500;"
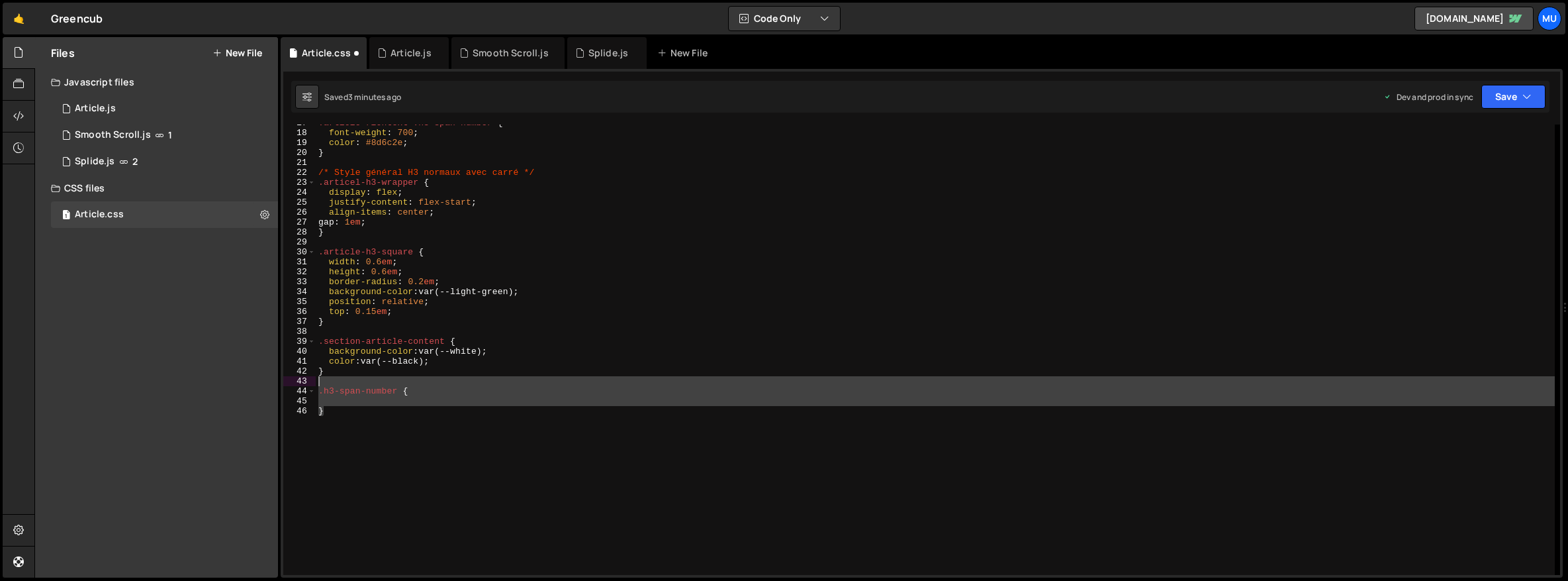
drag, startPoint x: 358, startPoint y: 414, endPoint x: 293, endPoint y: 381, distance: 72.9
click at [293, 381] on div "17 18 19 20 21 22 23 24 25 26 27 28 29 30 31 32 33 34 35 36 37 38 39 40 41 42 4…" at bounding box center [922, 350] width 1277 height 450
type textarea ".h3-span-number {"
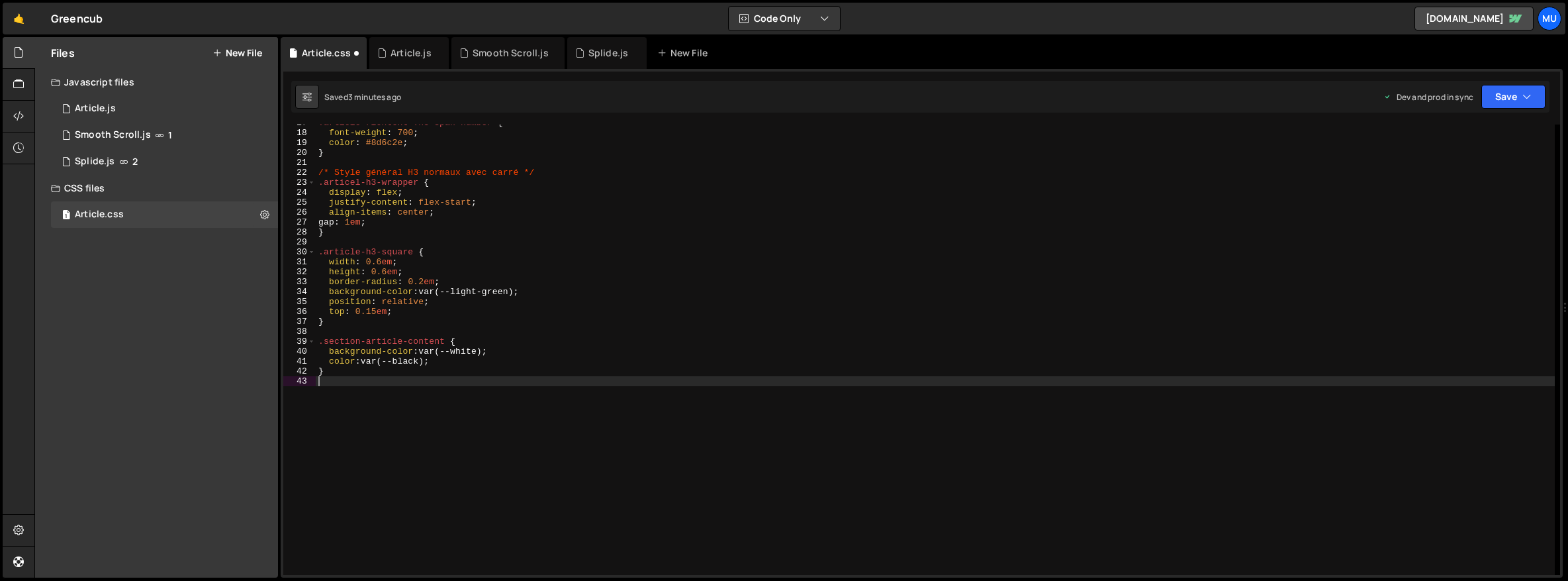
scroll to position [0, 0]
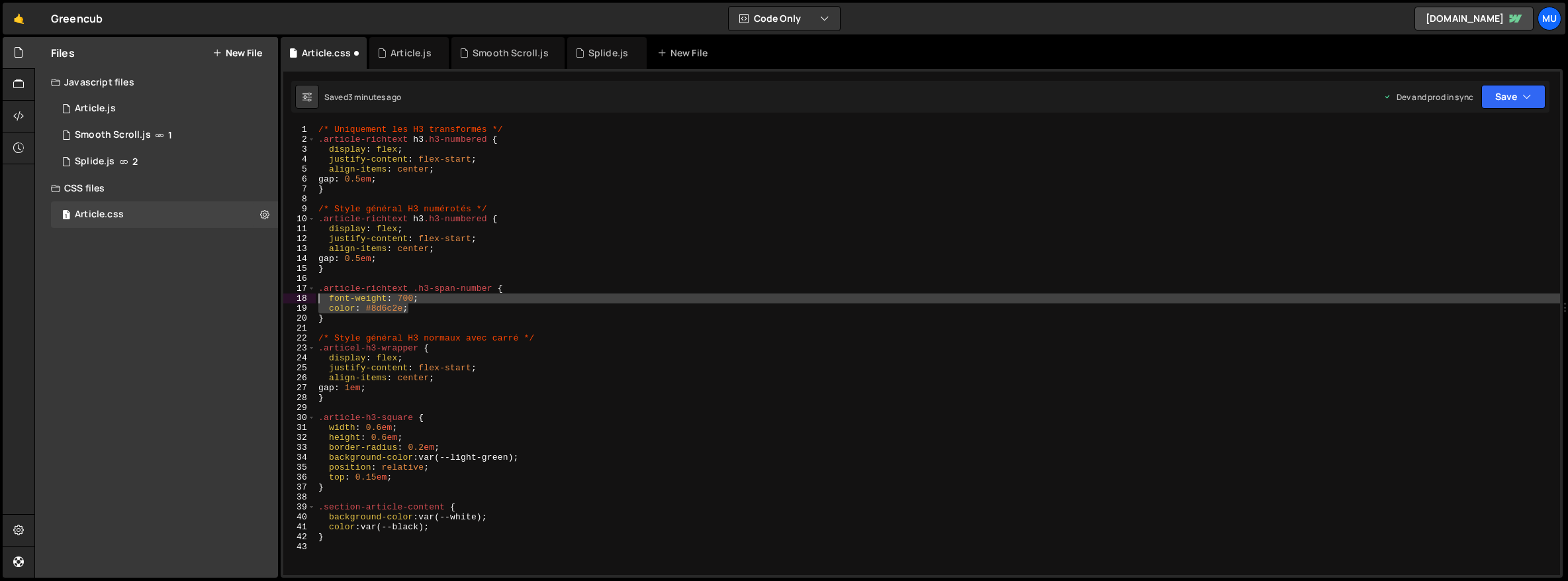
drag, startPoint x: 423, startPoint y: 308, endPoint x: 299, endPoint y: 295, distance: 124.7
click at [299, 295] on div "1 2 3 4 5 6 7 8 9 10 11 12 13 14 15 16 17 18 19 20 21 22 23 24 25 26 27 28 29 3…" at bounding box center [922, 350] width 1277 height 450
paste textarea "500"
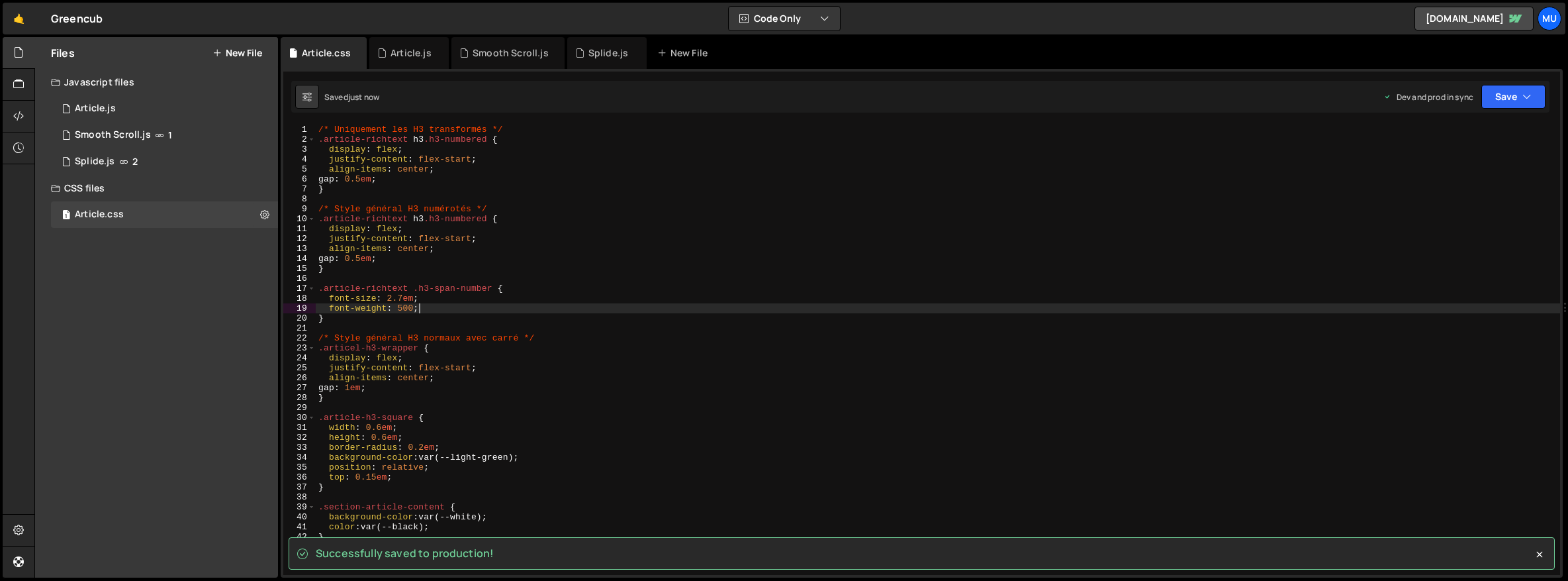
type textarea "font-weight: 500;"
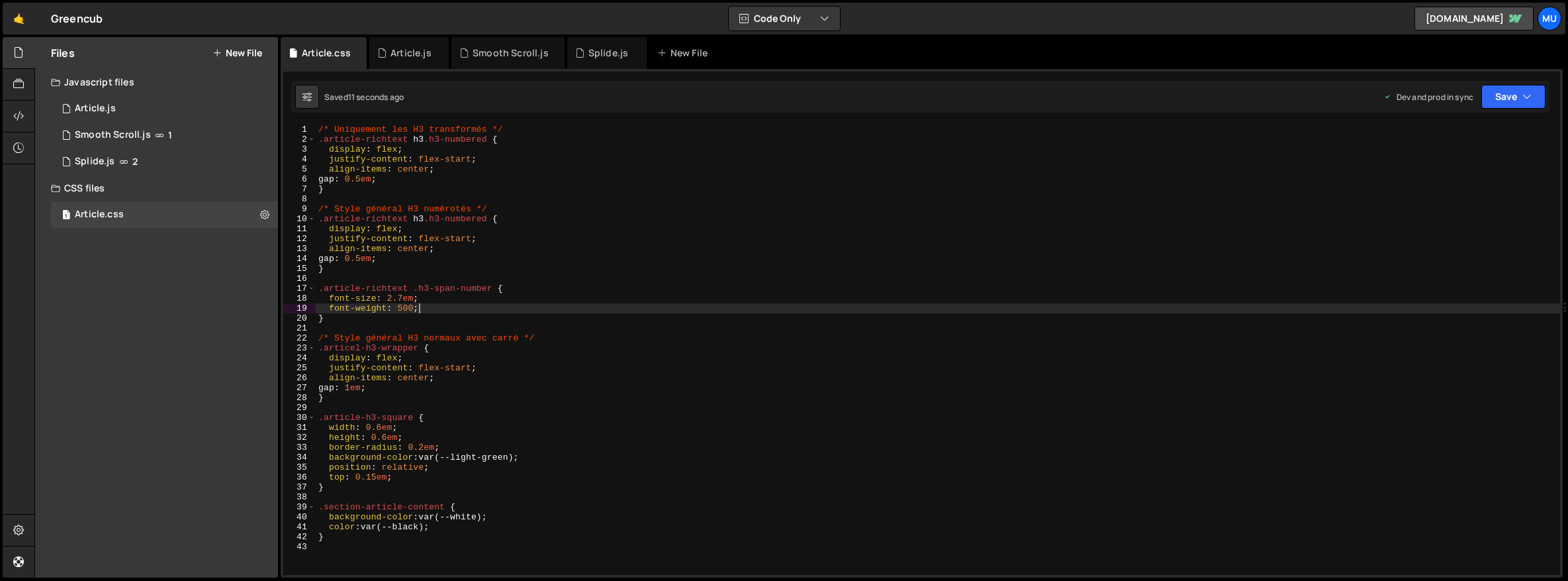
click at [481, 333] on div "/* Uniquement les H3 transformés */ .article-richtext h3 .h3-numbered { display…" at bounding box center [938, 360] width 1245 height 470
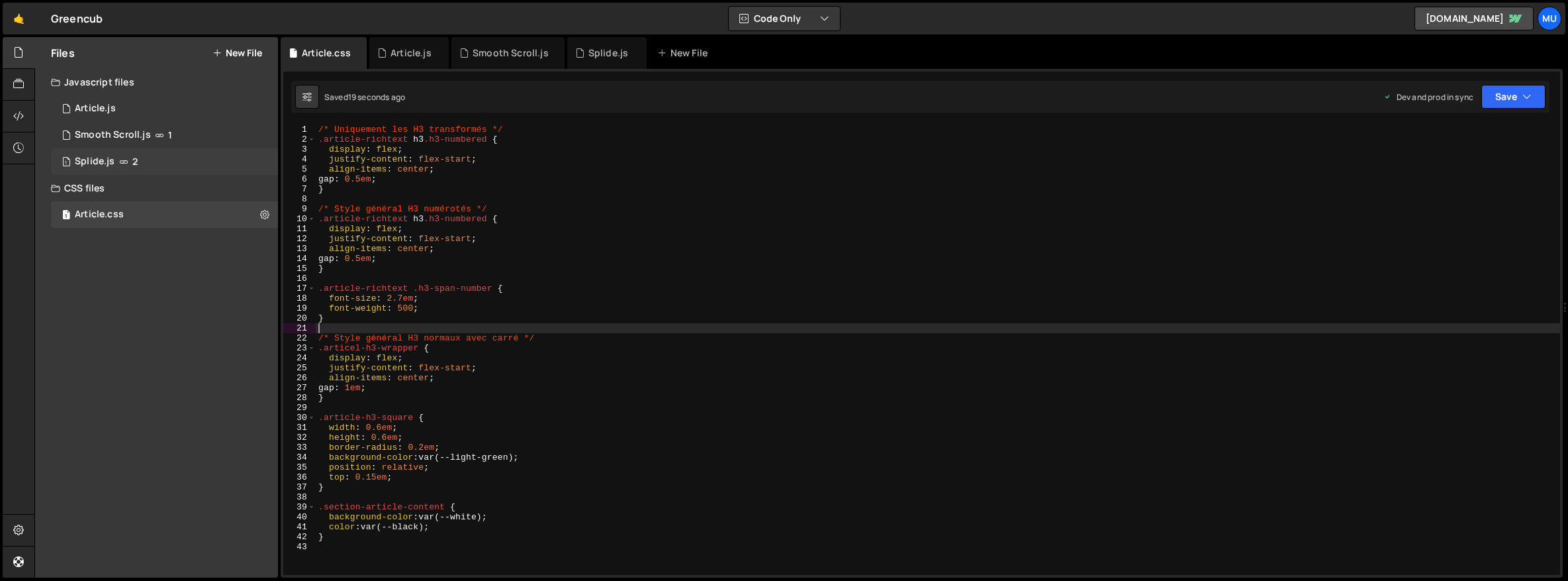
click at [133, 169] on div "1 Splide.js 2" at bounding box center [164, 161] width 227 height 26
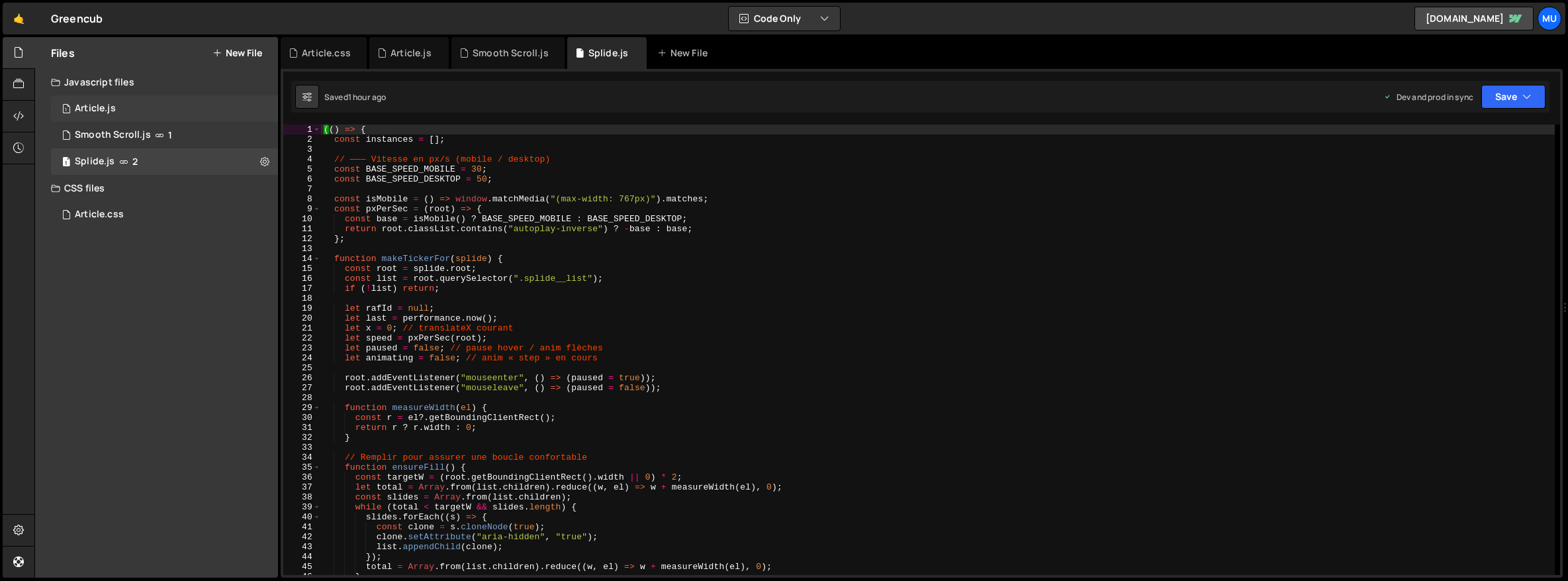
click at [121, 101] on div "1 Article.js 0" at bounding box center [164, 108] width 227 height 26
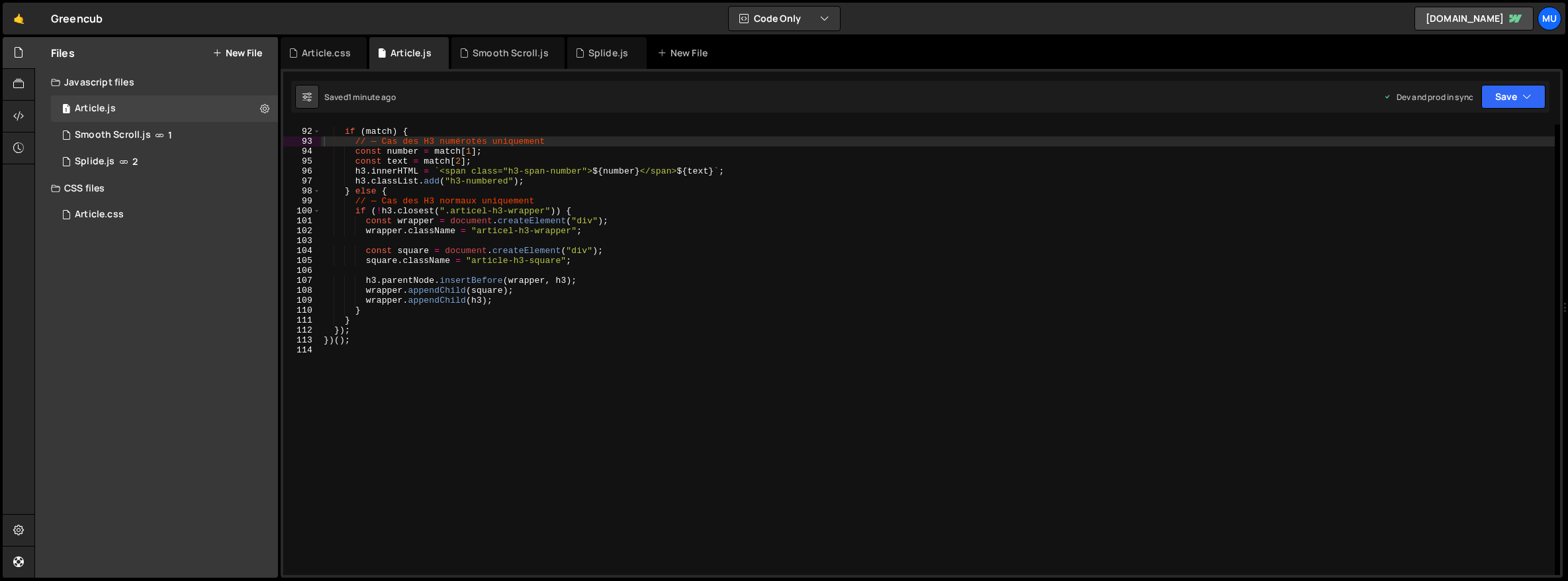
scroll to position [902, 0]
click at [400, 297] on div "if ( match ) { // — Cas des H3 numérotés uniquement const number = match [ 1 ] …" at bounding box center [938, 352] width 1234 height 470
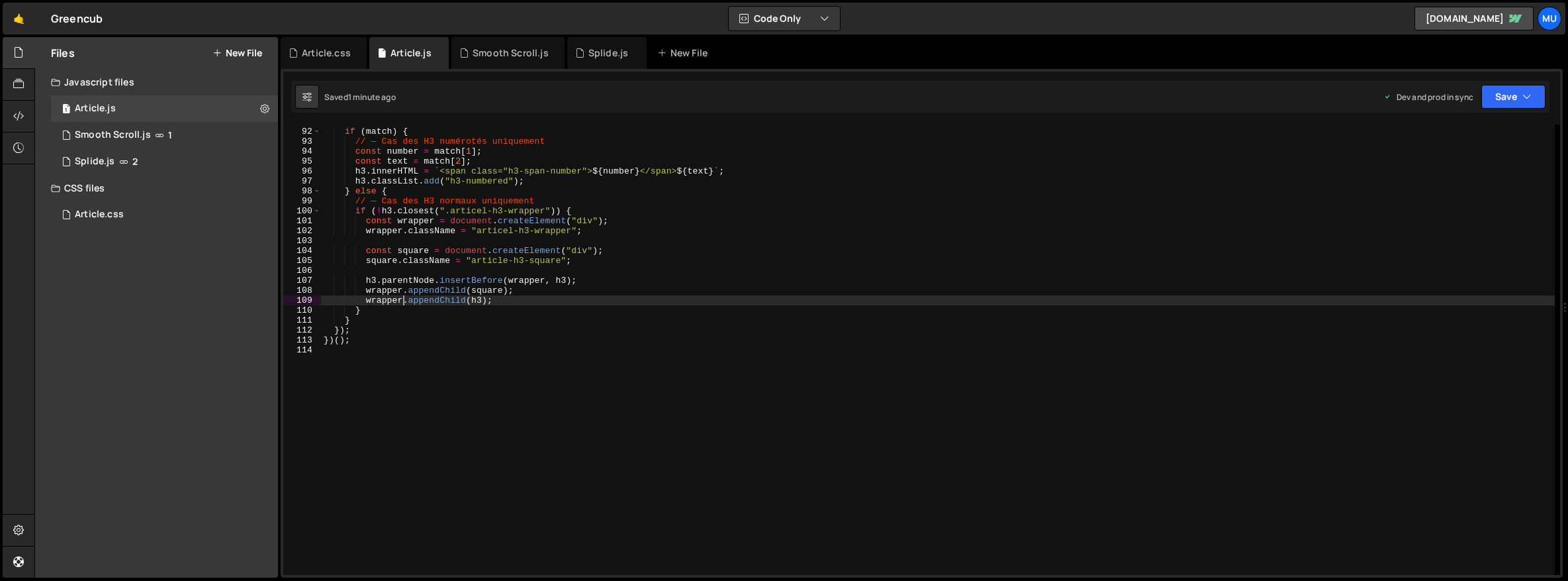
type textarea "})();"
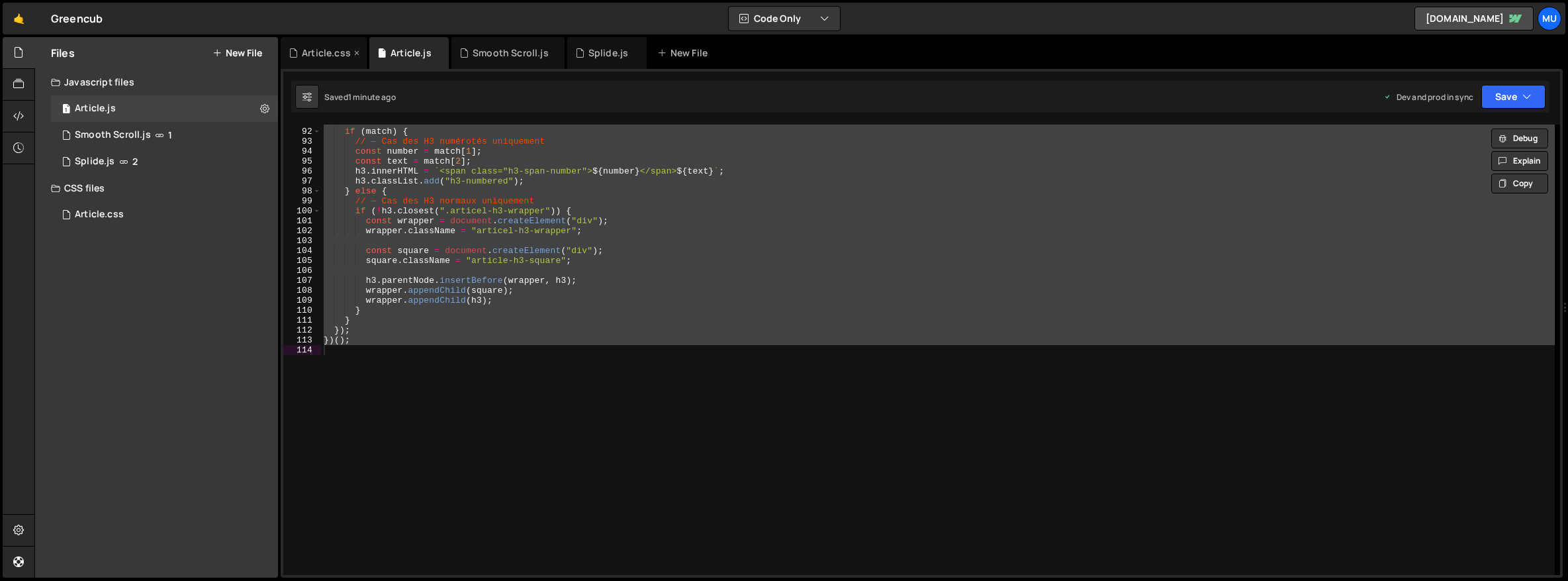
click at [337, 55] on div "Article.css" at bounding box center [327, 52] width 49 height 13
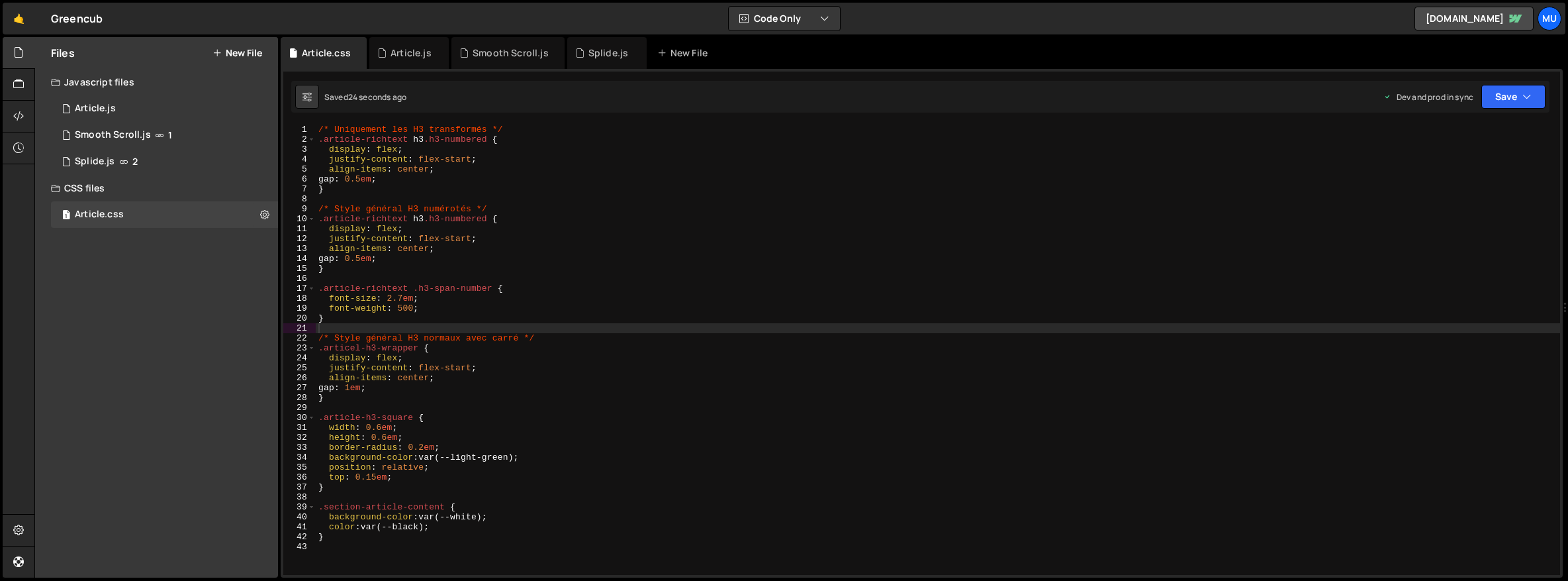
click at [447, 249] on div "/* Uniquement les H3 transformés */ .article-richtext h3 .h3-numbered { display…" at bounding box center [938, 360] width 1245 height 470
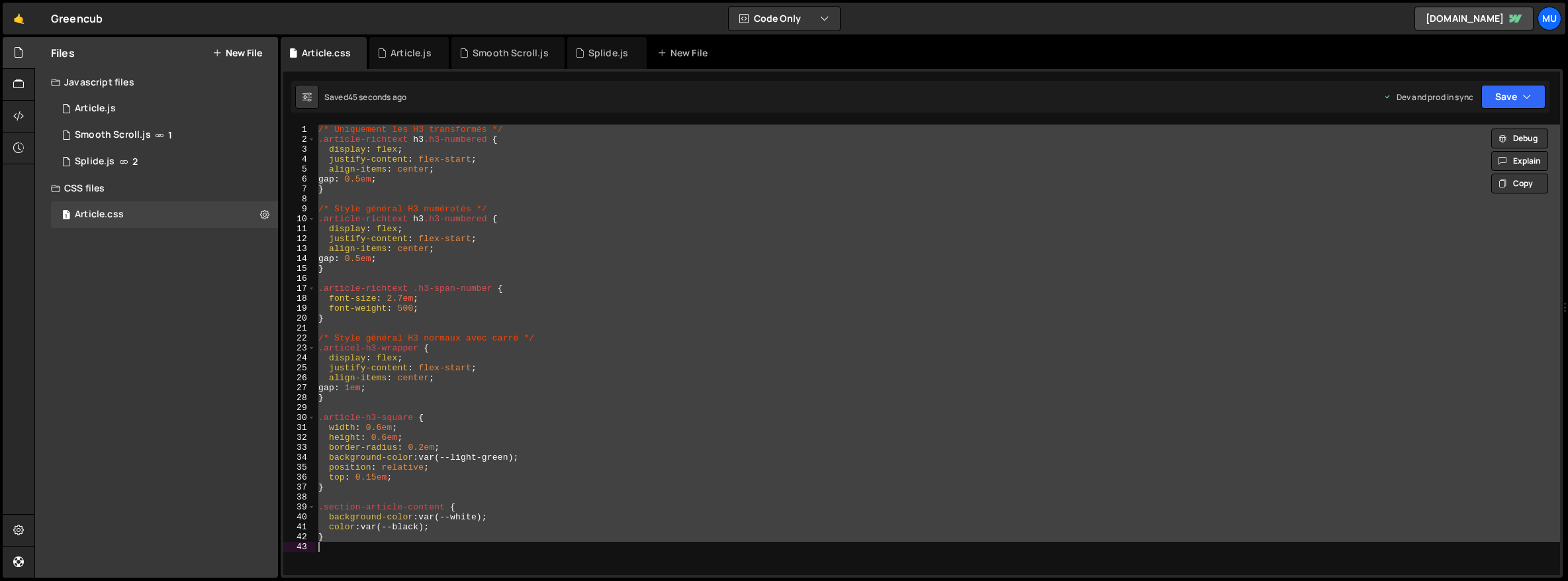
click at [859, 318] on div "/* Uniquement les H3 transformés */ .article-richtext h3 .h3-numbered { display…" at bounding box center [938, 350] width 1245 height 450
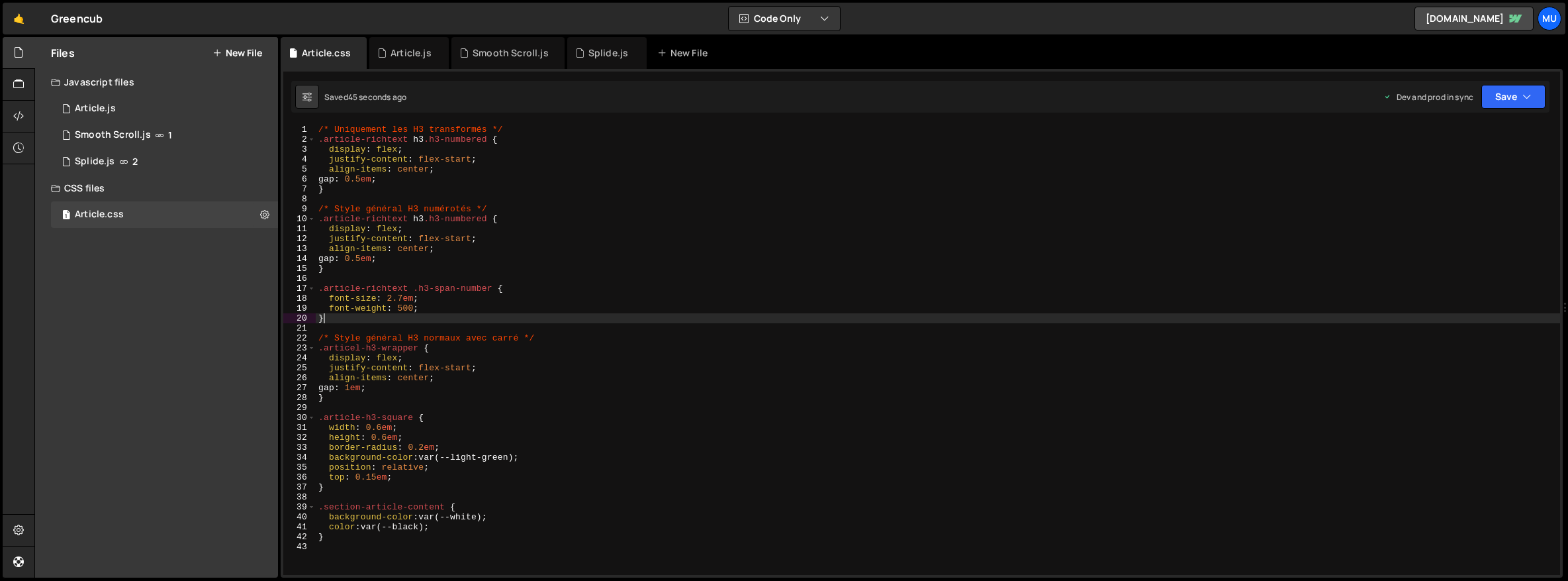
type textarea "}"
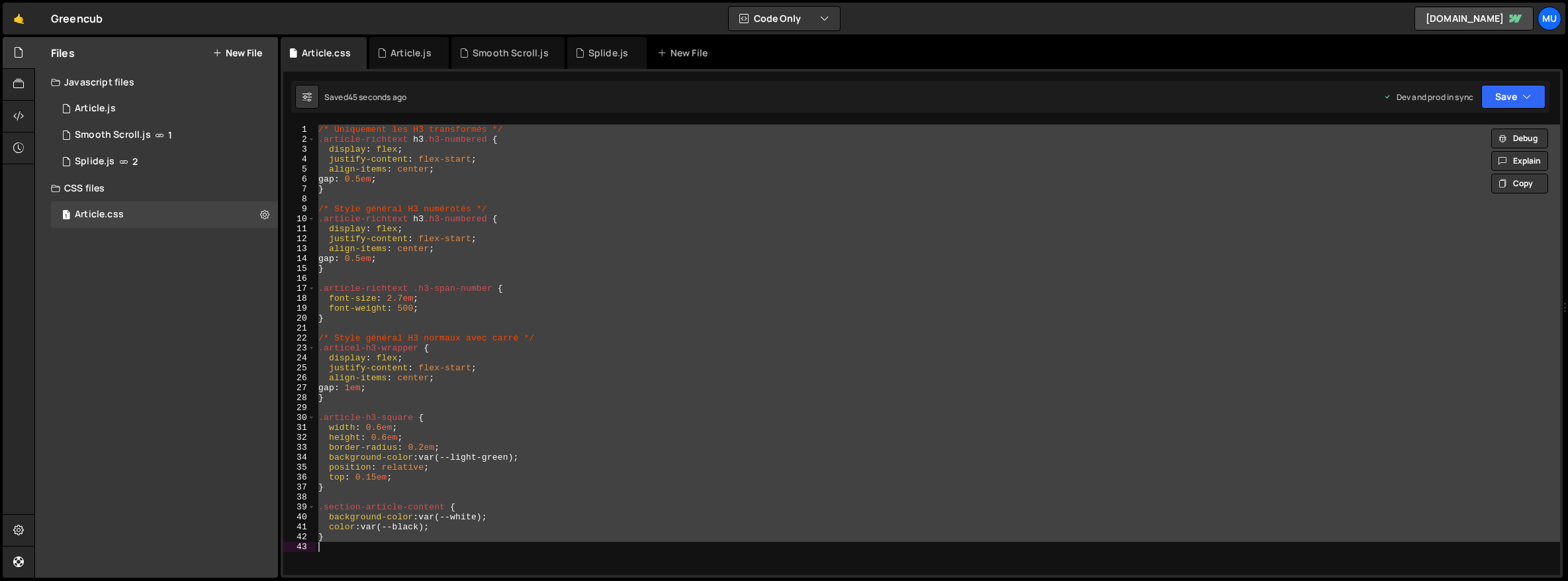
paste textarea
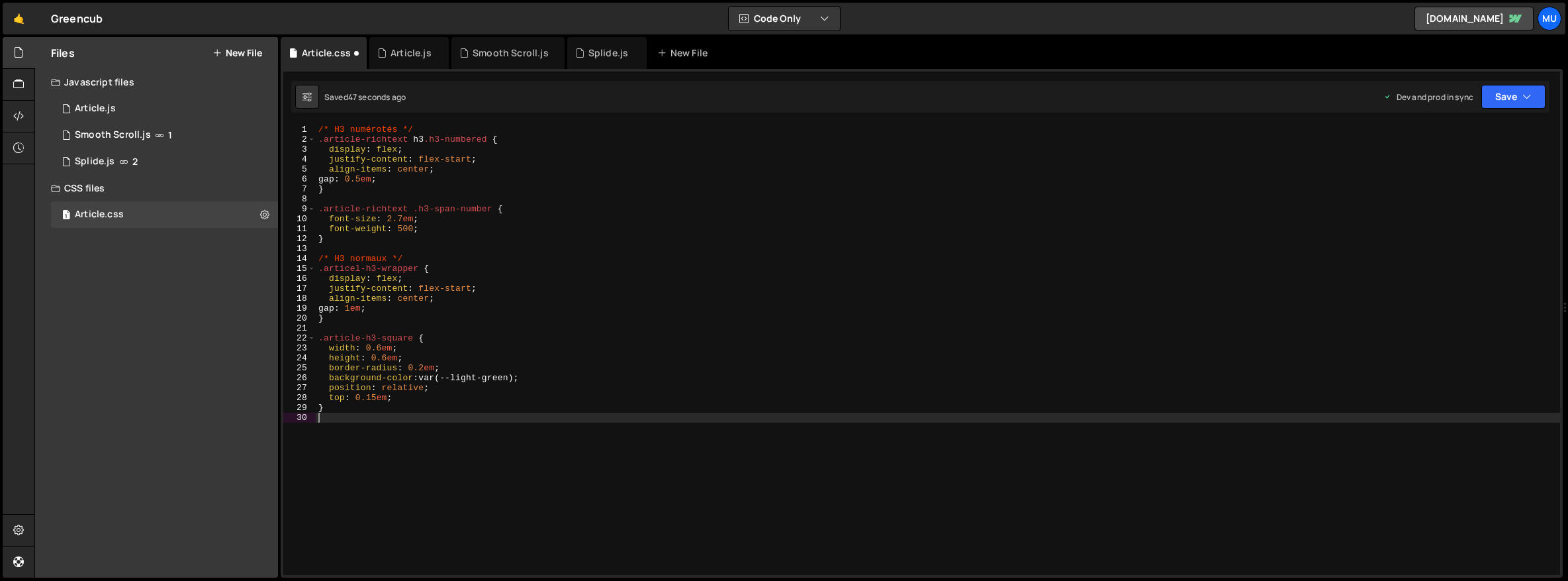
click at [797, 370] on div "/* H3 numérotés */ .article-richtext h3 .h3-numbered { display : flex ; justify…" at bounding box center [938, 360] width 1245 height 470
type textarea "border-radius: 0.2em;"
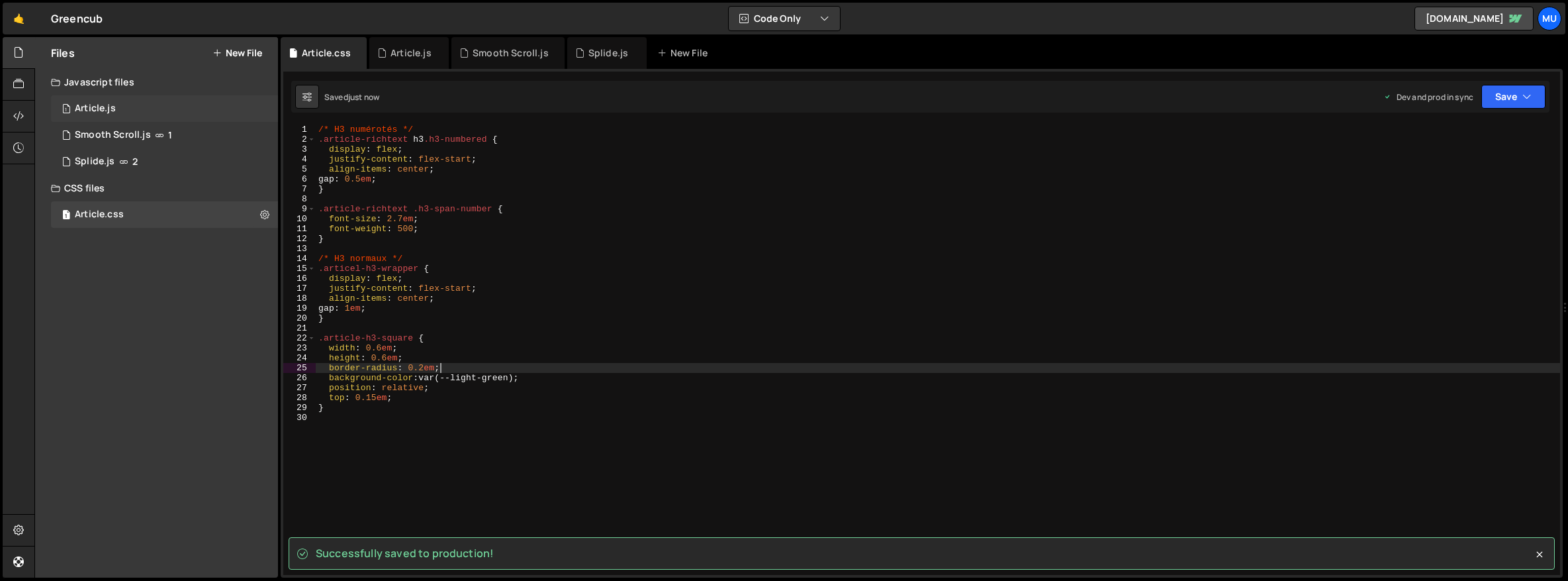
click at [139, 103] on div "1 Article.js 0" at bounding box center [164, 108] width 227 height 26
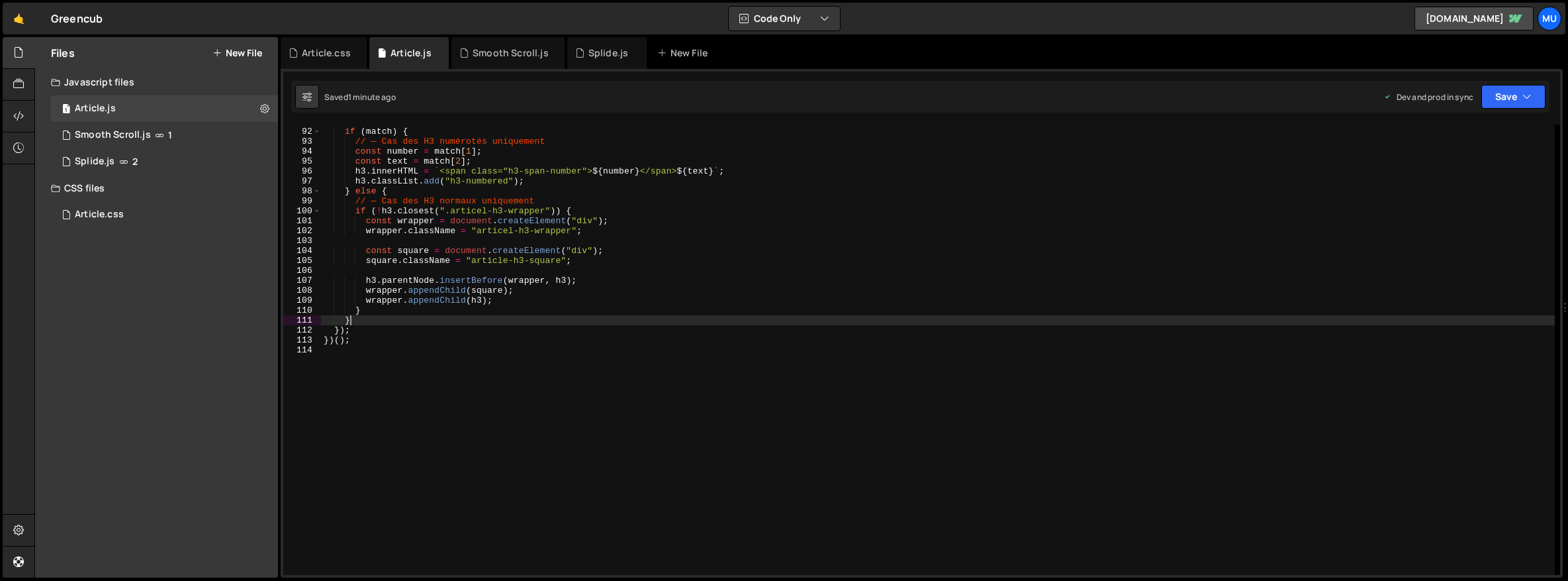
click at [476, 316] on div "if ( match ) { // — Cas des H3 numérotés uniquement const number = match [ 1 ] …" at bounding box center [938, 352] width 1234 height 470
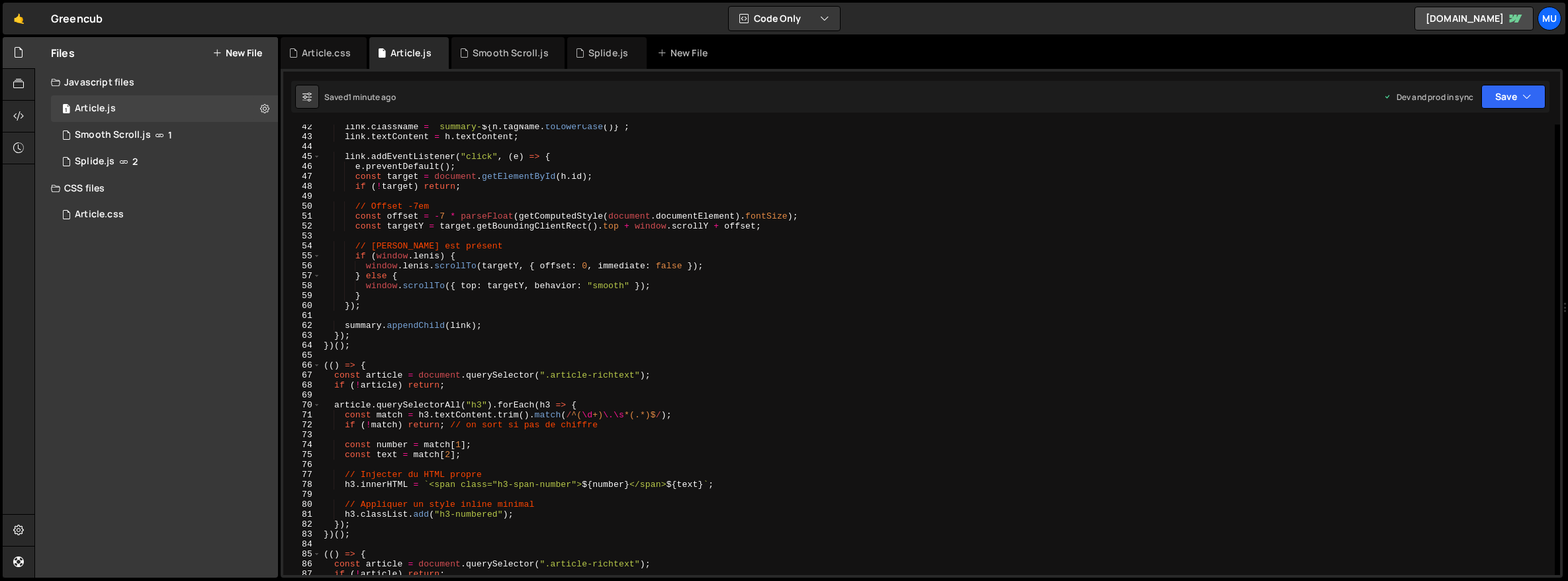
scroll to position [410, 0]
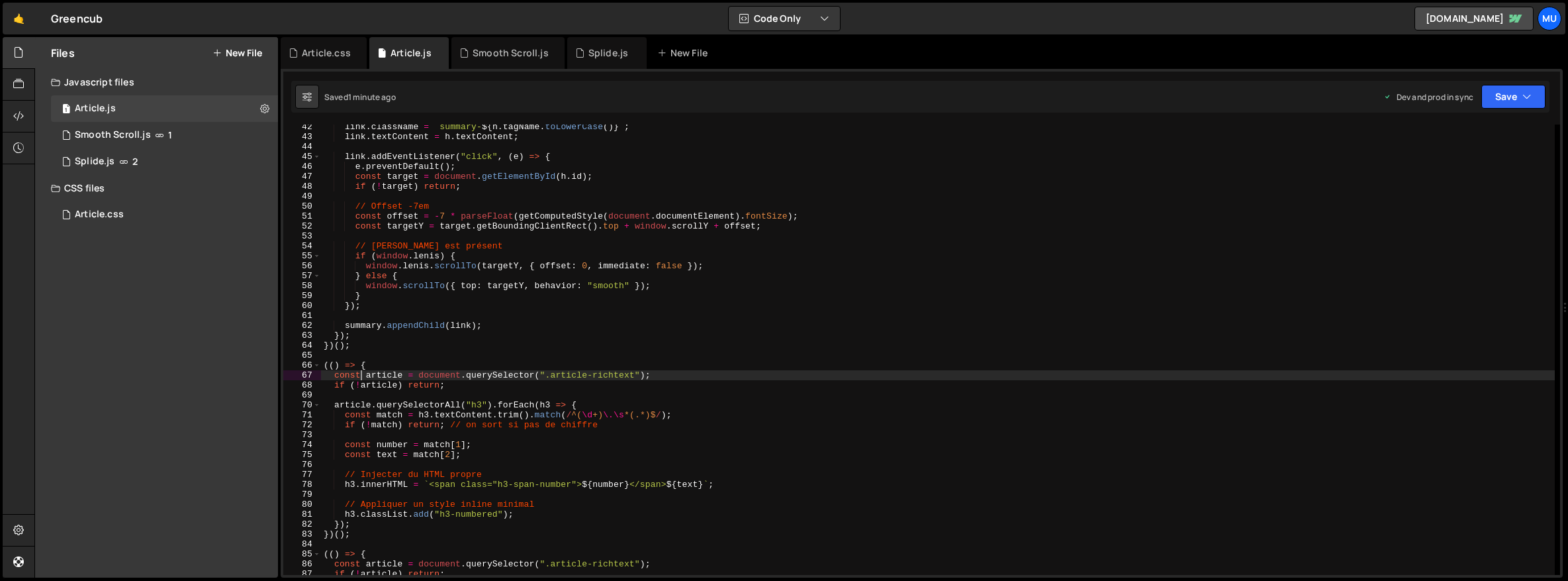
click at [363, 377] on div "link . className = ` summary- ${ h . tagName . toLowerCase ( ) } ` ; link . tex…" at bounding box center [938, 357] width 1234 height 470
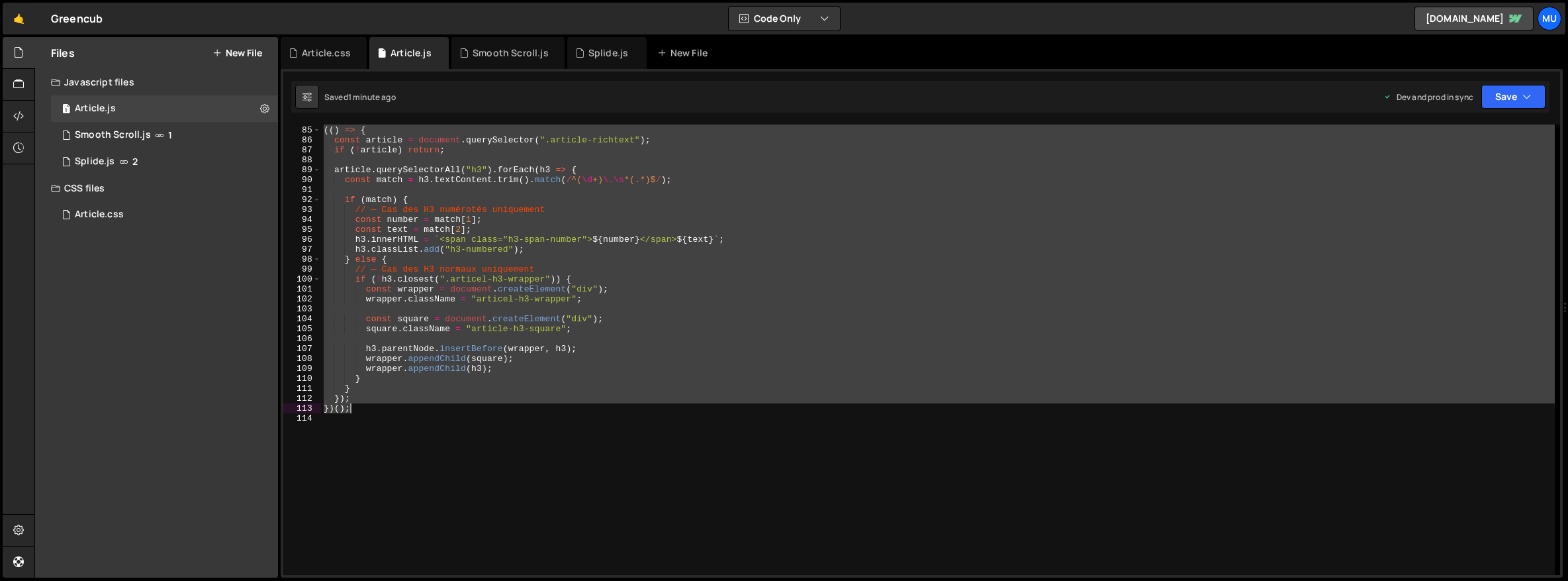
drag, startPoint x: 323, startPoint y: 364, endPoint x: 468, endPoint y: 414, distance: 153.4
click at [468, 414] on div "(( ) => { const article = document . querySelector ( ".article-richtext" ) ; if…" at bounding box center [938, 350] width 1234 height 470
type textarea "})();"
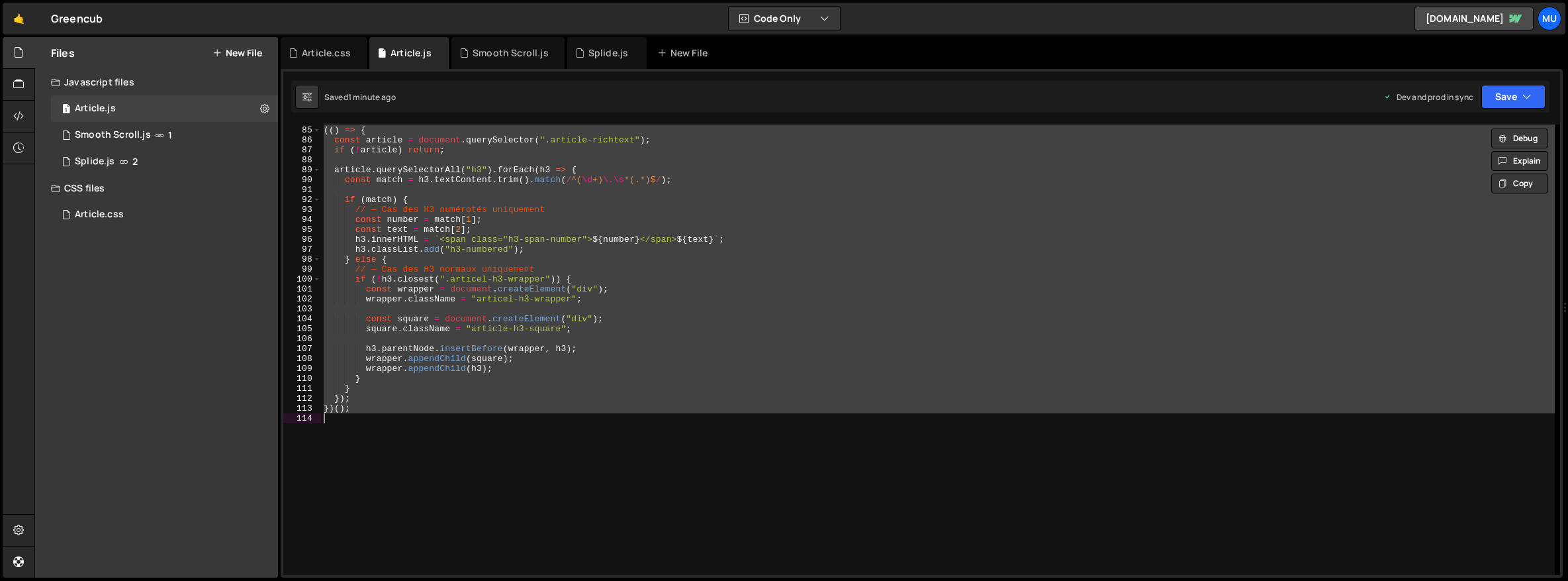
paste textarea
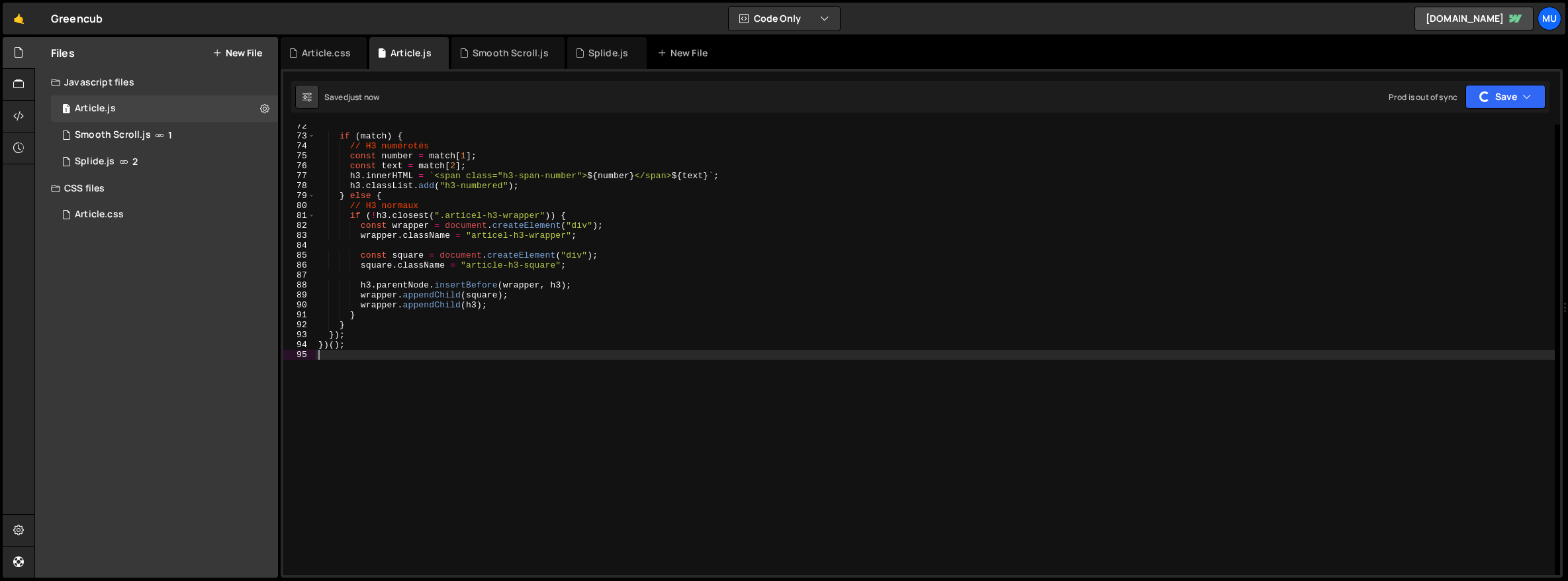
scroll to position [560, 0]
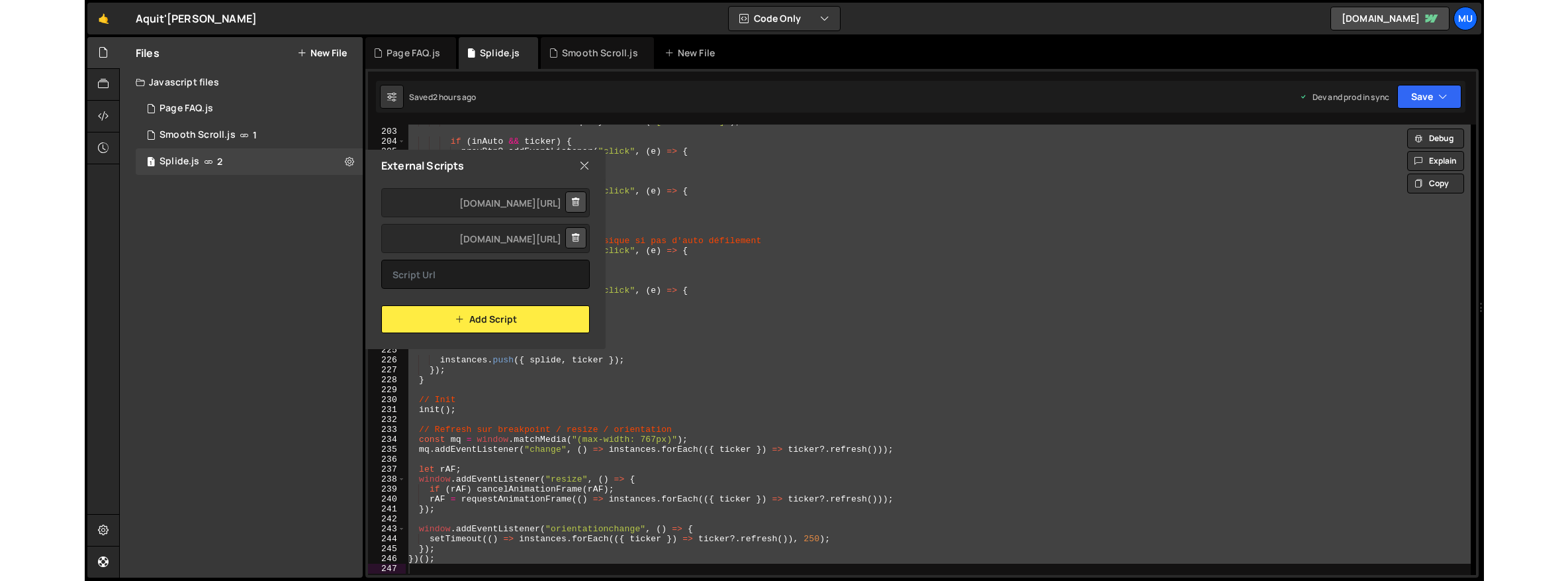
scroll to position [2004, 0]
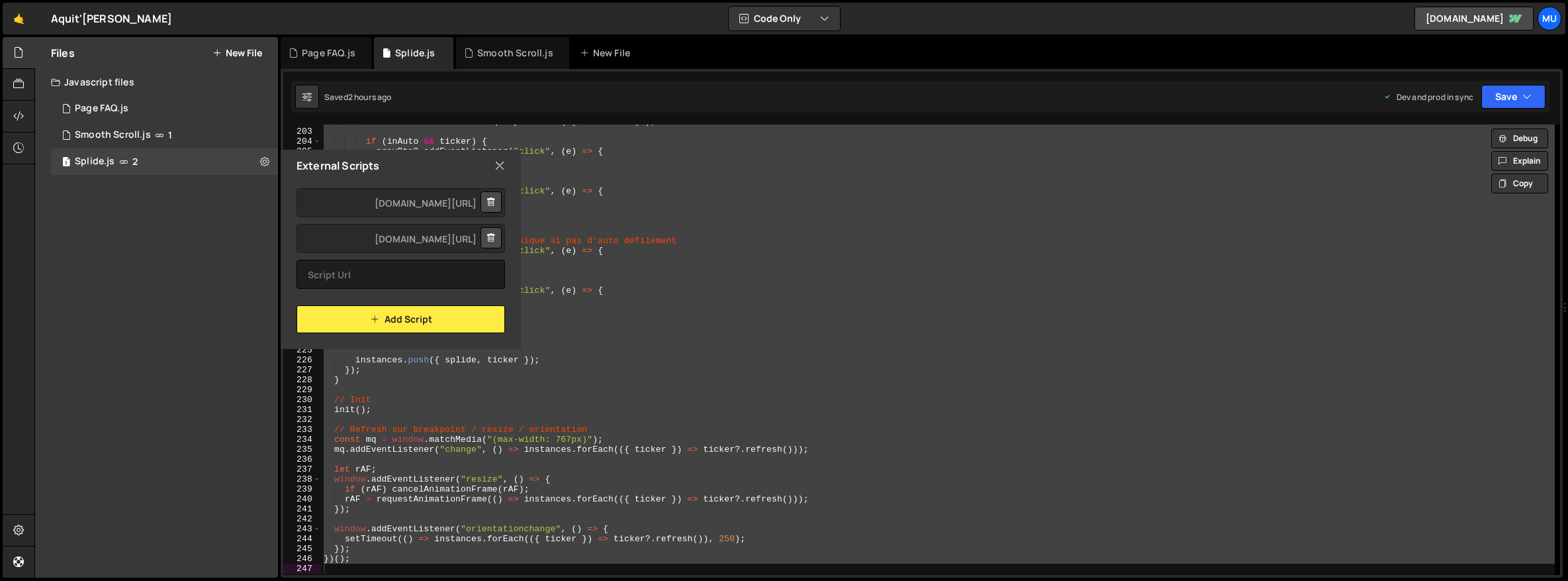
click at [497, 170] on icon at bounding box center [500, 165] width 11 height 15
